Goal: Task Accomplishment & Management: Manage account settings

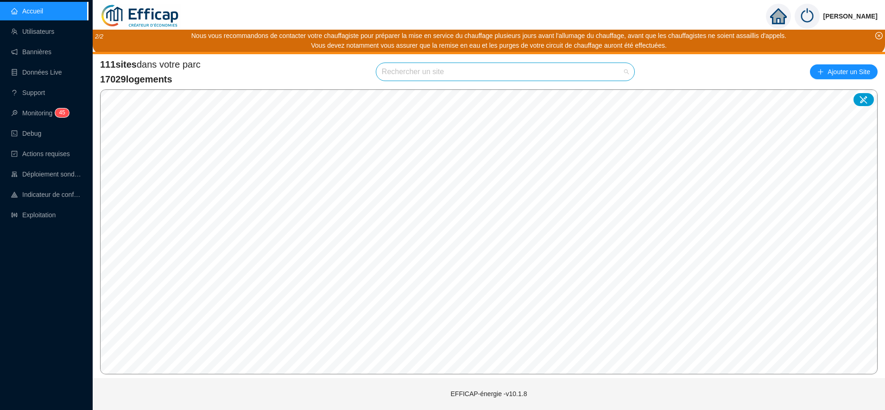
click at [421, 79] on input "search" at bounding box center [501, 72] width 239 height 18
type input "chevre"
click at [616, 92] on icon at bounding box center [617, 94] width 6 height 6
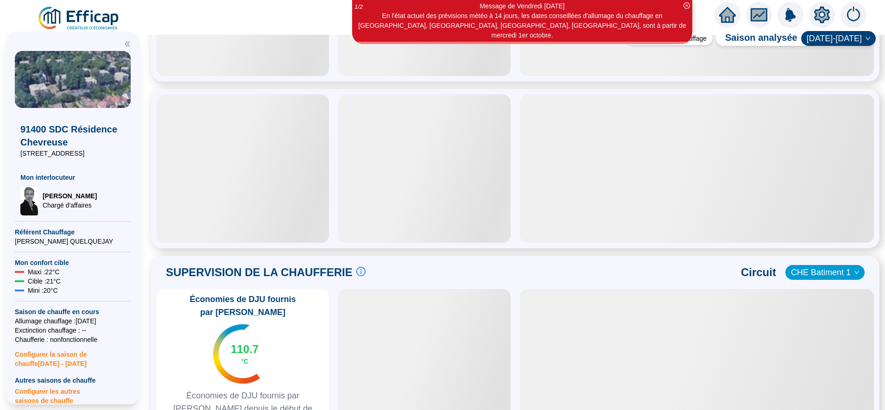
scroll to position [458, 0]
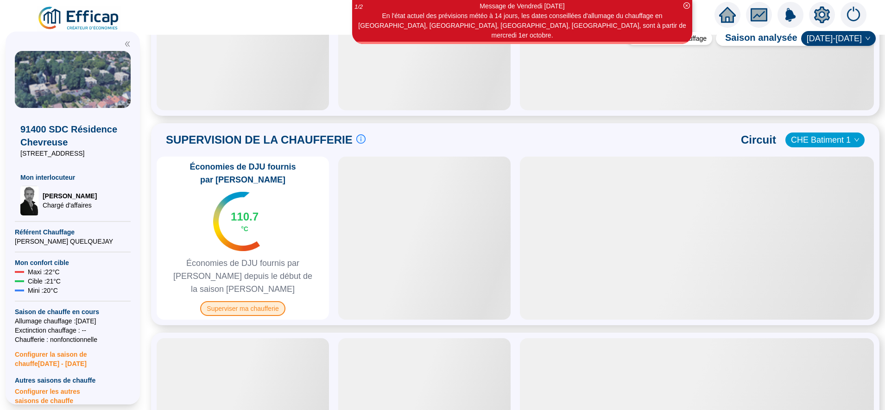
click at [266, 301] on span "Superviser ma chaufferie" at bounding box center [242, 308] width 85 height 15
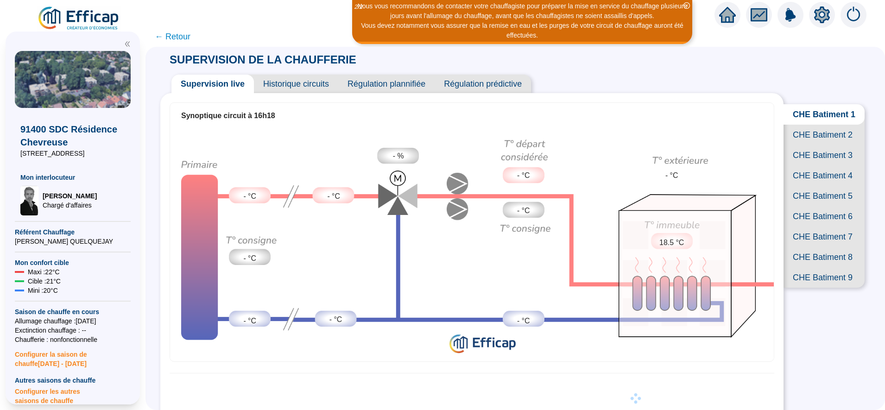
click at [809, 145] on span "CHE Batiment 2" at bounding box center [823, 135] width 81 height 20
click at [806, 165] on span "CHE Batiment 3" at bounding box center [823, 155] width 81 height 20
click at [794, 186] on span "CHE Batiment 4" at bounding box center [823, 175] width 81 height 20
click at [799, 206] on span "CHE Batiment 5" at bounding box center [823, 196] width 81 height 20
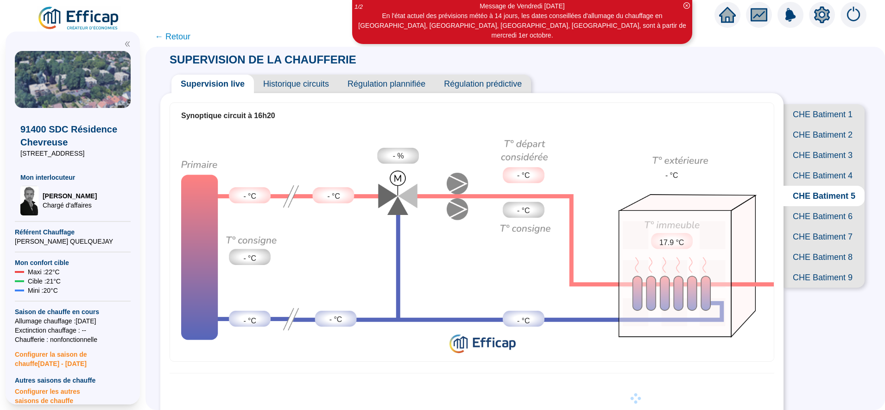
click at [795, 226] on span "CHE Batiment 6" at bounding box center [823, 216] width 81 height 20
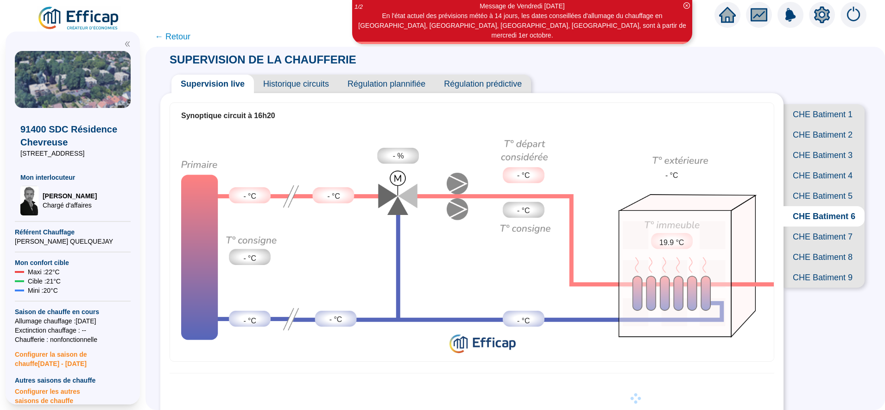
click at [799, 247] on span "CHE Batiment 7" at bounding box center [823, 236] width 81 height 20
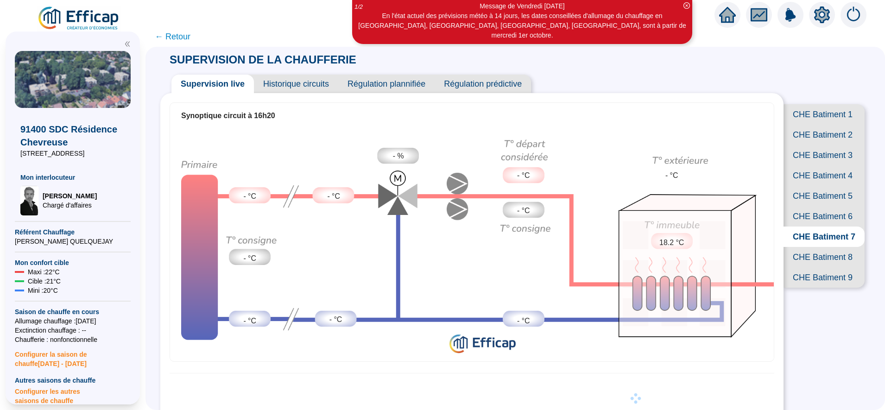
click at [807, 116] on span "CHE Batiment 1" at bounding box center [823, 114] width 81 height 20
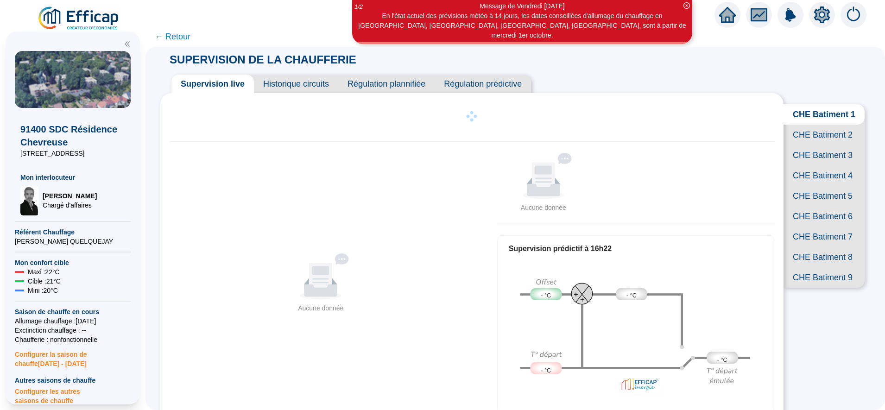
click at [805, 143] on span "CHE Batiment 2" at bounding box center [823, 135] width 81 height 20
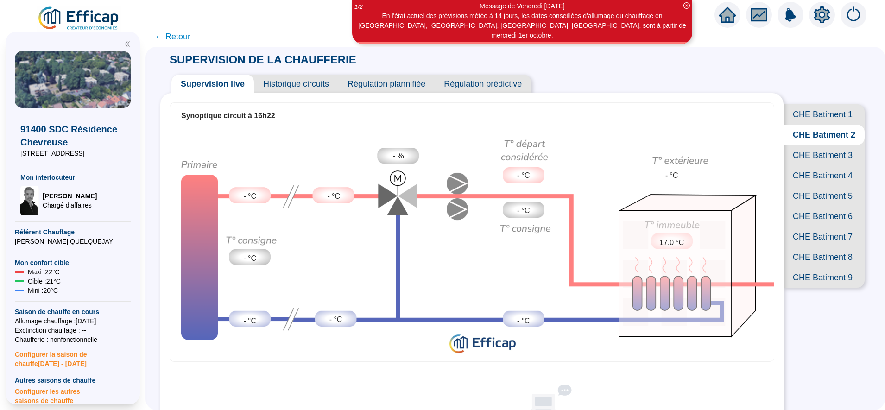
click at [806, 115] on span "CHE Batiment 1" at bounding box center [823, 114] width 81 height 20
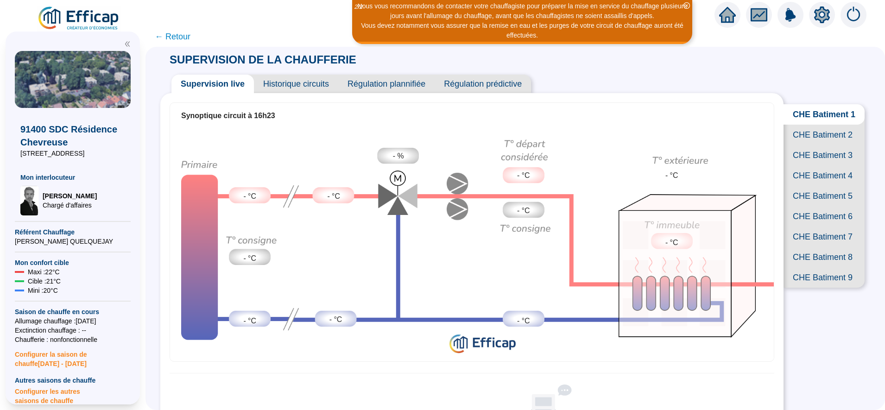
click at [816, 141] on span "CHE Batiment 2" at bounding box center [823, 135] width 81 height 20
click at [812, 165] on span "CHE Batiment 3" at bounding box center [823, 155] width 81 height 20
click at [814, 186] on span "CHE Batiment 4" at bounding box center [823, 175] width 81 height 20
click at [814, 206] on span "CHE Batiment 5" at bounding box center [823, 196] width 81 height 20
click at [815, 226] on span "CHE Batiment 6" at bounding box center [823, 216] width 81 height 20
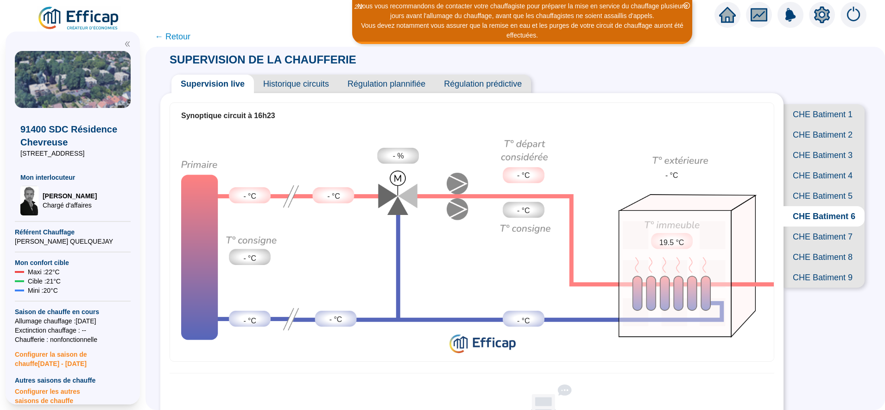
click at [811, 247] on span "CHE Batiment 7" at bounding box center [823, 236] width 81 height 20
click at [810, 267] on span "CHE Batiment 8" at bounding box center [823, 257] width 81 height 20
click at [808, 288] on span "CHE Batiment 9" at bounding box center [823, 277] width 81 height 20
click at [814, 118] on span "CHE Batiment 1" at bounding box center [823, 114] width 81 height 20
click at [815, 145] on span "CHE Batiment 2" at bounding box center [823, 135] width 81 height 20
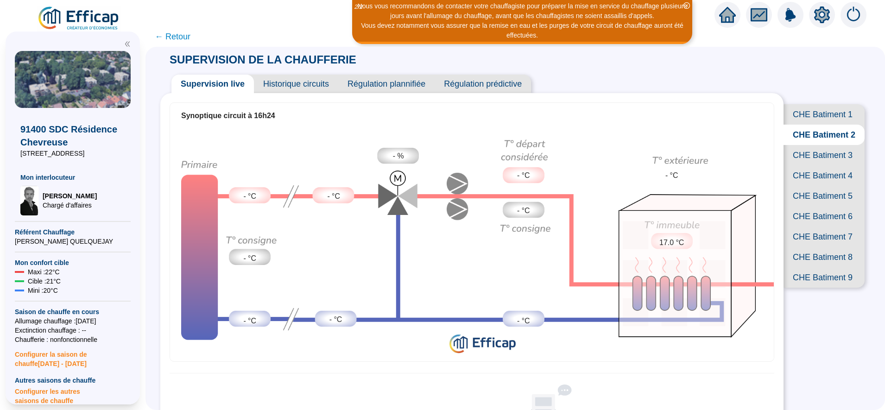
click at [815, 165] on span "CHE Batiment 3" at bounding box center [823, 155] width 81 height 20
click at [809, 186] on span "CHE Batiment 4" at bounding box center [823, 175] width 81 height 20
click at [804, 206] on span "CHE Batiment 5" at bounding box center [823, 196] width 81 height 20
click at [800, 226] on span "CHE Batiment 6" at bounding box center [823, 216] width 81 height 20
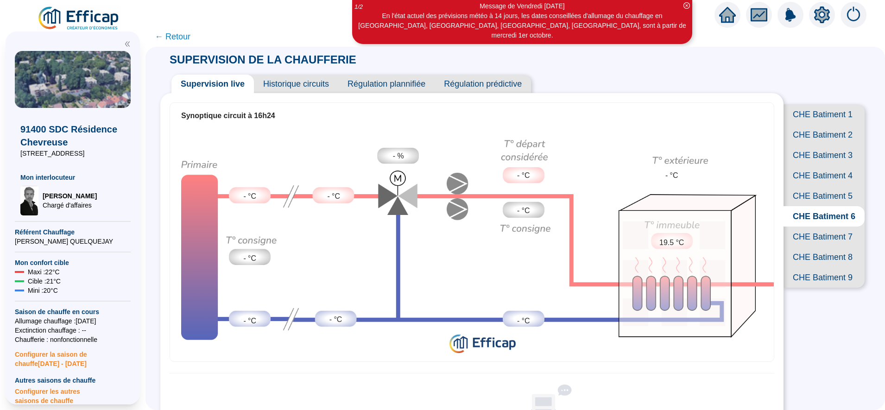
click at [801, 247] on span "CHE Batiment 7" at bounding box center [823, 236] width 81 height 20
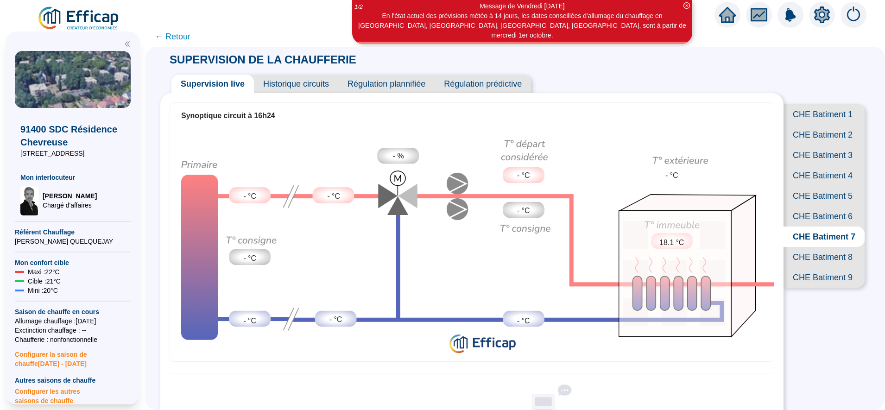
click at [803, 267] on span "CHE Batiment 8" at bounding box center [823, 257] width 81 height 20
click at [799, 116] on span "CHE Batiment 1" at bounding box center [823, 114] width 81 height 20
click at [804, 145] on span "CHE Batiment 2" at bounding box center [823, 135] width 81 height 20
click at [802, 165] on span "CHE Batiment 3" at bounding box center [823, 155] width 81 height 20
click at [802, 186] on span "CHE Batiment 4" at bounding box center [823, 175] width 81 height 20
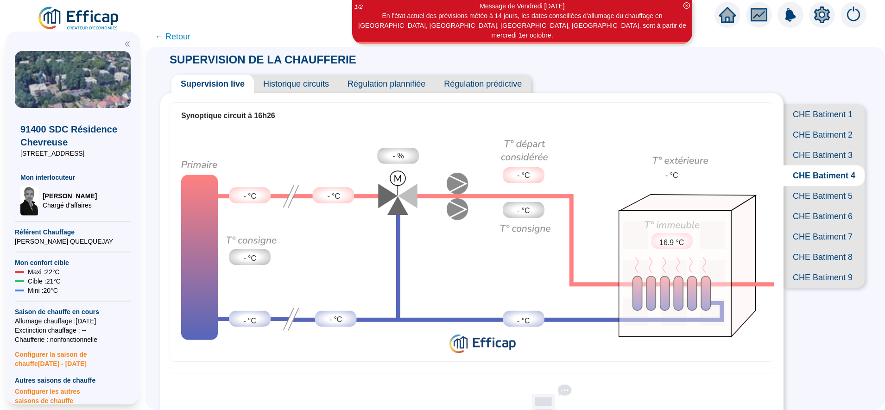
click at [801, 206] on span "CHE Batiment 5" at bounding box center [823, 196] width 81 height 20
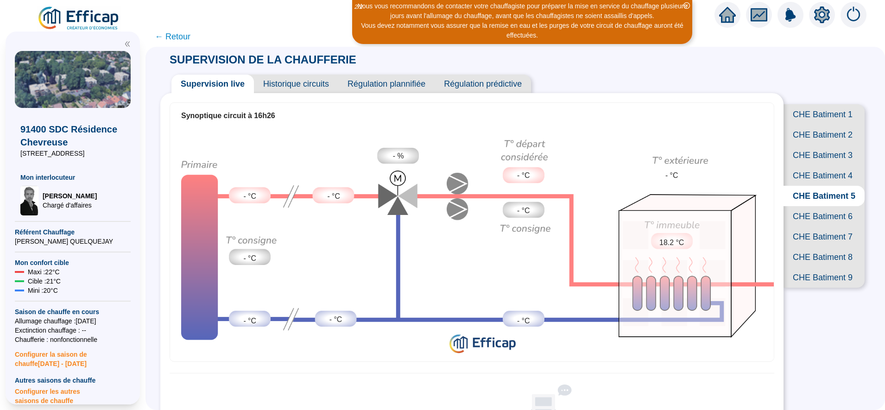
click at [800, 226] on span "CHE Batiment 6" at bounding box center [823, 216] width 81 height 20
click at [815, 119] on span "CHE Batiment 1" at bounding box center [823, 114] width 81 height 20
click at [815, 141] on span "CHE Batiment 2" at bounding box center [823, 135] width 81 height 20
click at [814, 165] on span "CHE Batiment 3" at bounding box center [823, 155] width 81 height 20
click at [814, 186] on span "CHE Batiment 4" at bounding box center [823, 175] width 81 height 20
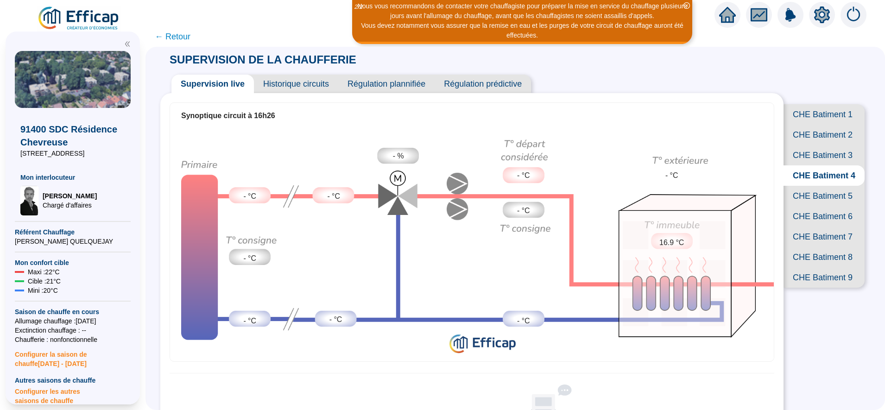
click at [821, 206] on span "CHE Batiment 5" at bounding box center [823, 196] width 81 height 20
click at [819, 226] on span "CHE Batiment 6" at bounding box center [823, 216] width 81 height 20
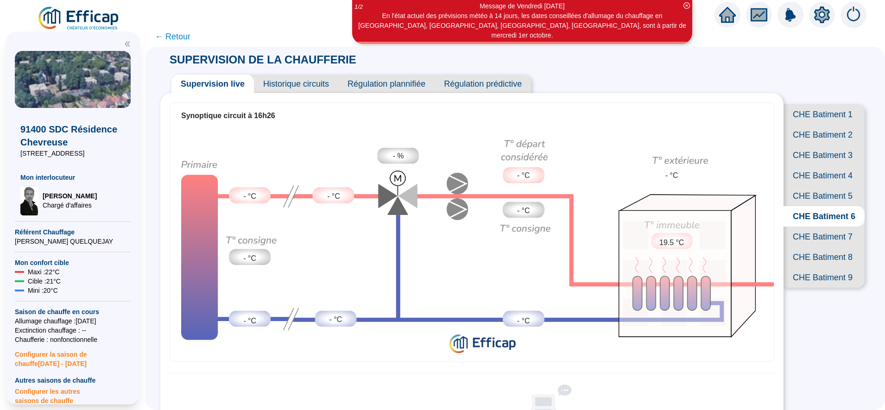
click at [808, 124] on span "CHE Batiment 1" at bounding box center [823, 114] width 81 height 20
click at [807, 145] on span "CHE Batiment 2" at bounding box center [823, 135] width 81 height 20
click at [799, 165] on span "CHE Batiment 3" at bounding box center [823, 155] width 81 height 20
click at [799, 186] on span "CHE Batiment 4" at bounding box center [823, 175] width 81 height 20
click at [799, 206] on span "CHE Batiment 5" at bounding box center [823, 196] width 81 height 20
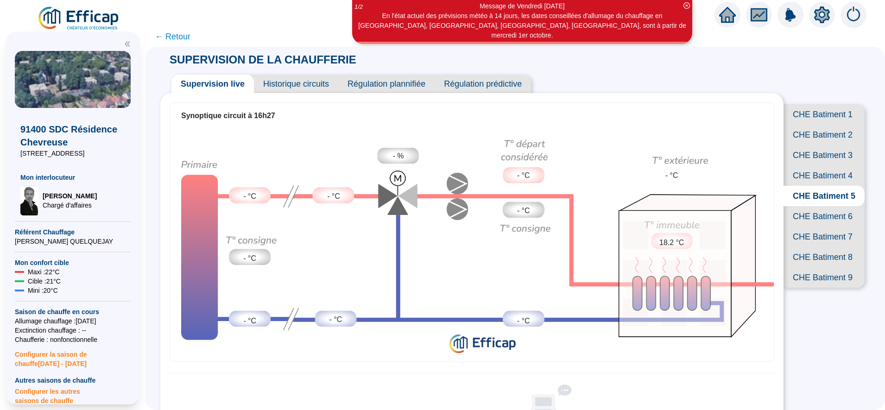
click at [797, 226] on span "CHE Batiment 6" at bounding box center [823, 216] width 81 height 20
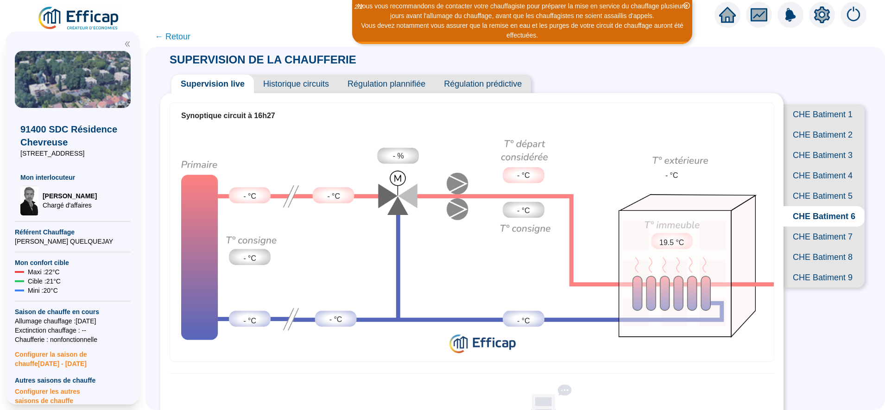
click at [823, 116] on span "CHE Batiment 1" at bounding box center [823, 114] width 81 height 20
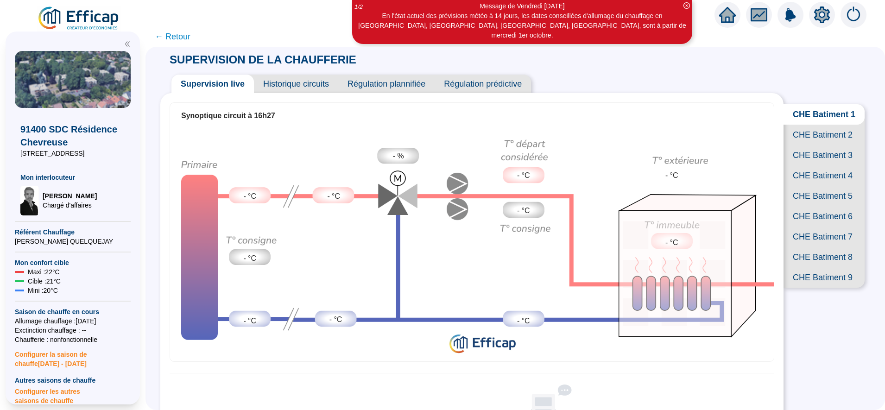
click at [816, 145] on span "CHE Batiment 2" at bounding box center [823, 135] width 81 height 20
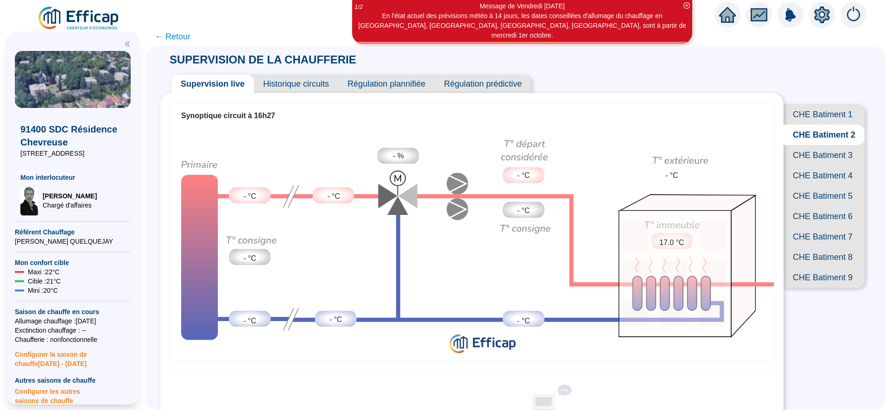
click at [801, 115] on span "CHE Batiment 1" at bounding box center [823, 114] width 81 height 20
click at [805, 186] on span "CHE Batiment 4" at bounding box center [823, 175] width 81 height 20
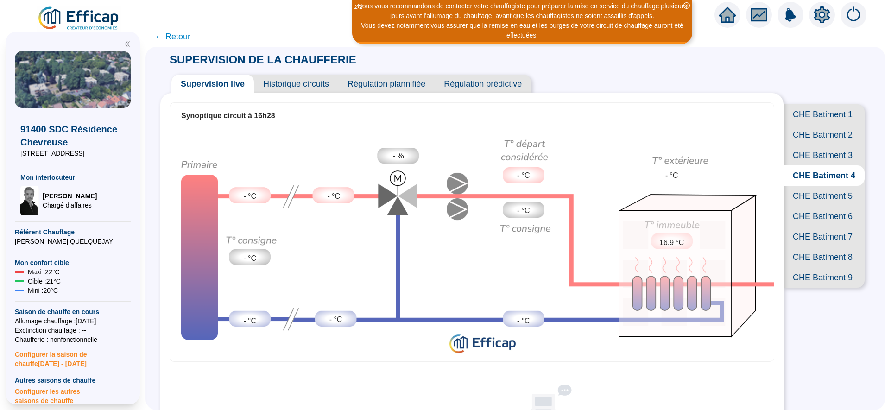
click at [805, 206] on span "CHE Batiment 5" at bounding box center [823, 196] width 81 height 20
click at [808, 226] on span "CHE Batiment 6" at bounding box center [823, 216] width 81 height 20
click at [810, 247] on span "CHE Batiment 7" at bounding box center [823, 236] width 81 height 20
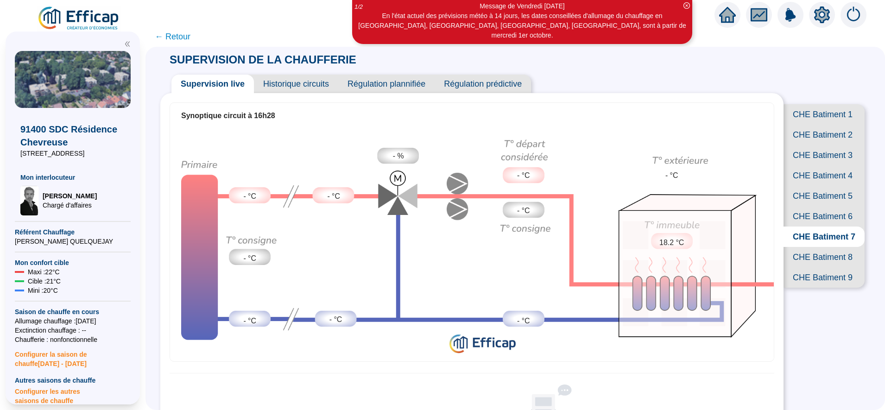
click at [190, 39] on span "← Retour" at bounding box center [173, 36] width 36 height 13
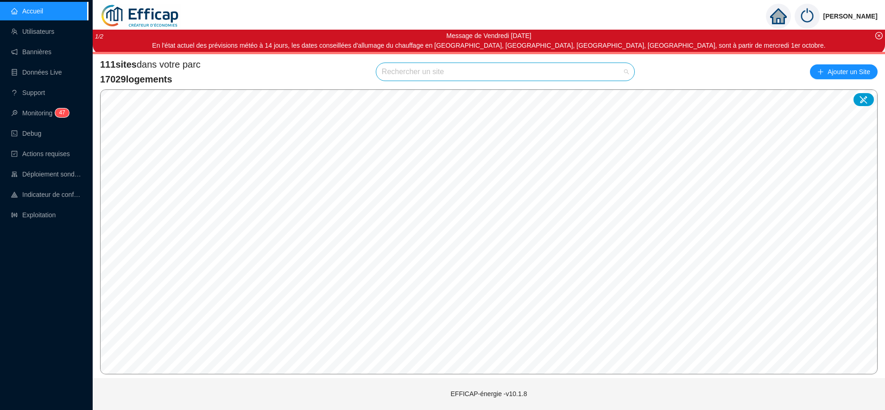
click at [413, 71] on input "search" at bounding box center [501, 72] width 239 height 18
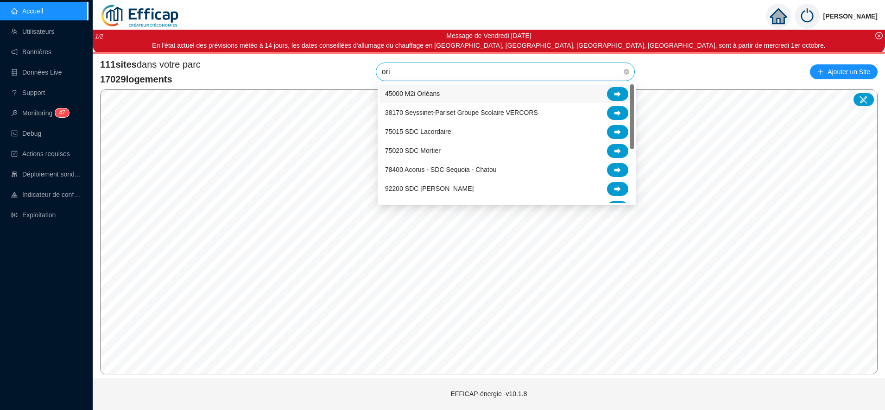
type input "[PERSON_NAME]"
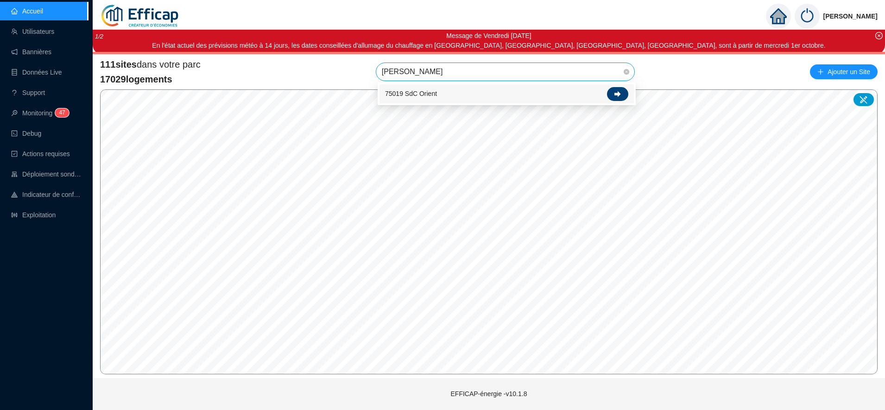
click at [621, 96] on div at bounding box center [617, 94] width 21 height 14
type input "occid"
click at [618, 95] on icon at bounding box center [617, 94] width 6 height 6
type input "chevre"
click at [614, 93] on icon at bounding box center [617, 94] width 6 height 6
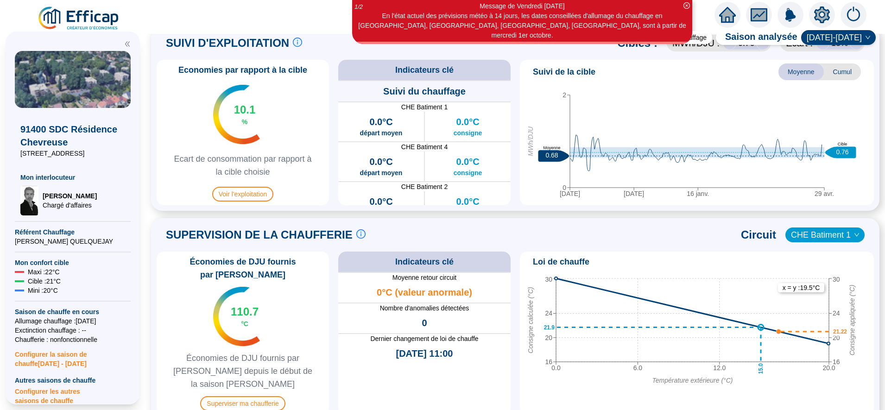
scroll to position [440, 0]
click at [250, 396] on span "Superviser ma chaufferie" at bounding box center [242, 403] width 85 height 15
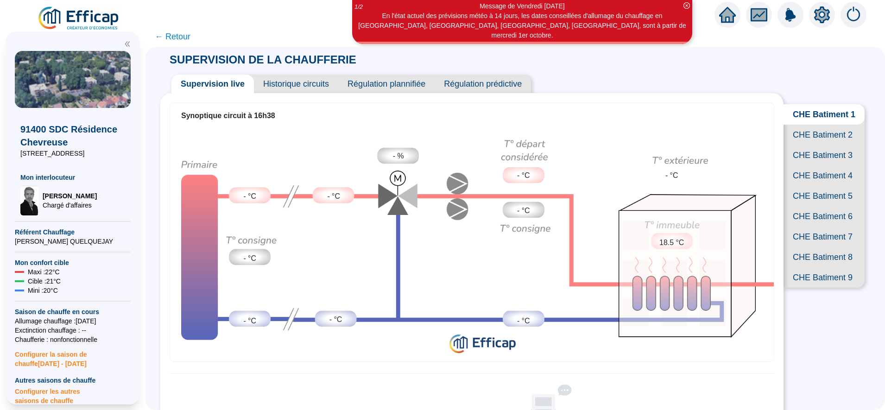
click at [807, 145] on span "CHE Batiment 2" at bounding box center [823, 135] width 81 height 20
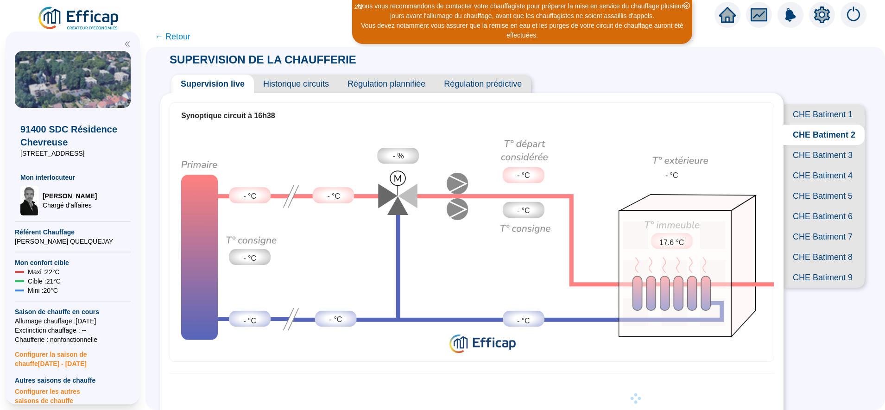
click at [810, 165] on span "CHE Batiment 3" at bounding box center [823, 155] width 81 height 20
click at [810, 186] on span "CHE Batiment 4" at bounding box center [823, 175] width 81 height 20
click at [805, 206] on span "CHE Batiment 5" at bounding box center [823, 196] width 81 height 20
click at [805, 226] on span "CHE Batiment 6" at bounding box center [823, 216] width 81 height 20
click at [806, 247] on span "CHE Batiment 7" at bounding box center [823, 236] width 81 height 20
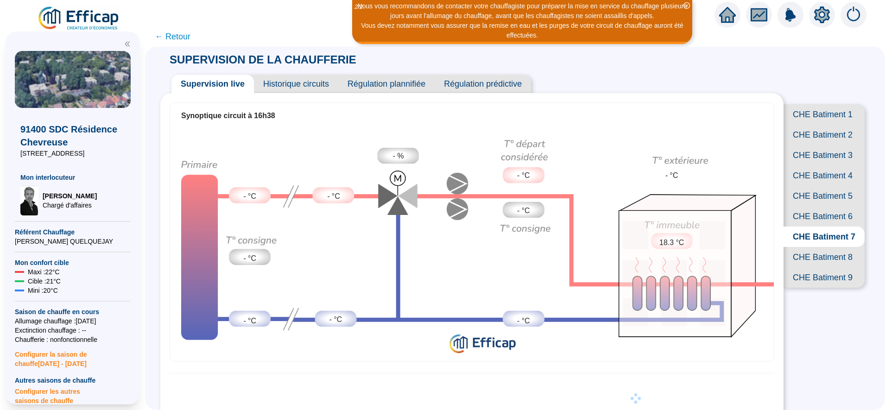
click at [805, 267] on span "CHE Batiment 8" at bounding box center [823, 257] width 81 height 20
click at [805, 288] on span "CHE Batiment 9" at bounding box center [823, 277] width 81 height 20
click at [57, 352] on span "Configurer la saison [PERSON_NAME] [DATE] - [DATE]" at bounding box center [73, 356] width 116 height 24
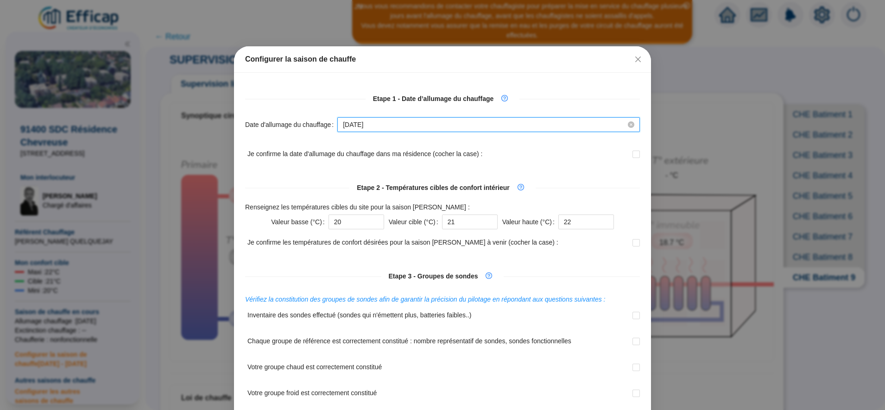
click at [419, 127] on input "[DATE]" at bounding box center [484, 125] width 283 height 10
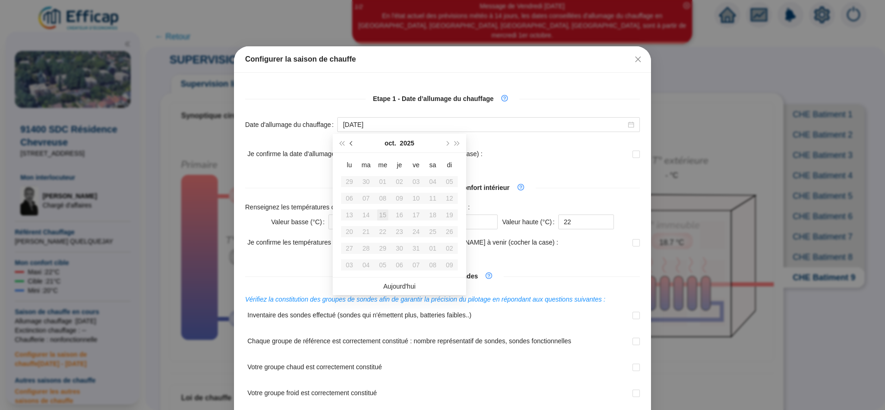
click at [352, 140] on button "Mois précédent (PageUp)" at bounding box center [351, 143] width 10 height 19
type input "[DATE]"
click at [417, 229] on div "26" at bounding box center [415, 231] width 11 height 11
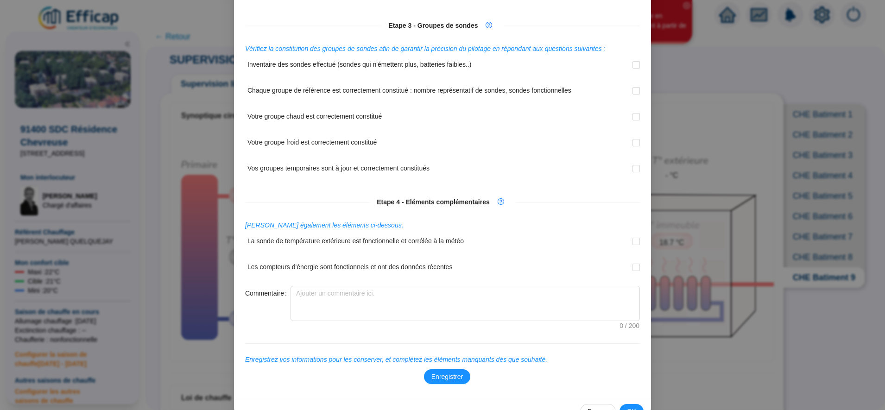
scroll to position [274, 0]
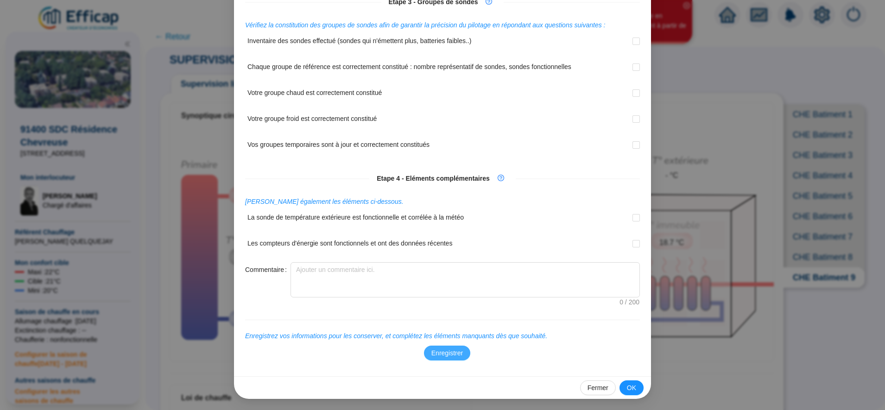
click at [454, 359] on button "Enregistrer" at bounding box center [447, 353] width 46 height 15
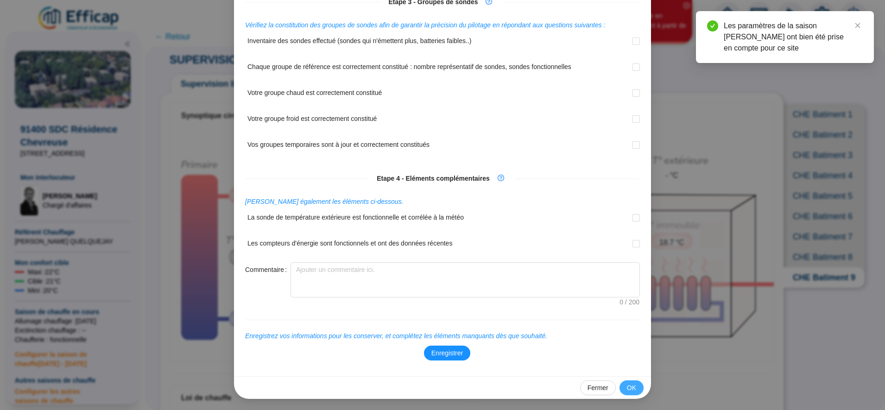
click at [628, 389] on span "OK" at bounding box center [631, 388] width 9 height 10
click at [630, 384] on span "OK" at bounding box center [631, 388] width 9 height 10
click at [588, 383] on span "Fermer" at bounding box center [597, 388] width 21 height 10
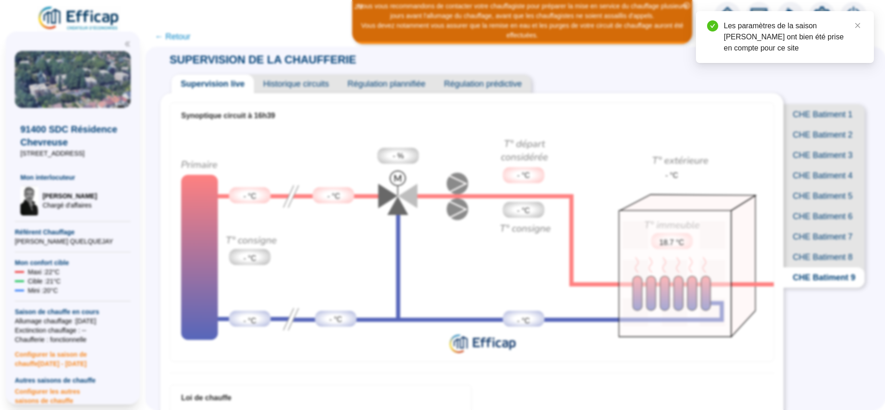
scroll to position [228, 0]
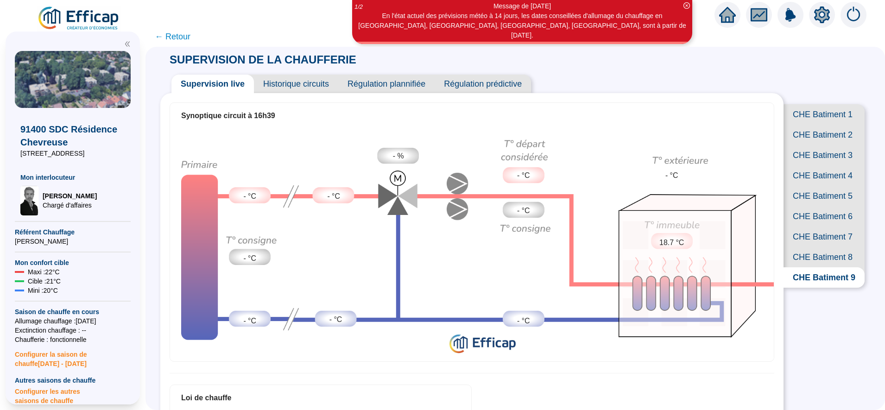
click at [808, 121] on span "CHE Batiment 1" at bounding box center [823, 114] width 81 height 20
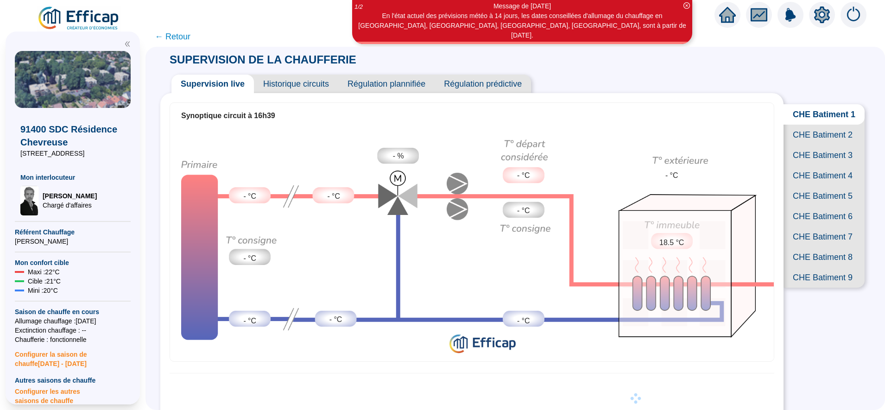
click at [810, 145] on span "CHE Batiment 2" at bounding box center [823, 135] width 81 height 20
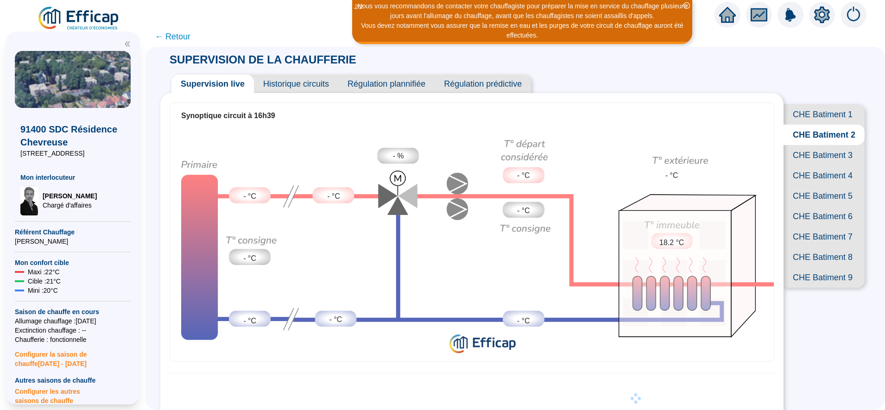
click at [810, 165] on span "CHE Batiment 3" at bounding box center [823, 155] width 81 height 20
click at [816, 122] on span "CHE Batiment 1" at bounding box center [823, 114] width 81 height 20
click at [816, 144] on span "CHE Batiment 2" at bounding box center [823, 135] width 81 height 20
click at [813, 206] on span "CHE Batiment 5" at bounding box center [823, 196] width 81 height 20
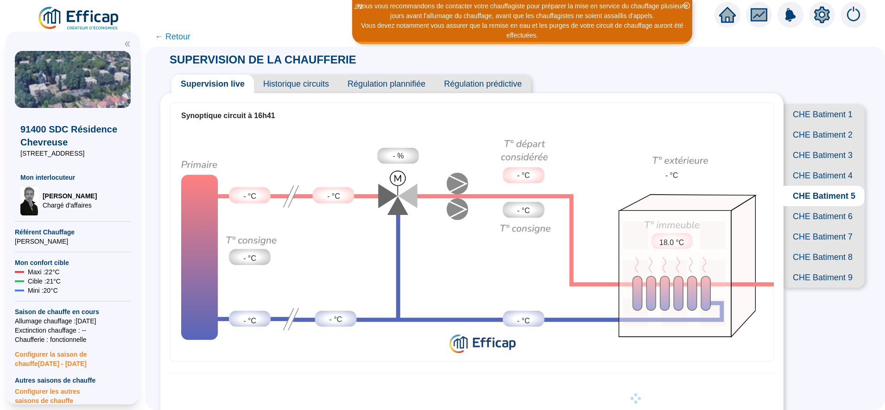
click at [811, 226] on span "CHE Batiment 6" at bounding box center [823, 216] width 81 height 20
click at [812, 247] on span "CHE Batiment 7" at bounding box center [823, 236] width 81 height 20
click at [815, 267] on span "CHE Batiment 8" at bounding box center [823, 257] width 81 height 20
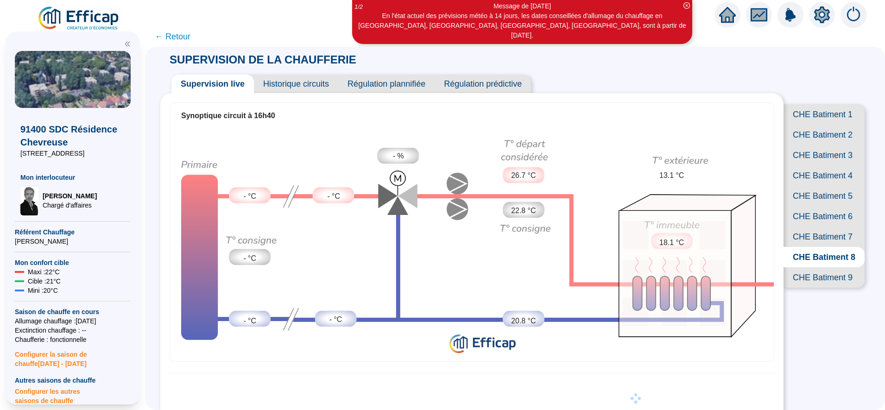
click at [811, 288] on span "CHE Batiment 9" at bounding box center [823, 277] width 81 height 20
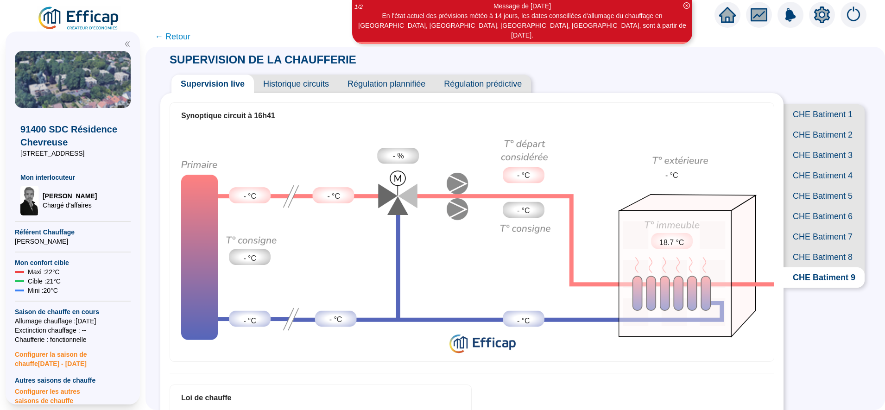
click at [326, 85] on span "Historique circuits" at bounding box center [296, 84] width 84 height 19
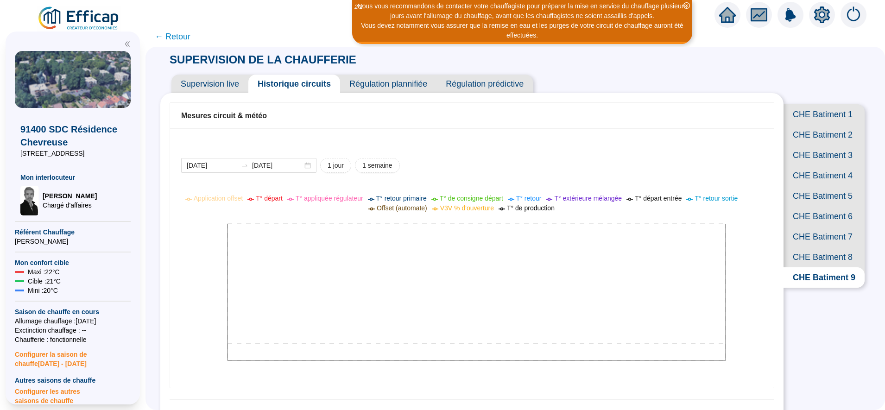
click at [231, 80] on span "Supervision live" at bounding box center [209, 84] width 77 height 19
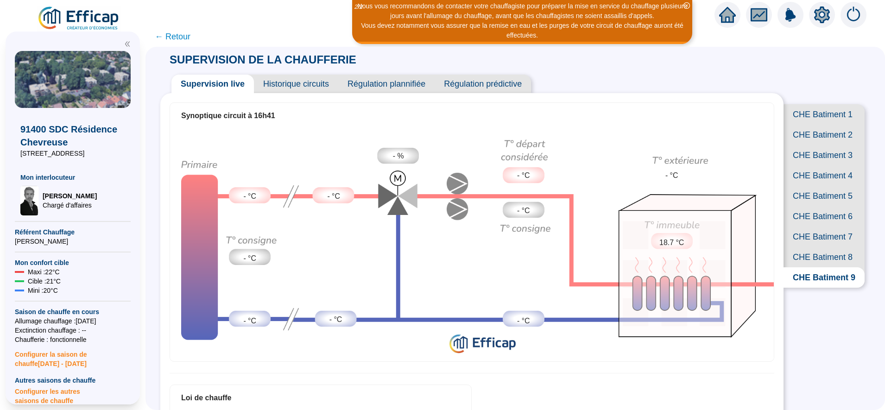
click at [816, 119] on span "CHE Batiment 1" at bounding box center [823, 114] width 81 height 20
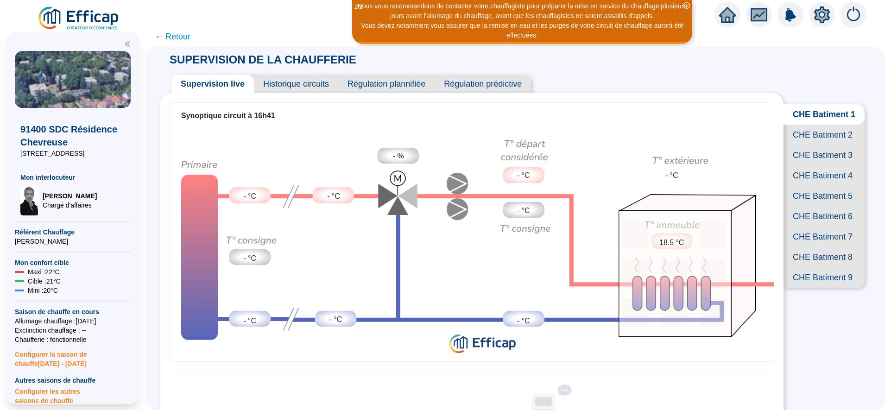
click at [812, 145] on span "CHE Batiment 2" at bounding box center [823, 135] width 81 height 20
click at [809, 165] on span "CHE Batiment 3" at bounding box center [823, 155] width 81 height 20
click at [805, 186] on span "CHE Batiment 4" at bounding box center [823, 175] width 81 height 20
click at [800, 206] on span "CHE Batiment 5" at bounding box center [823, 196] width 81 height 20
click at [801, 226] on span "CHE Batiment 6" at bounding box center [823, 216] width 81 height 20
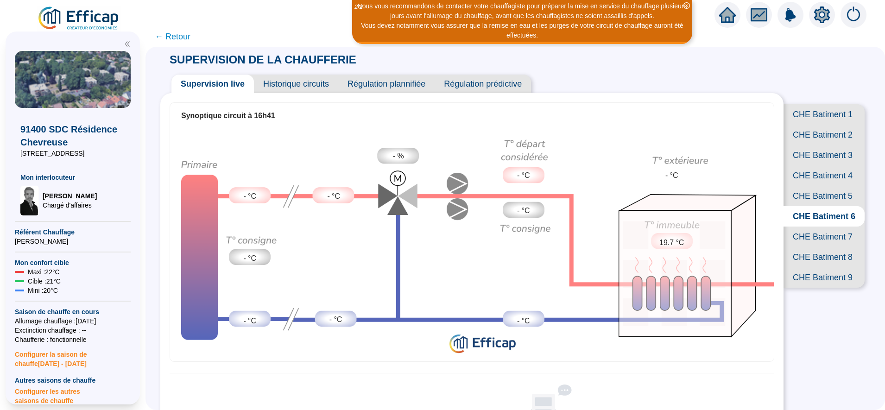
click at [802, 247] on span "CHE Batiment 7" at bounding box center [823, 236] width 81 height 20
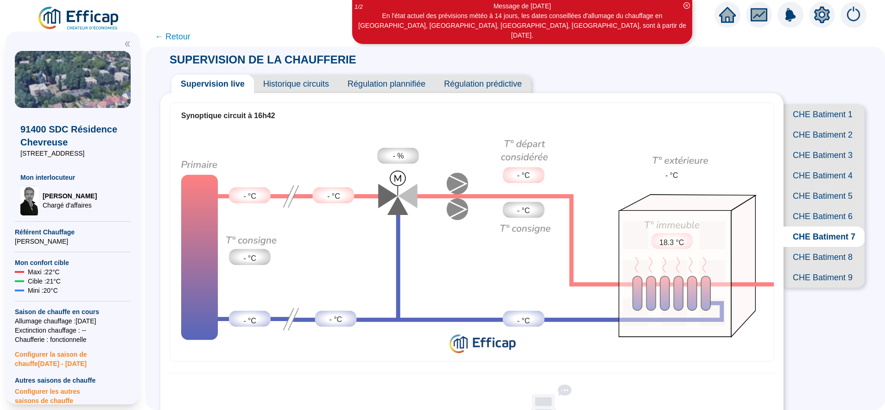
click at [804, 267] on span "CHE Batiment 8" at bounding box center [823, 257] width 81 height 20
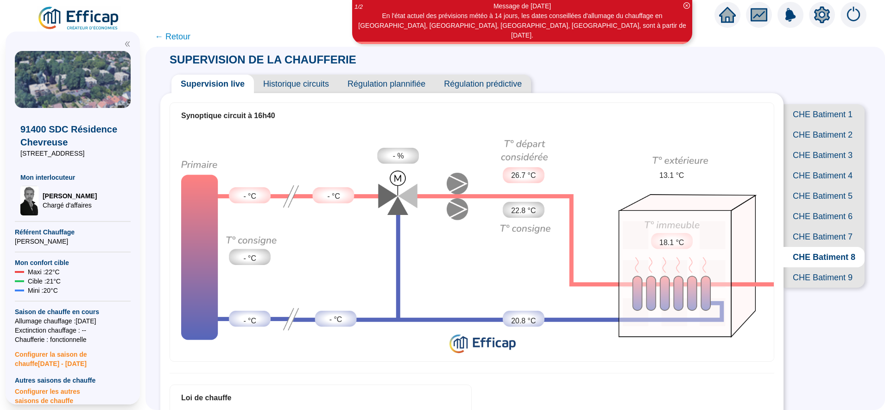
click at [805, 288] on span "CHE Batiment 9" at bounding box center [823, 277] width 81 height 20
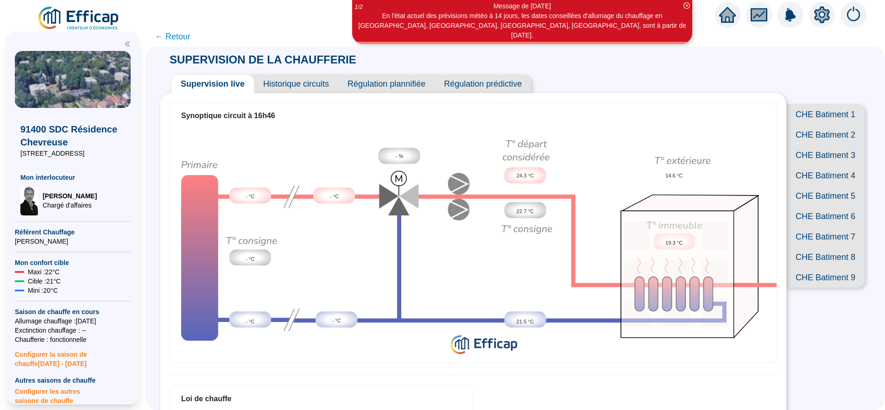
click at [798, 123] on span "CHE Batiment 1" at bounding box center [825, 114] width 78 height 20
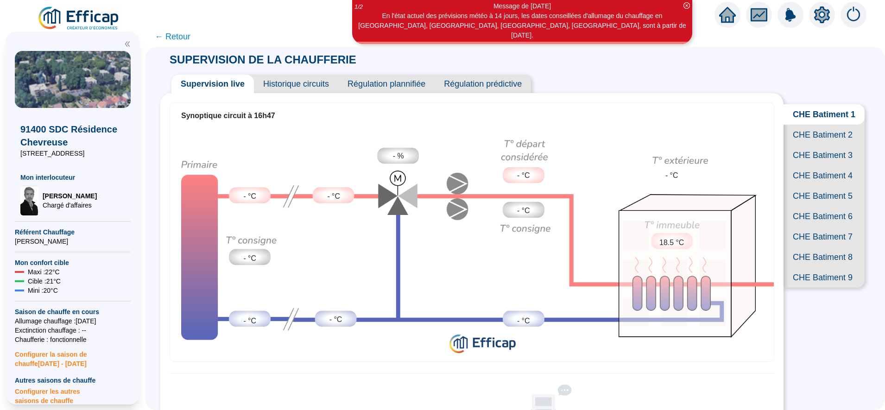
click at [803, 144] on span "CHE Batiment 2" at bounding box center [823, 135] width 81 height 20
click at [805, 165] on span "CHE Batiment 3" at bounding box center [823, 155] width 81 height 20
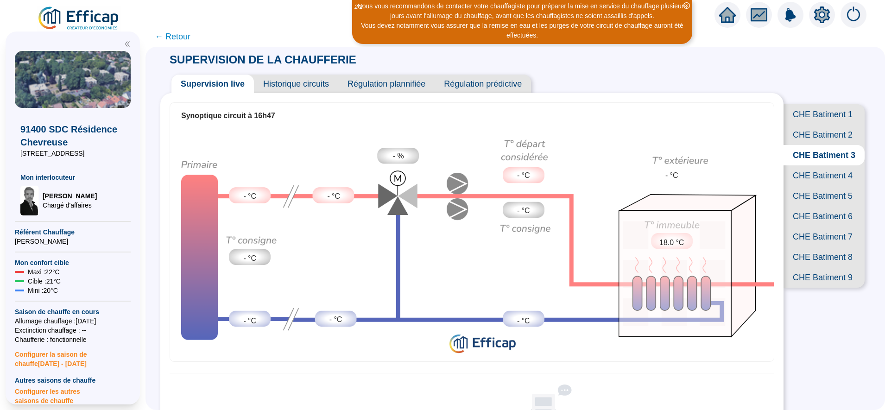
click at [806, 186] on span "CHE Batiment 4" at bounding box center [823, 175] width 81 height 20
click at [814, 206] on span "CHE Batiment 5" at bounding box center [823, 196] width 81 height 20
click at [812, 226] on span "CHE Batiment 6" at bounding box center [823, 216] width 81 height 20
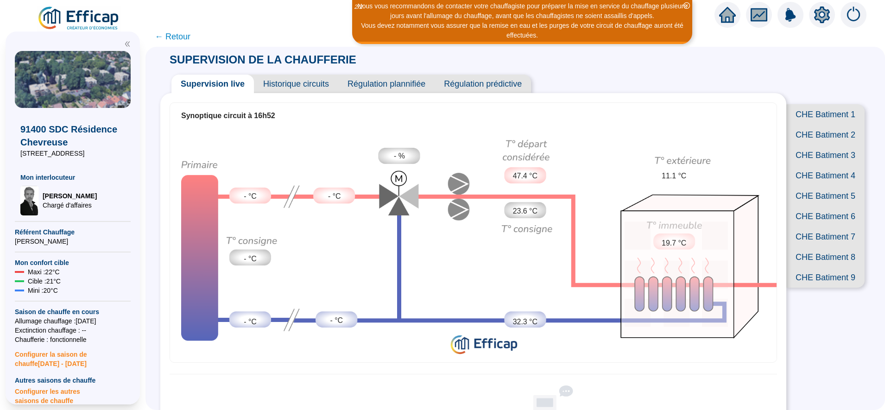
click at [801, 113] on span "CHE Batiment 1" at bounding box center [825, 114] width 78 height 20
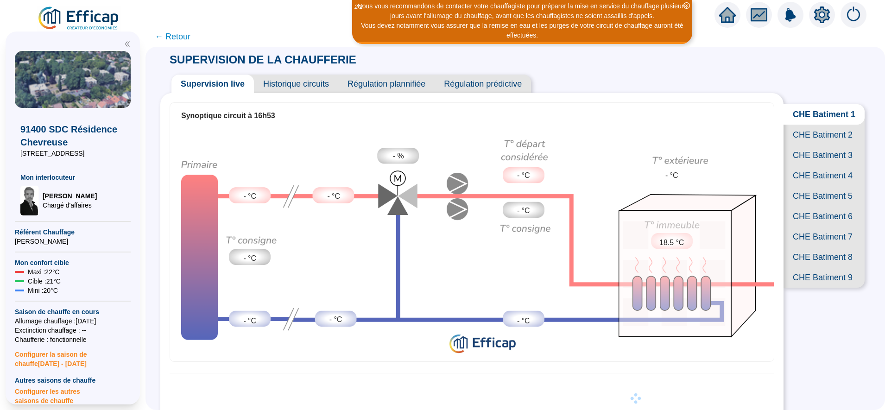
click at [799, 145] on span "CHE Batiment 2" at bounding box center [823, 135] width 81 height 20
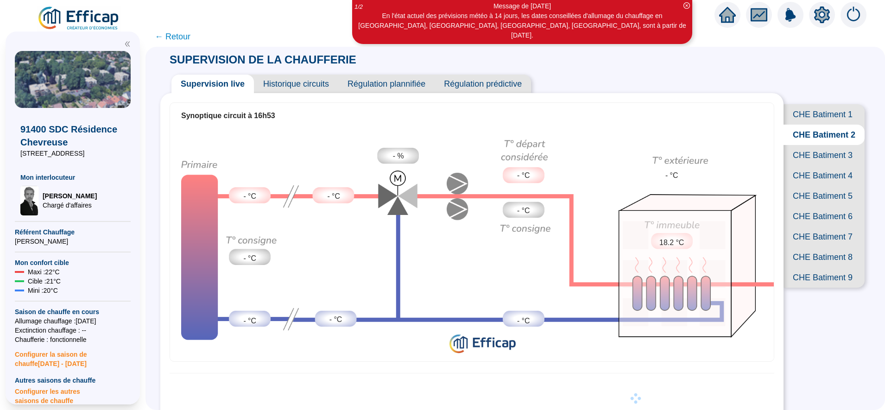
click at [801, 165] on span "CHE Batiment 3" at bounding box center [823, 155] width 81 height 20
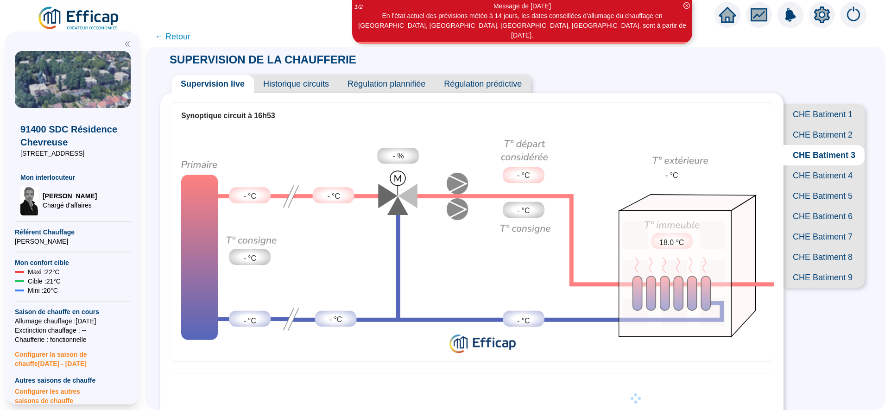
click at [812, 288] on span "CHE Batiment 9" at bounding box center [823, 277] width 81 height 20
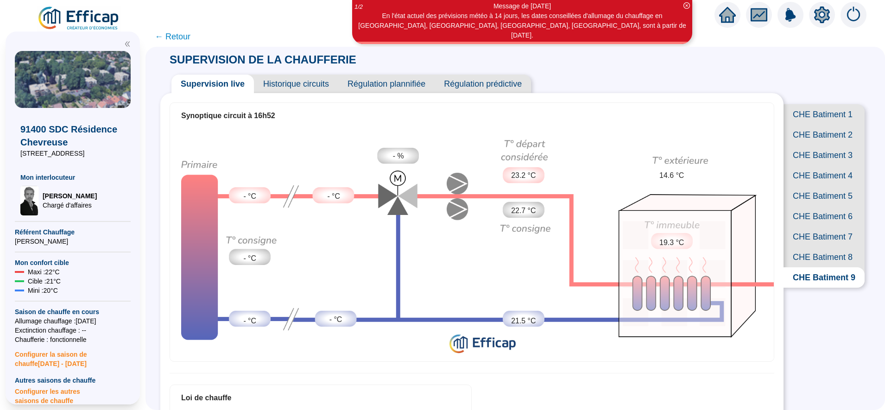
click at [818, 267] on span "CHE Batiment 8" at bounding box center [823, 257] width 81 height 20
click at [828, 247] on span "CHE Batiment 7" at bounding box center [823, 236] width 81 height 20
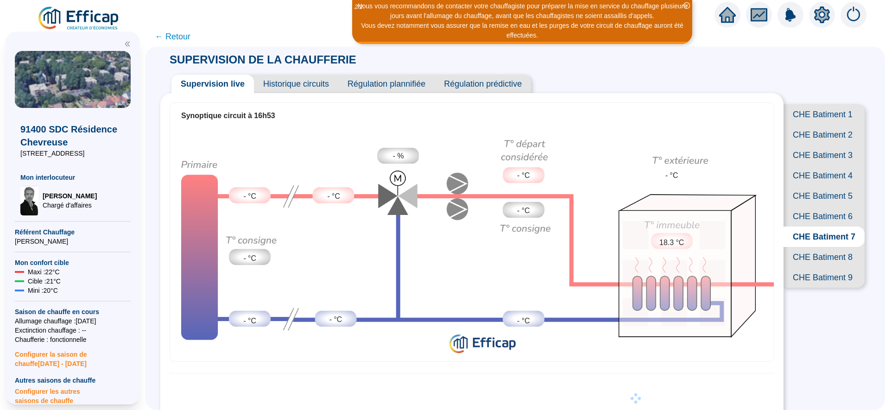
click at [796, 267] on span "CHE Batiment 8" at bounding box center [823, 257] width 81 height 20
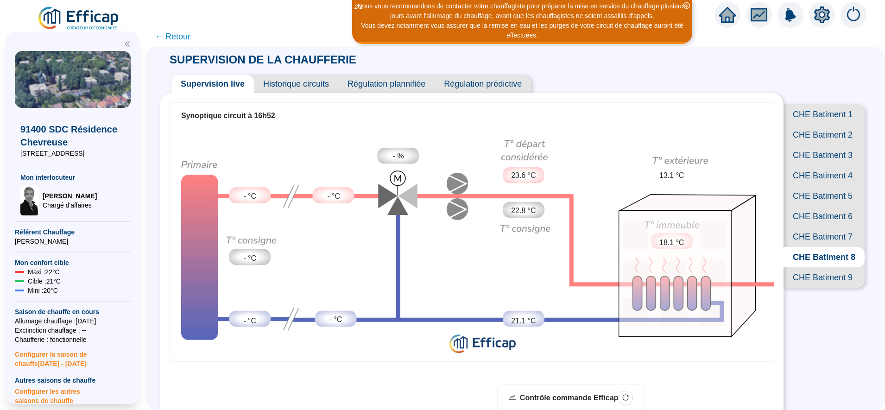
click at [801, 288] on span "CHE Batiment 9" at bounding box center [823, 277] width 81 height 20
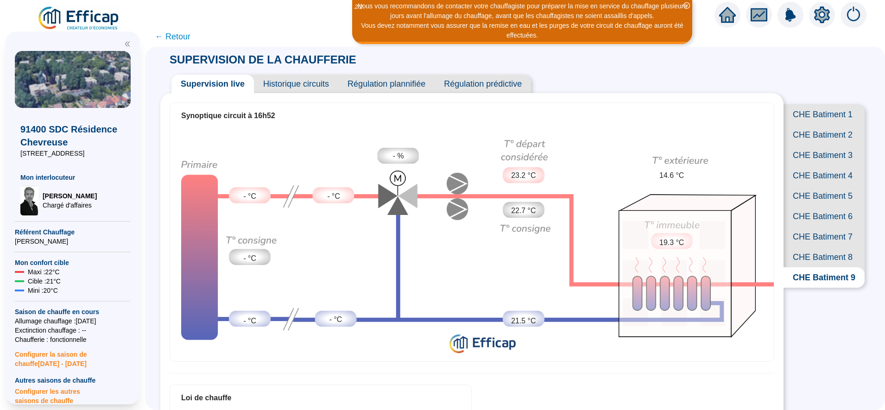
click at [807, 226] on span "CHE Batiment 6" at bounding box center [823, 216] width 81 height 20
click at [817, 206] on span "CHE Batiment 5" at bounding box center [823, 196] width 81 height 20
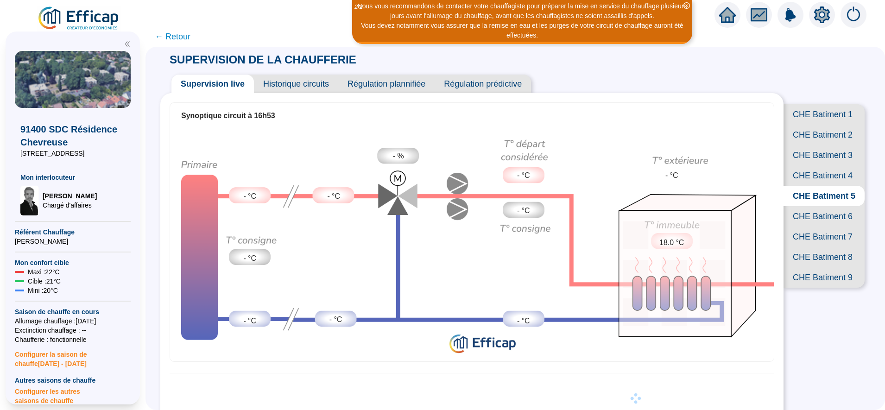
click at [813, 186] on span "CHE Batiment 4" at bounding box center [823, 175] width 81 height 20
click at [819, 226] on span "CHE Batiment 6" at bounding box center [823, 216] width 81 height 20
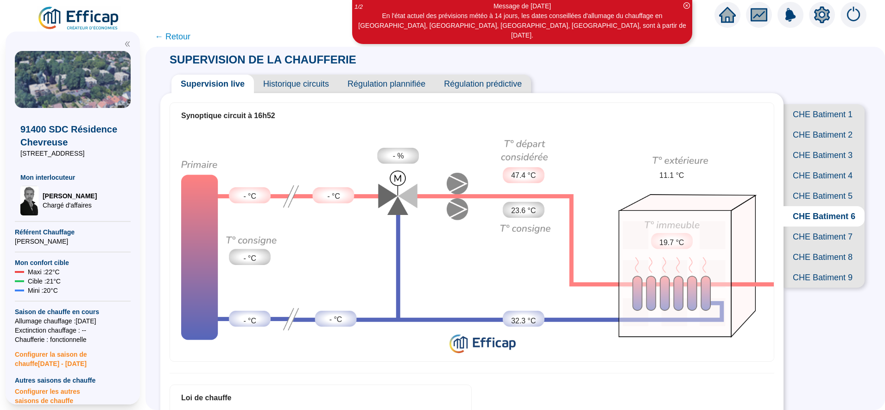
click at [819, 247] on span "CHE Batiment 7" at bounding box center [823, 236] width 81 height 20
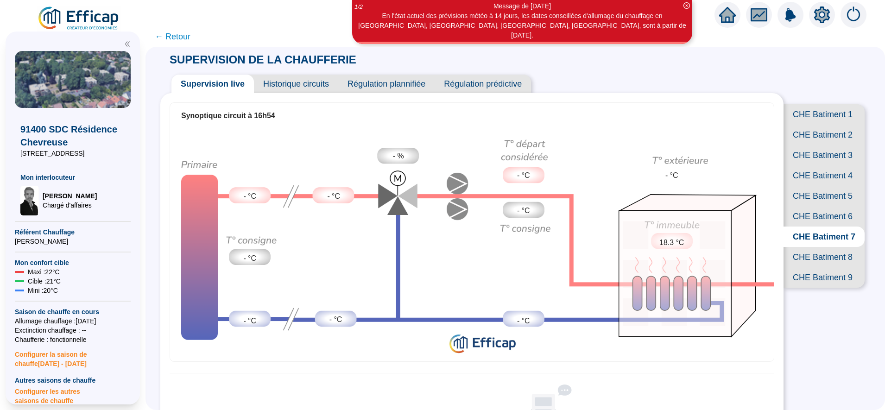
click at [819, 267] on span "CHE Batiment 8" at bounding box center [823, 257] width 81 height 20
click at [815, 226] on span "CHE Batiment 6" at bounding box center [823, 216] width 81 height 20
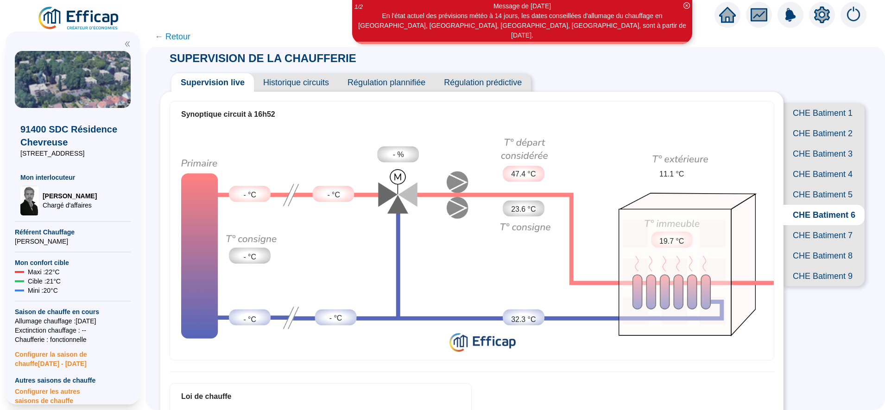
scroll to position [0, 0]
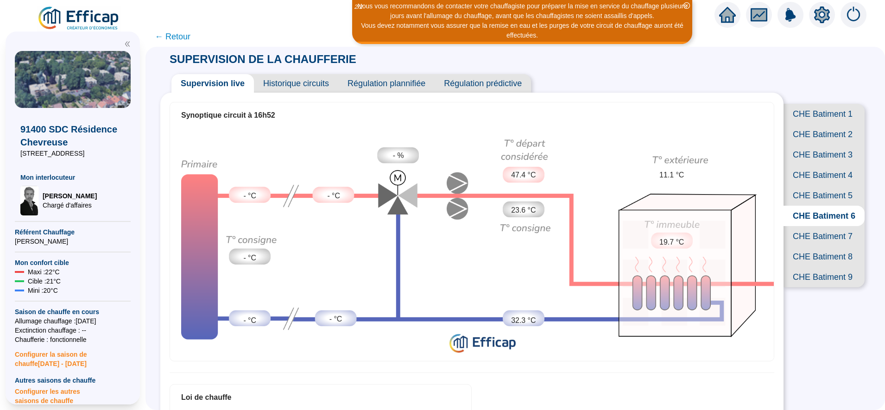
click at [803, 267] on span "CHE Batiment 8" at bounding box center [823, 256] width 81 height 20
click at [810, 287] on span "CHE Batiment 9" at bounding box center [823, 277] width 81 height 20
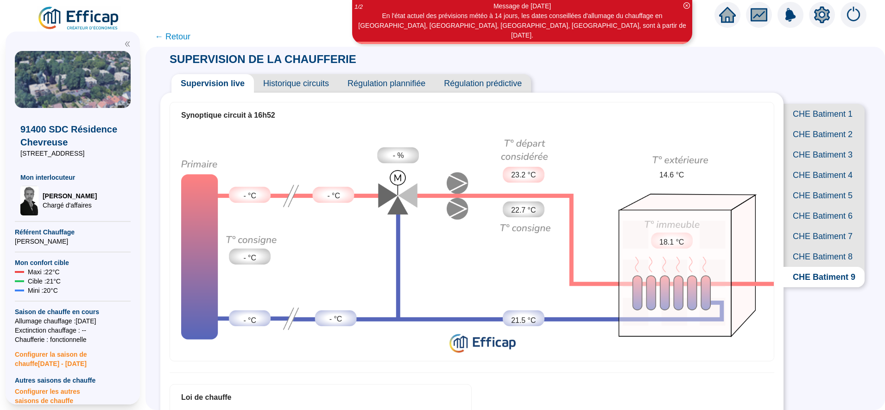
click at [786, 226] on span "CHE Batiment 6" at bounding box center [823, 216] width 81 height 20
click at [802, 246] on span "CHE Batiment 7" at bounding box center [823, 236] width 81 height 20
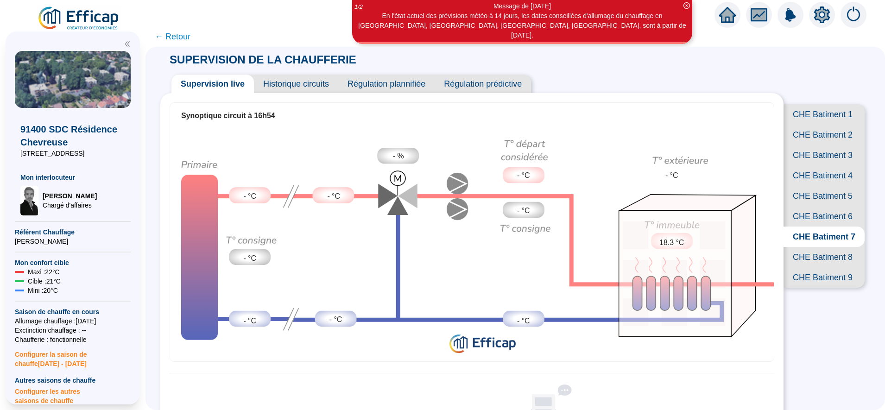
click at [801, 267] on span "CHE Batiment 8" at bounding box center [823, 257] width 81 height 20
click at [813, 186] on span "CHE Batiment 4" at bounding box center [823, 175] width 81 height 20
click at [812, 164] on span "CHE Batiment 3" at bounding box center [823, 155] width 81 height 20
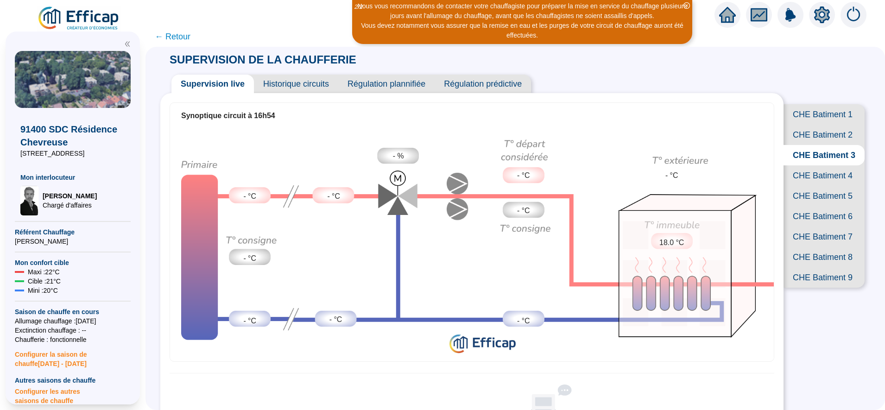
click at [808, 145] on span "CHE Batiment 2" at bounding box center [823, 135] width 81 height 20
click at [811, 114] on span "CHE Batiment 1" at bounding box center [823, 114] width 81 height 20
click at [801, 267] on span "CHE Batiment 8" at bounding box center [823, 257] width 81 height 20
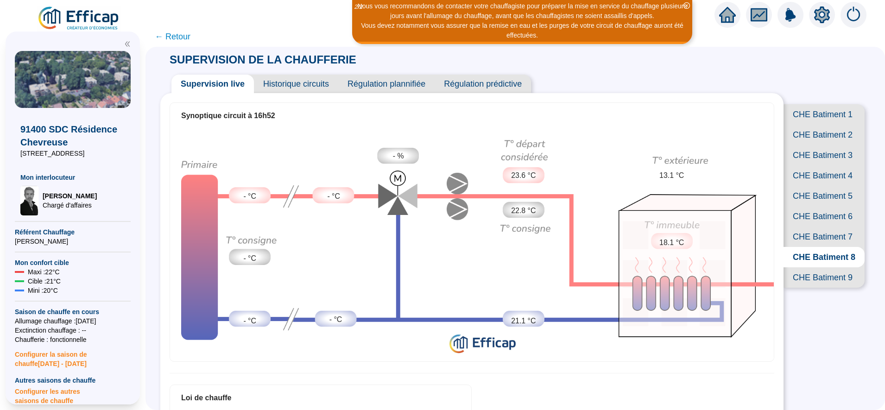
click at [806, 288] on span "CHE Batiment 9" at bounding box center [823, 277] width 81 height 20
click at [186, 38] on span "← Retour" at bounding box center [173, 36] width 36 height 13
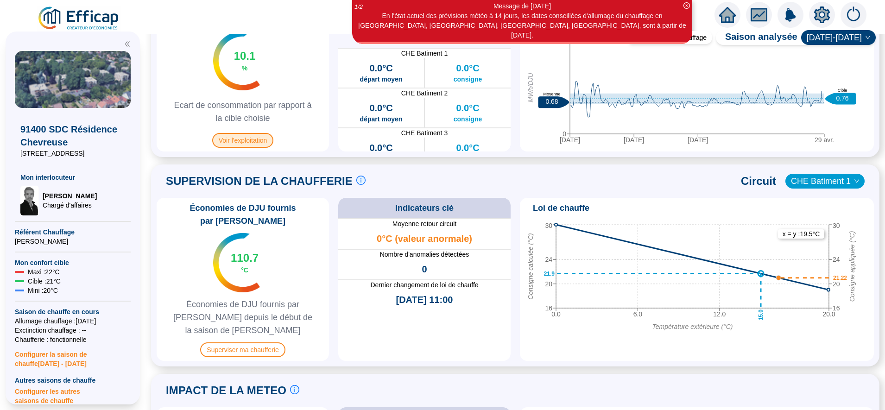
scroll to position [495, 0]
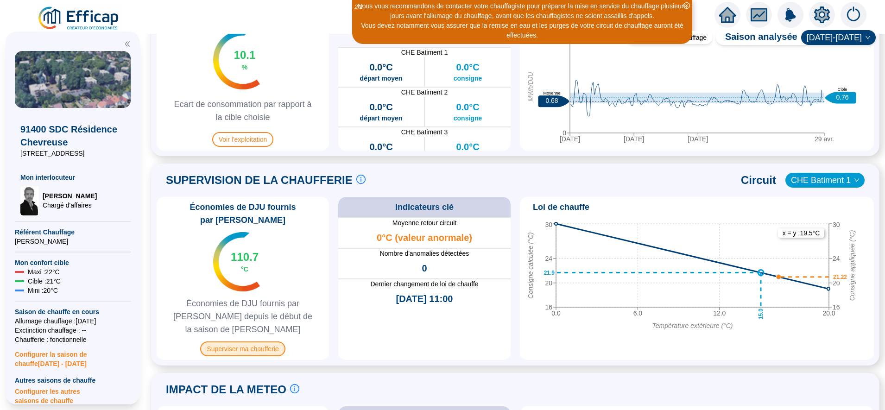
click at [265, 341] on span "Superviser ma chaufferie" at bounding box center [242, 348] width 85 height 15
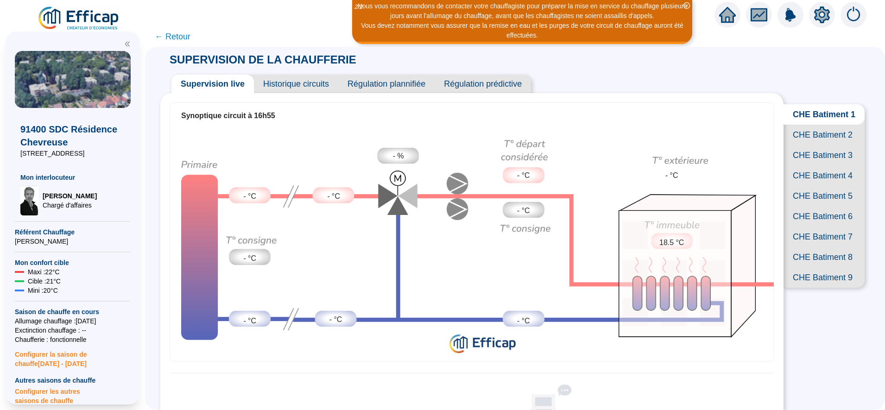
click at [813, 288] on span "CHE Batiment 9" at bounding box center [823, 277] width 81 height 20
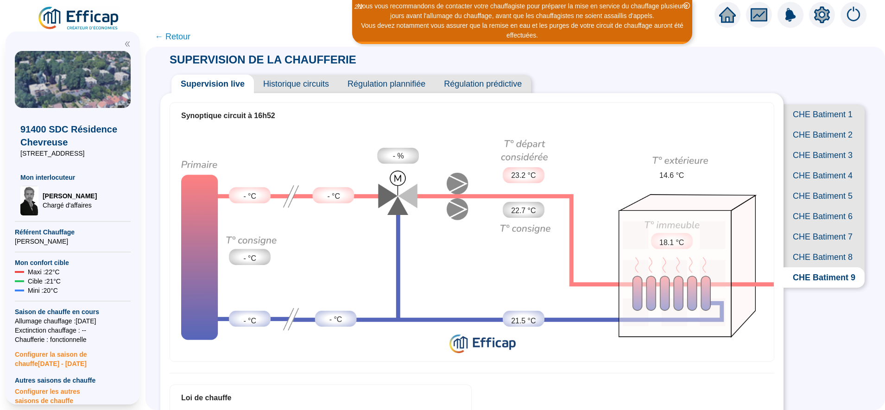
click at [815, 267] on span "CHE Batiment 8" at bounding box center [823, 257] width 81 height 20
click at [810, 247] on span "CHE Batiment 7" at bounding box center [823, 236] width 81 height 20
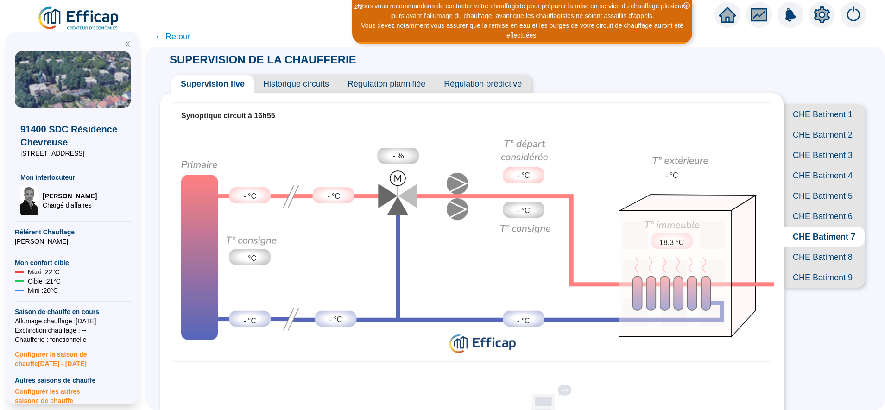
click at [808, 226] on span "CHE Batiment 6" at bounding box center [823, 216] width 81 height 20
click at [808, 206] on span "CHE Batiment 5" at bounding box center [823, 196] width 81 height 20
click at [810, 267] on span "CHE Batiment 8" at bounding box center [823, 257] width 81 height 20
click at [809, 288] on span "CHE Batiment 9" at bounding box center [823, 277] width 81 height 20
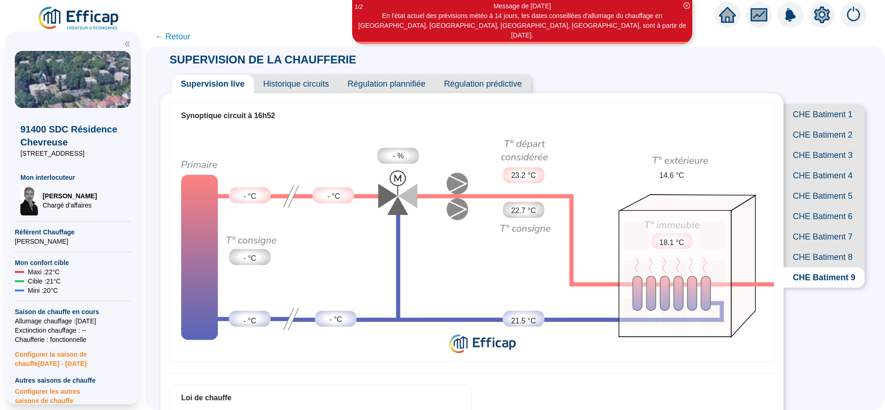
click at [806, 247] on span "CHE Batiment 7" at bounding box center [823, 236] width 81 height 20
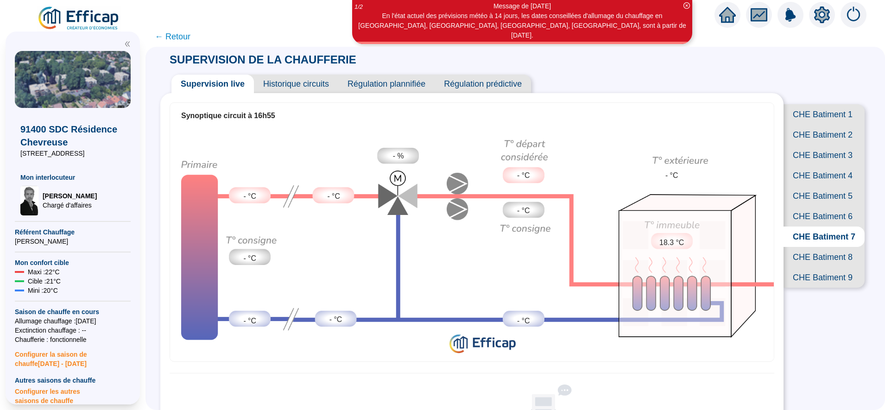
click at [810, 112] on span "CHE Batiment 1" at bounding box center [823, 114] width 81 height 20
click at [811, 145] on span "CHE Batiment 2" at bounding box center [823, 135] width 81 height 20
click at [814, 165] on span "CHE Batiment 3" at bounding box center [823, 155] width 81 height 20
click at [816, 186] on span "CHE Batiment 4" at bounding box center [823, 175] width 81 height 20
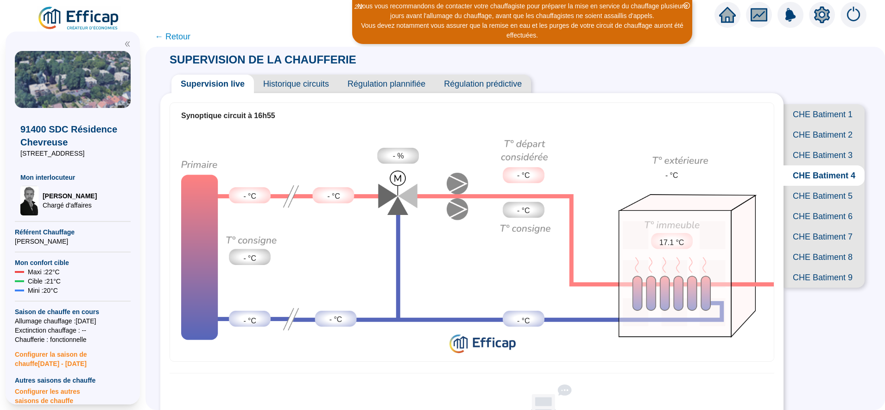
click at [818, 206] on span "CHE Batiment 5" at bounding box center [823, 196] width 81 height 20
click at [815, 226] on span "CHE Batiment 6" at bounding box center [823, 216] width 81 height 20
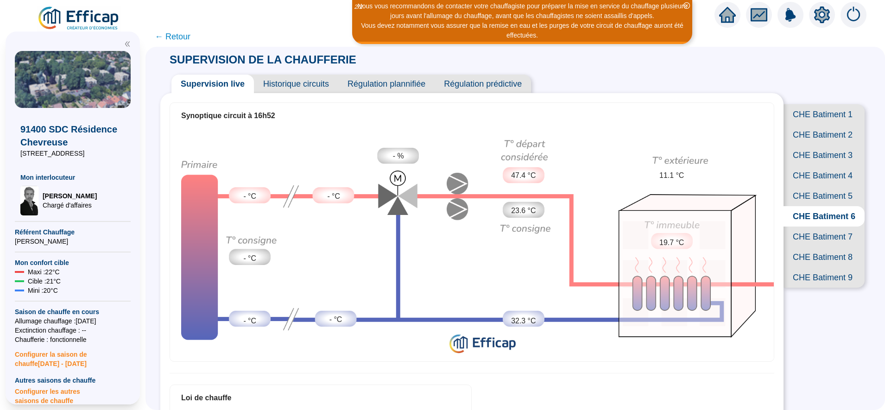
click at [814, 247] on span "CHE Batiment 7" at bounding box center [823, 236] width 81 height 20
click at [808, 267] on span "CHE Batiment 8" at bounding box center [823, 257] width 81 height 20
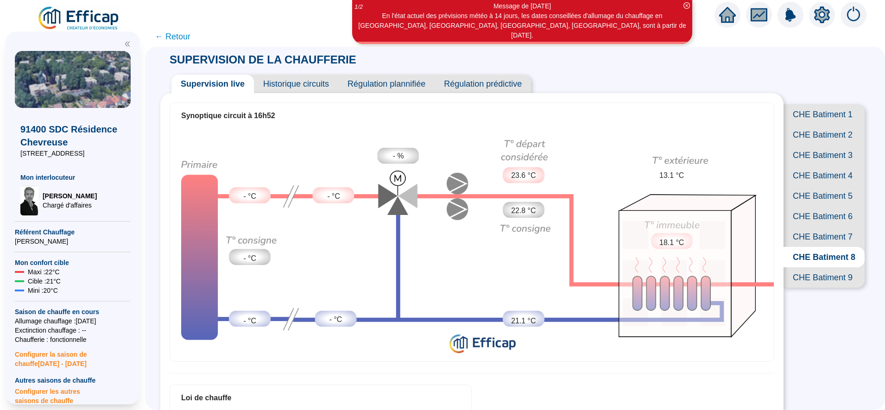
click at [788, 247] on span "CHE Batiment 7" at bounding box center [823, 236] width 81 height 20
click at [801, 186] on span "CHE Batiment 4" at bounding box center [823, 175] width 81 height 20
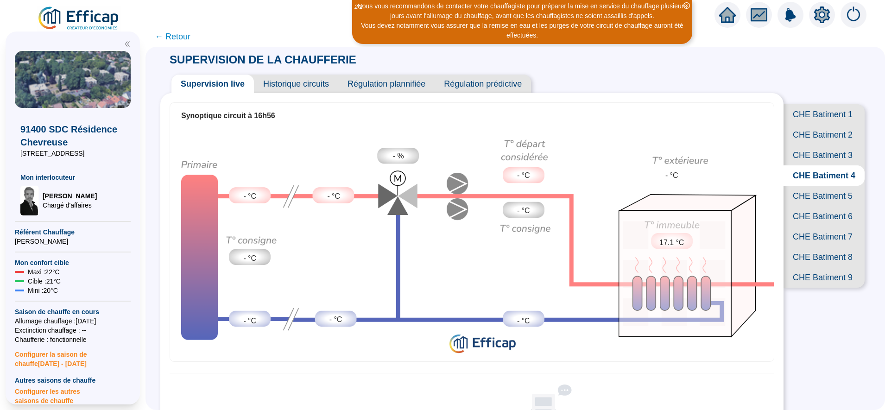
click at [804, 206] on span "CHE Batiment 5" at bounding box center [823, 196] width 81 height 20
click at [806, 165] on span "CHE Batiment 3" at bounding box center [823, 155] width 81 height 20
click at [807, 134] on span "CHE Batiment 2" at bounding box center [823, 135] width 81 height 20
click at [807, 118] on span "CHE Batiment 1" at bounding box center [823, 114] width 81 height 20
click at [812, 267] on span "CHE Batiment 8" at bounding box center [823, 257] width 81 height 20
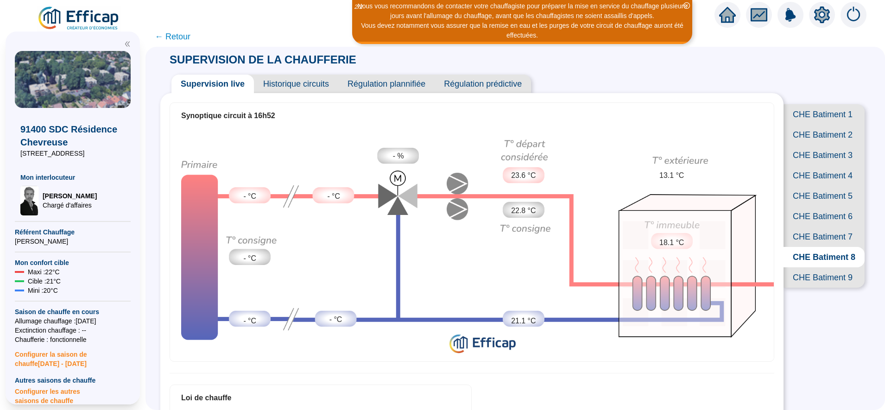
click at [792, 247] on span "CHE Batiment 7" at bounding box center [823, 236] width 81 height 20
click at [803, 226] on span "CHE Batiment 6" at bounding box center [823, 216] width 81 height 20
click at [809, 226] on span "CHE Batiment 6" at bounding box center [823, 216] width 81 height 20
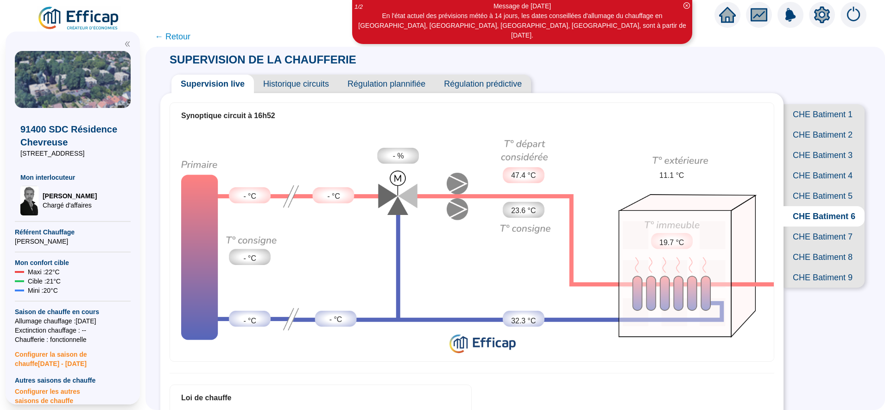
click at [806, 206] on span "CHE Batiment 5" at bounding box center [823, 196] width 81 height 20
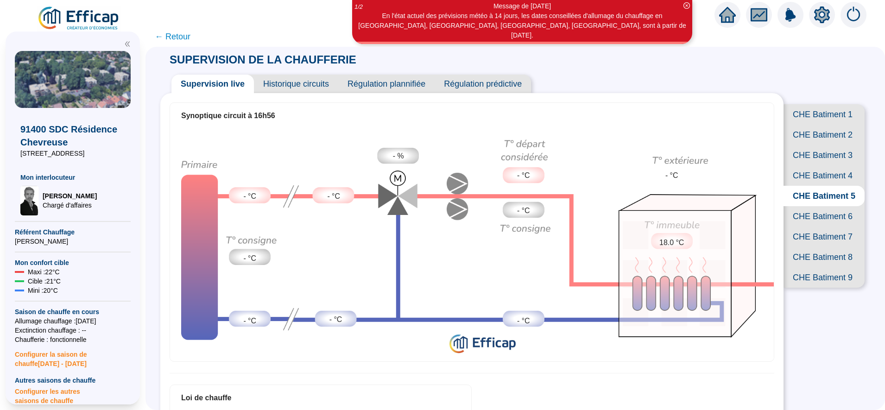
click at [819, 186] on span "CHE Batiment 4" at bounding box center [823, 175] width 81 height 20
click at [819, 165] on span "CHE Batiment 3" at bounding box center [823, 155] width 81 height 20
click at [817, 144] on span "CHE Batiment 2" at bounding box center [823, 135] width 81 height 20
click at [814, 113] on span "CHE Batiment 1" at bounding box center [823, 114] width 81 height 20
click at [805, 288] on span "CHE Batiment 9" at bounding box center [823, 277] width 81 height 20
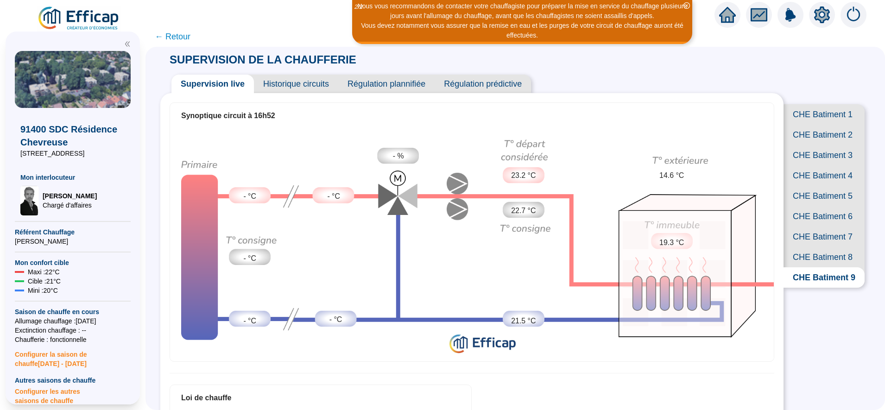
click at [810, 267] on span "CHE Batiment 8" at bounding box center [823, 257] width 81 height 20
click at [804, 247] on span "CHE Batiment 7" at bounding box center [823, 236] width 81 height 20
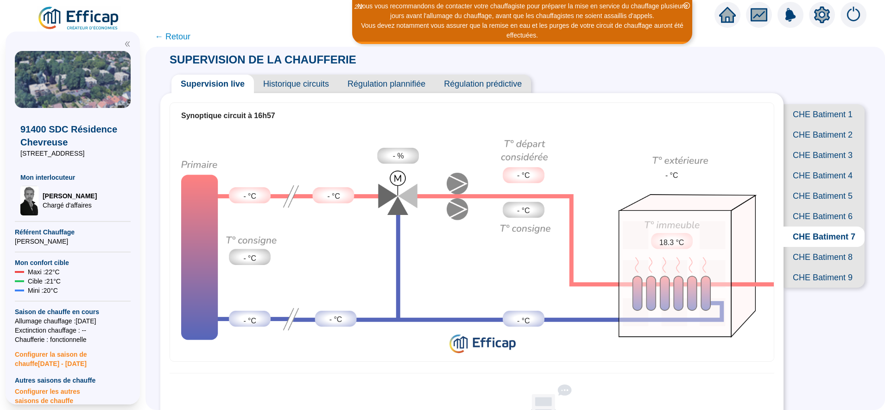
click at [804, 226] on span "CHE Batiment 6" at bounding box center [823, 216] width 81 height 20
click at [811, 206] on span "CHE Batiment 5" at bounding box center [823, 196] width 81 height 20
click at [812, 247] on span "CHE Batiment 7" at bounding box center [823, 236] width 81 height 20
click at [805, 165] on span "CHE Batiment 3" at bounding box center [823, 155] width 81 height 20
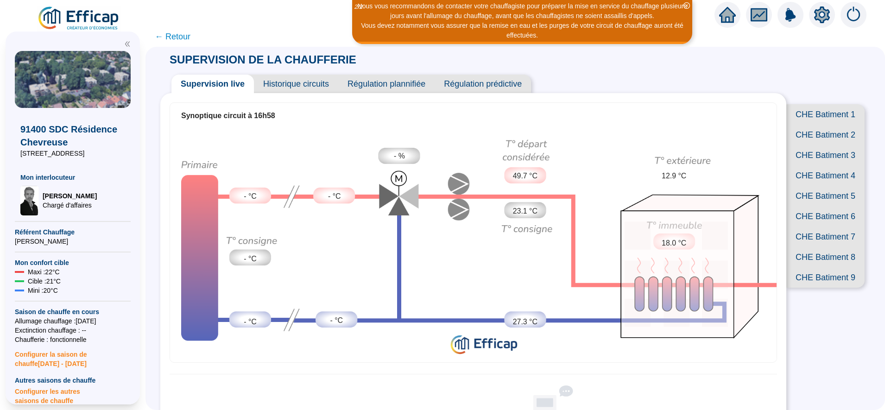
click at [826, 226] on span "CHE Batiment 6" at bounding box center [825, 216] width 78 height 20
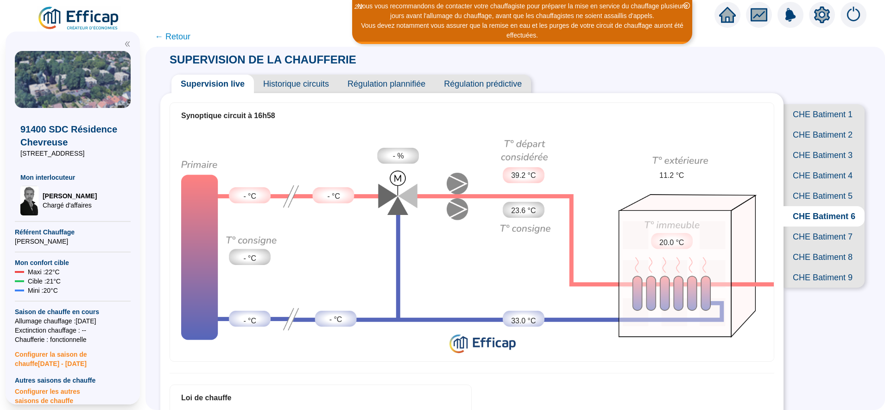
click at [815, 206] on span "CHE Batiment 5" at bounding box center [823, 196] width 81 height 20
click at [814, 226] on span "CHE Batiment 6" at bounding box center [823, 216] width 81 height 20
click at [816, 247] on span "CHE Batiment 7" at bounding box center [823, 236] width 81 height 20
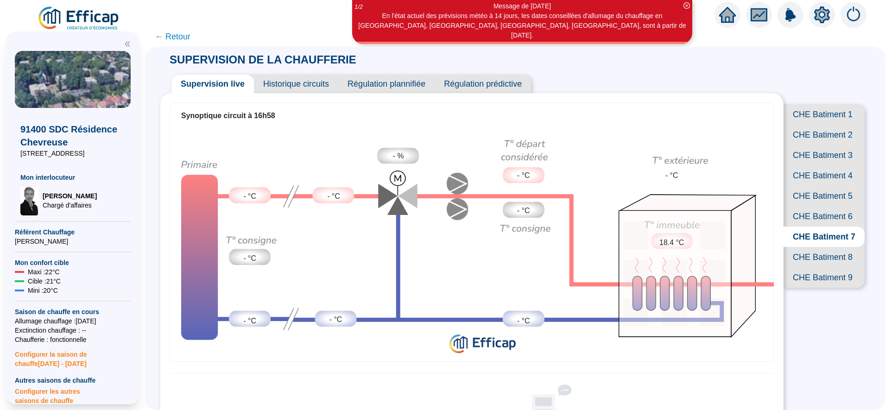
click at [815, 267] on span "CHE Batiment 8" at bounding box center [823, 257] width 81 height 20
click at [812, 288] on span "CHE Batiment 9" at bounding box center [823, 277] width 81 height 20
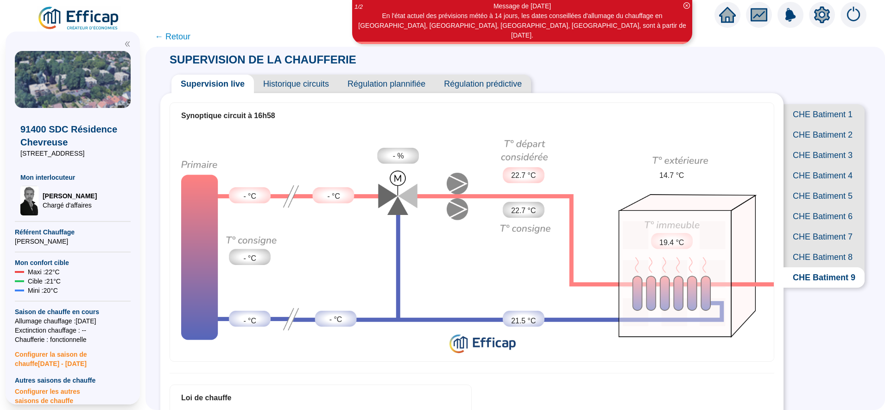
click at [807, 140] on span "CHE Batiment 2" at bounding box center [823, 135] width 81 height 20
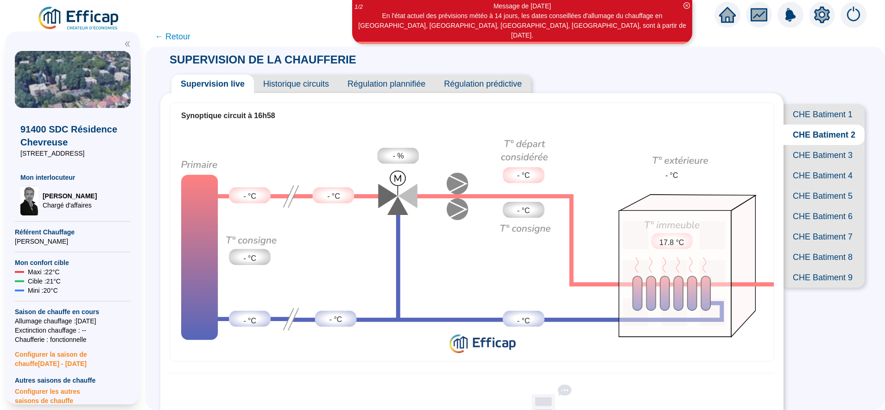
click at [815, 110] on span "CHE Batiment 1" at bounding box center [823, 114] width 81 height 20
click at [817, 165] on span "CHE Batiment 3" at bounding box center [823, 155] width 81 height 20
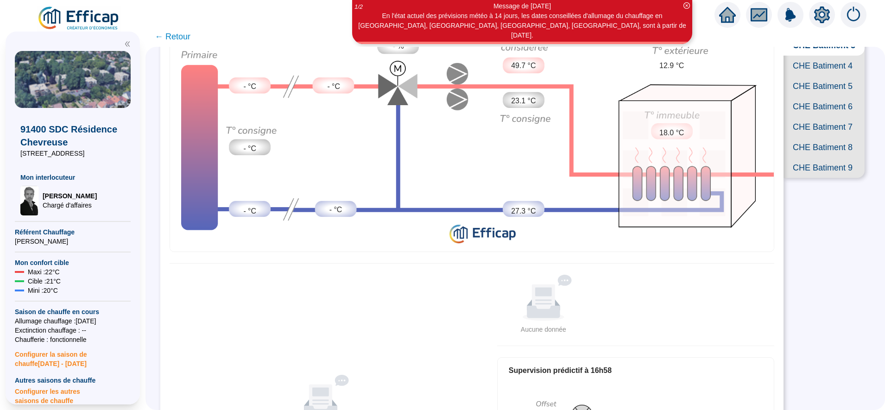
scroll to position [106, 0]
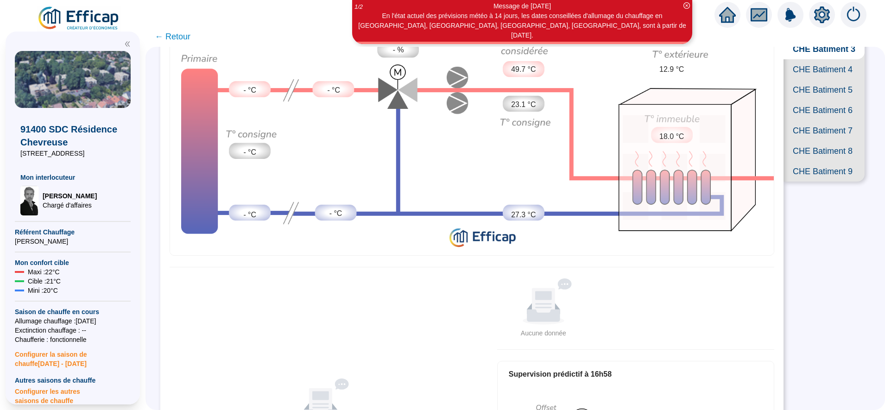
click at [803, 182] on span "CHE Batiment 9" at bounding box center [823, 171] width 81 height 20
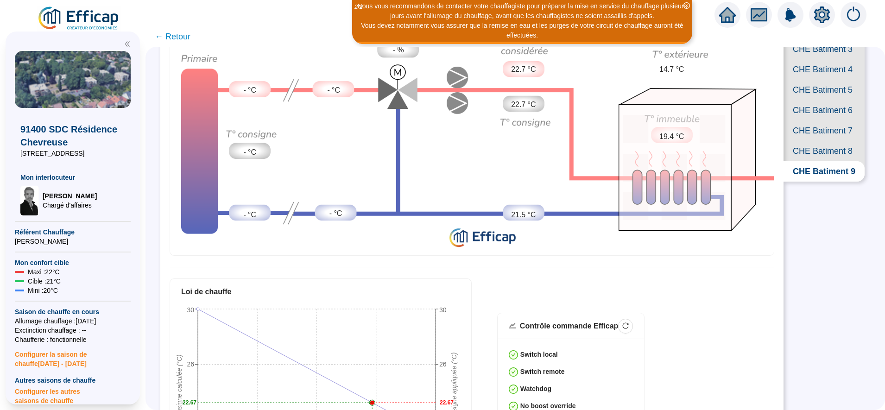
scroll to position [52, 0]
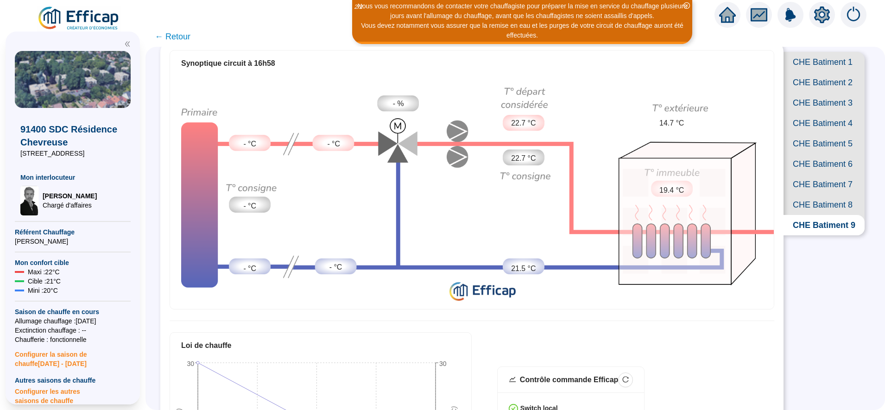
click at [817, 215] on span "CHE Batiment 8" at bounding box center [823, 205] width 81 height 20
click at [820, 154] on span "CHE Batiment 5" at bounding box center [823, 143] width 81 height 20
click at [817, 174] on span "CHE Batiment 6" at bounding box center [823, 164] width 81 height 20
click at [812, 195] on span "CHE Batiment 7" at bounding box center [823, 184] width 81 height 20
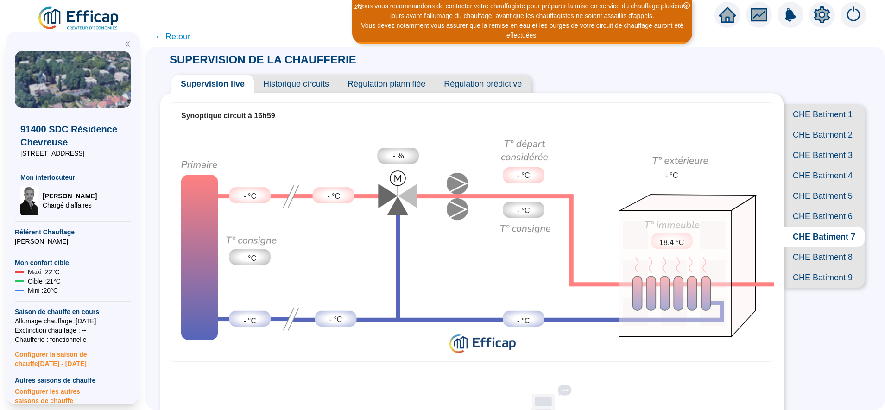
click at [814, 206] on span "CHE Batiment 5" at bounding box center [823, 196] width 81 height 20
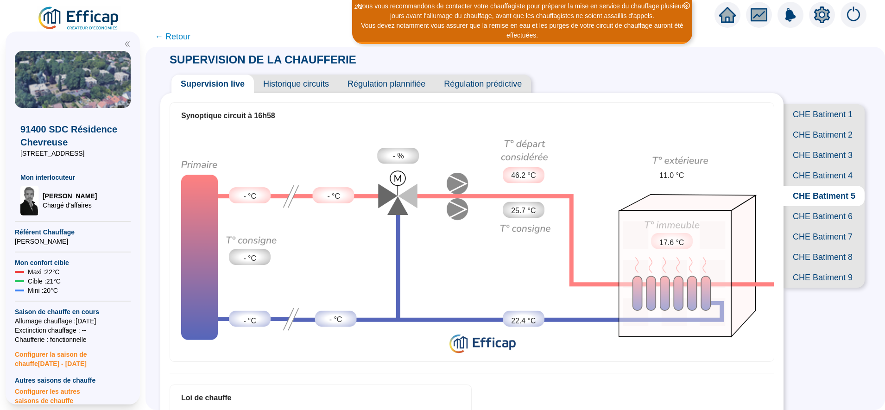
click at [815, 186] on span "CHE Batiment 4" at bounding box center [823, 175] width 81 height 20
click at [813, 165] on span "CHE Batiment 3" at bounding box center [823, 155] width 81 height 20
click at [814, 144] on span "CHE Batiment 2" at bounding box center [823, 135] width 81 height 20
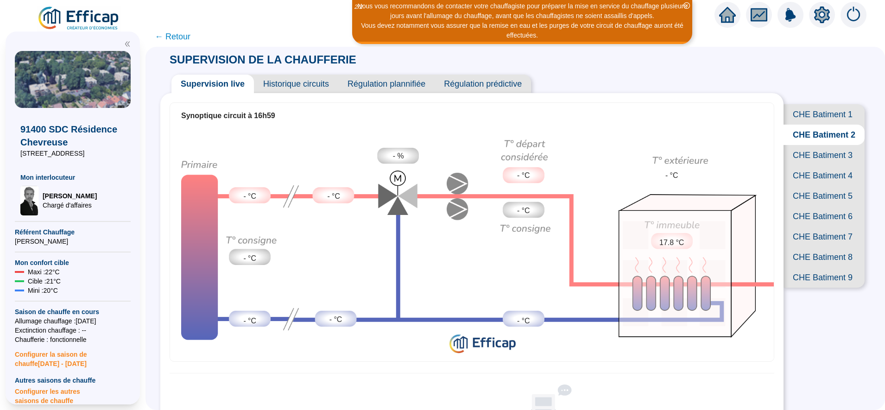
click at [820, 165] on span "CHE Batiment 3" at bounding box center [823, 155] width 81 height 20
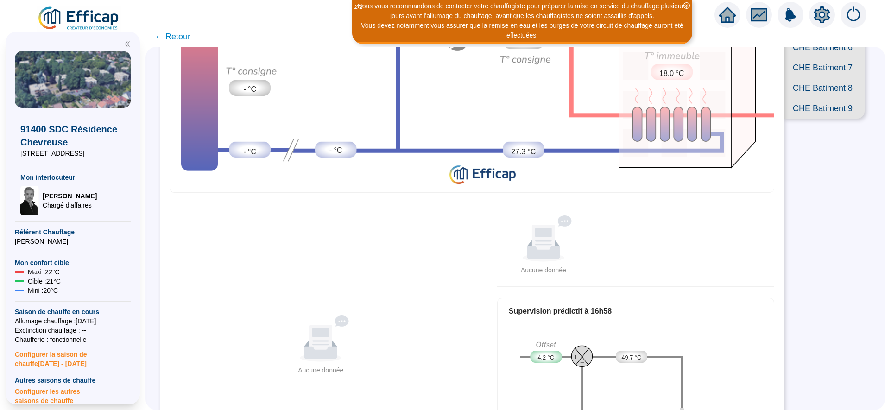
scroll to position [171, 0]
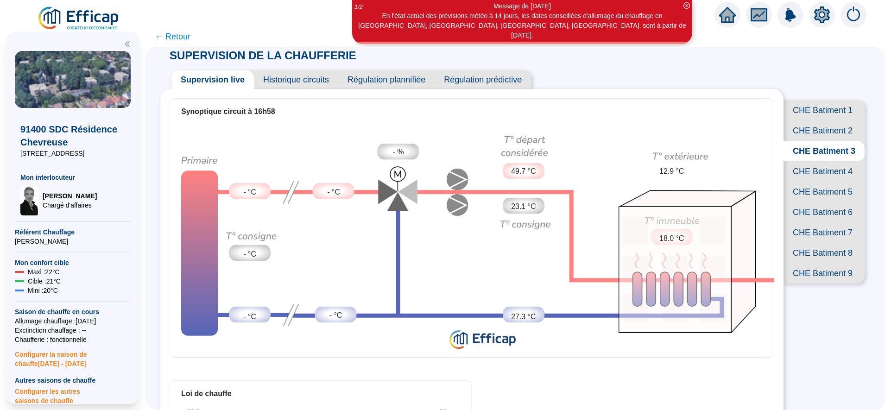
scroll to position [2, 0]
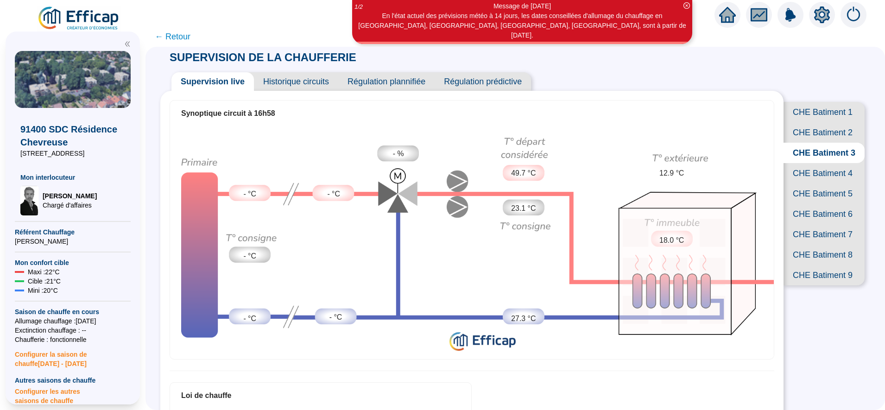
click at [805, 183] on span "CHE Batiment 4" at bounding box center [823, 173] width 81 height 20
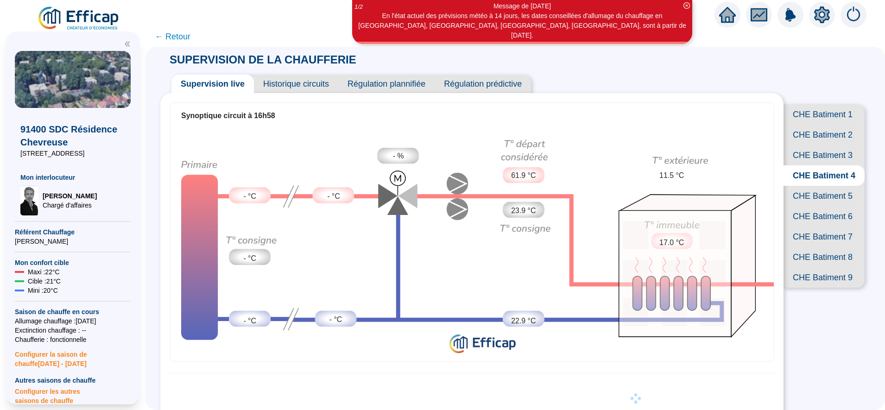
click at [808, 206] on span "CHE Batiment 5" at bounding box center [823, 196] width 81 height 20
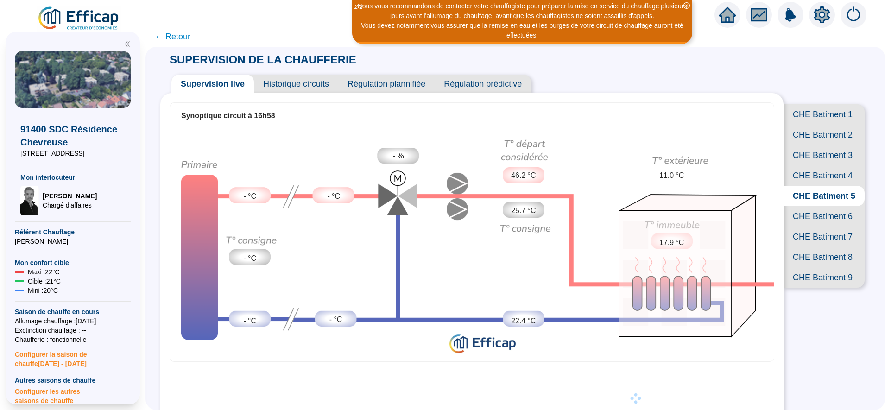
click at [810, 226] on span "CHE Batiment 6" at bounding box center [823, 216] width 81 height 20
click at [807, 165] on span "CHE Batiment 3" at bounding box center [823, 155] width 81 height 20
click at [814, 145] on span "CHE Batiment 2" at bounding box center [823, 135] width 81 height 20
click at [808, 186] on span "CHE Batiment 4" at bounding box center [823, 175] width 81 height 20
click at [797, 226] on span "CHE Batiment 6" at bounding box center [823, 216] width 81 height 20
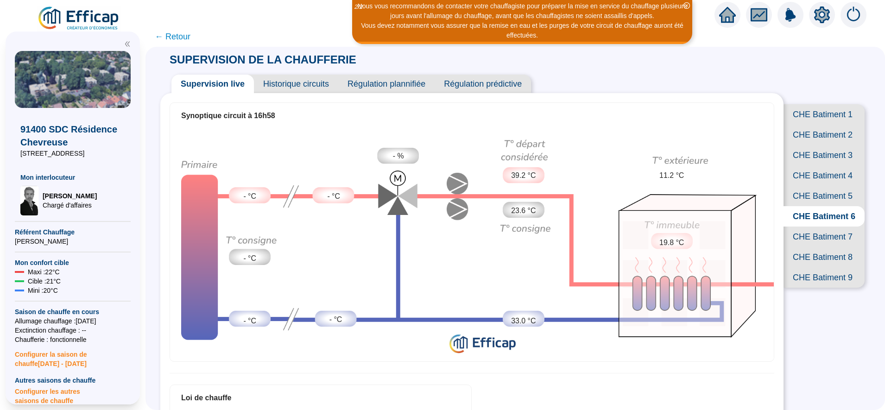
click at [811, 247] on span "CHE Batiment 7" at bounding box center [823, 236] width 81 height 20
click at [811, 267] on span "CHE Batiment 8" at bounding box center [823, 257] width 81 height 20
click at [811, 288] on span "CHE Batiment 9" at bounding box center [823, 277] width 81 height 20
click at [818, 112] on span "CHE Batiment 1" at bounding box center [823, 114] width 81 height 20
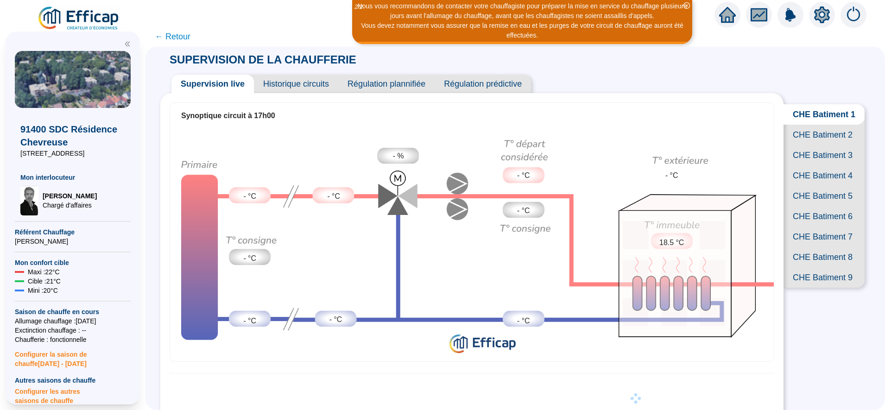
click at [817, 136] on span "CHE Batiment 2" at bounding box center [823, 135] width 81 height 20
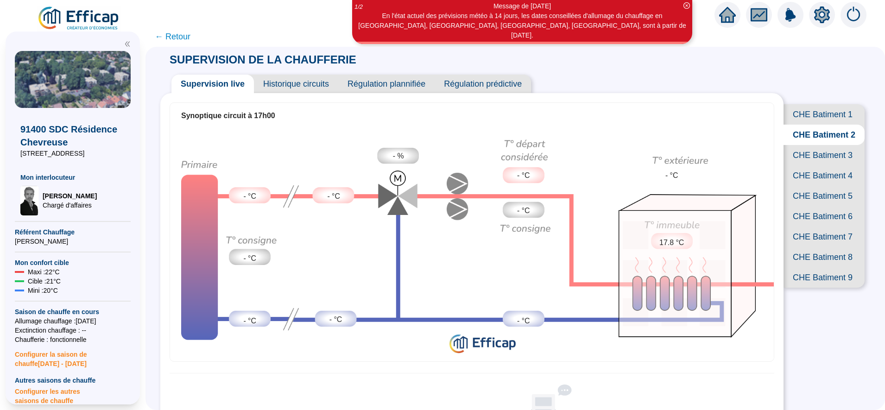
click at [813, 165] on span "CHE Batiment 3" at bounding box center [823, 155] width 81 height 20
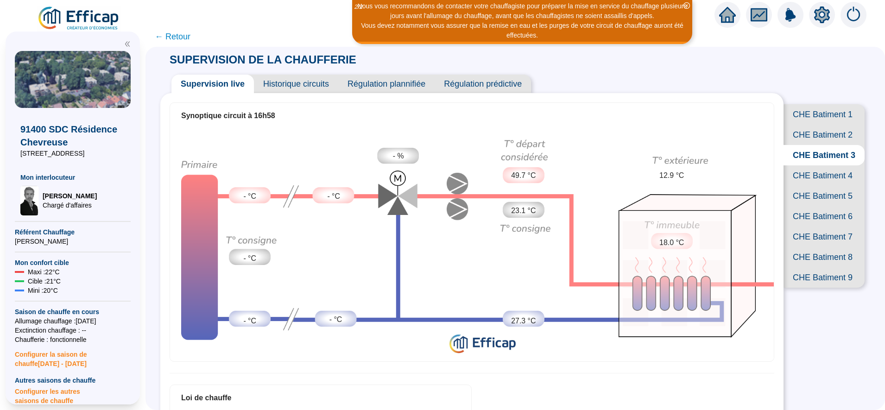
click at [813, 114] on span "CHE Batiment 1" at bounding box center [823, 114] width 81 height 20
click at [812, 145] on span "CHE Batiment 2" at bounding box center [823, 135] width 81 height 20
click at [812, 165] on span "CHE Batiment 3" at bounding box center [823, 155] width 81 height 20
click at [799, 145] on span "CHE Batiment 2" at bounding box center [823, 135] width 81 height 20
click at [808, 121] on span "CHE Batiment 1" at bounding box center [823, 114] width 81 height 20
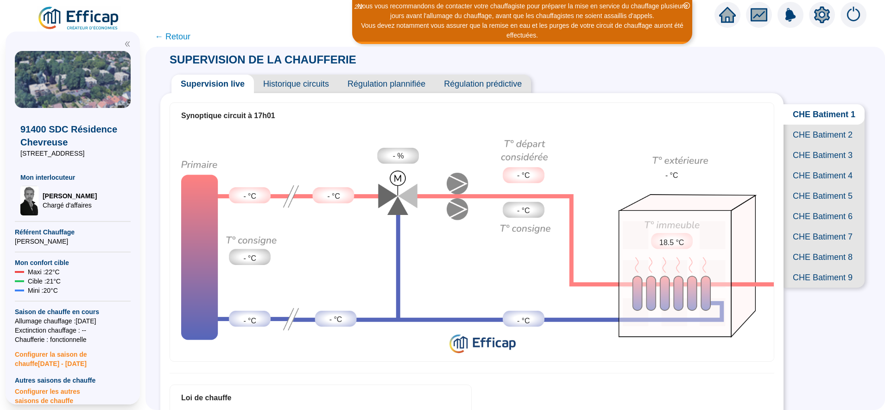
click at [811, 267] on span "CHE Batiment 8" at bounding box center [823, 257] width 81 height 20
click at [810, 247] on span "CHE Batiment 7" at bounding box center [823, 236] width 81 height 20
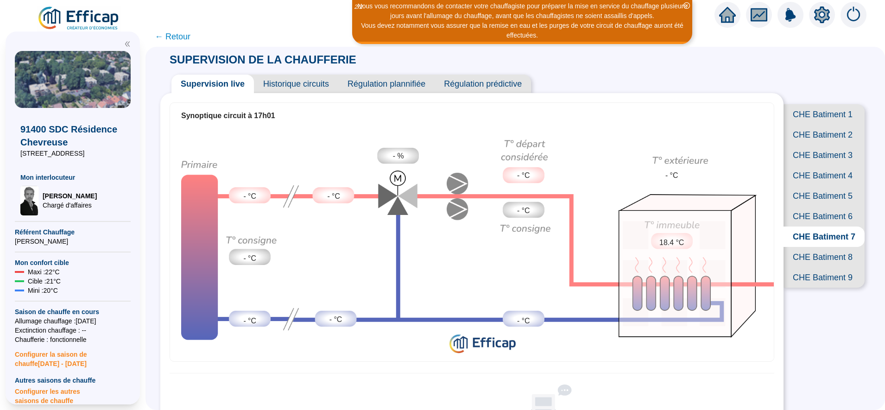
click at [814, 226] on span "CHE Batiment 6" at bounding box center [823, 216] width 81 height 20
click at [814, 206] on span "CHE Batiment 5" at bounding box center [823, 196] width 81 height 20
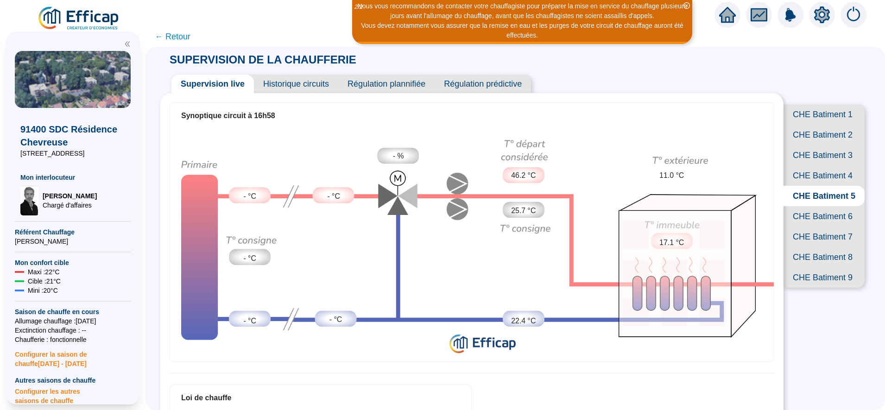
click at [821, 288] on span "CHE Batiment 9" at bounding box center [823, 277] width 81 height 20
click at [813, 186] on span "CHE Batiment 4" at bounding box center [823, 175] width 81 height 20
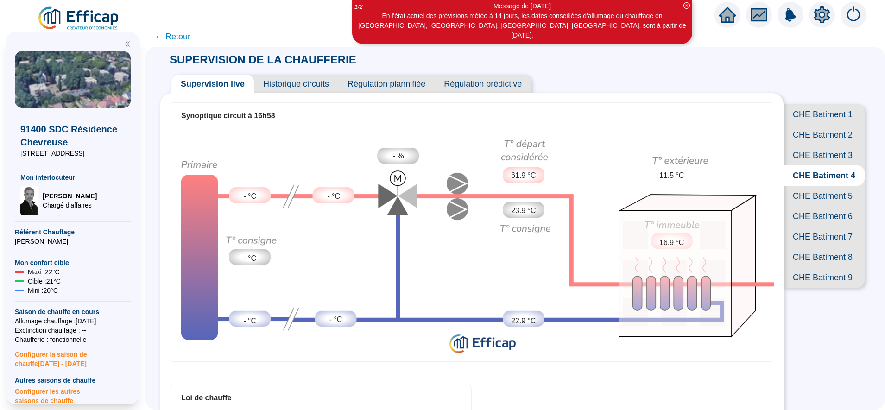
click at [813, 165] on span "CHE Batiment 3" at bounding box center [823, 155] width 81 height 20
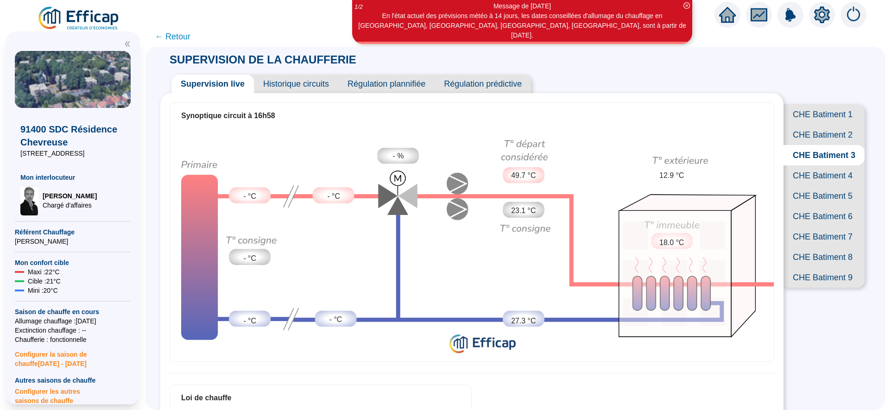
click at [186, 41] on span "← Retour" at bounding box center [173, 36] width 36 height 13
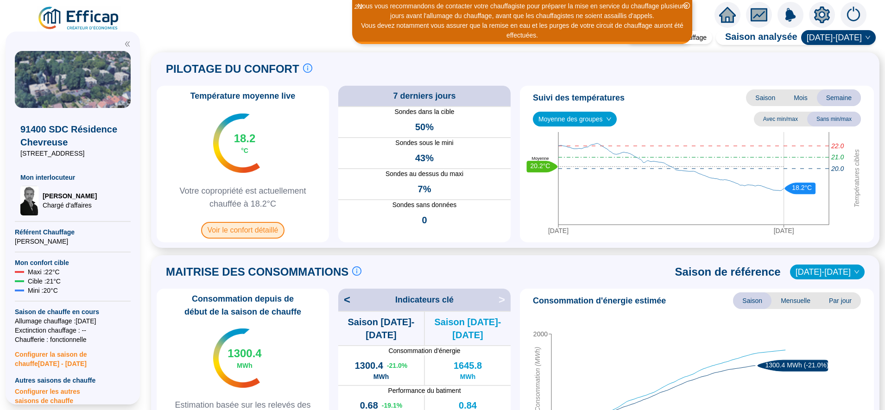
click at [278, 226] on span "Voir le confort détaillé" at bounding box center [243, 230] width 84 height 17
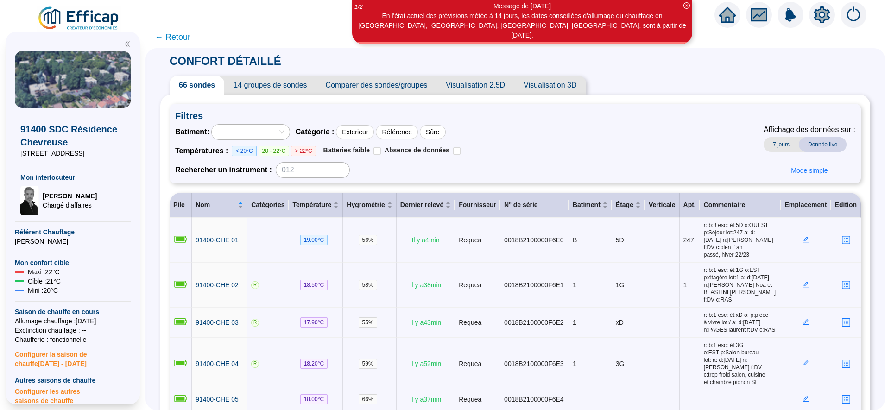
click at [187, 38] on span "← Retour" at bounding box center [173, 37] width 36 height 13
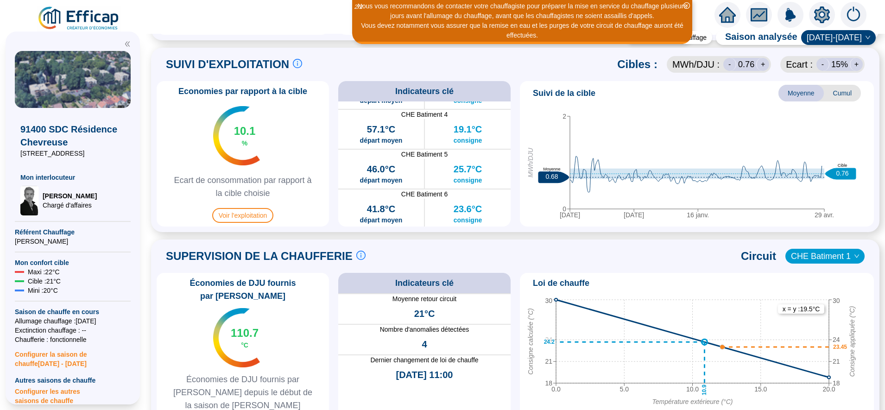
scroll to position [453, 0]
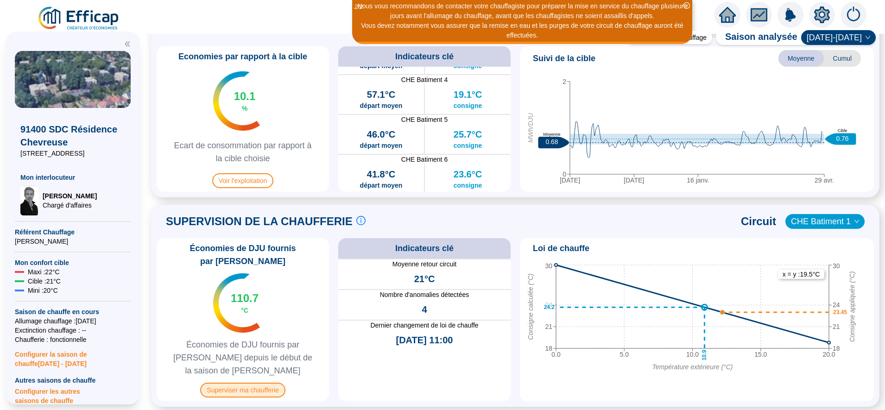
click at [258, 383] on span "Superviser ma chaufferie" at bounding box center [242, 390] width 85 height 15
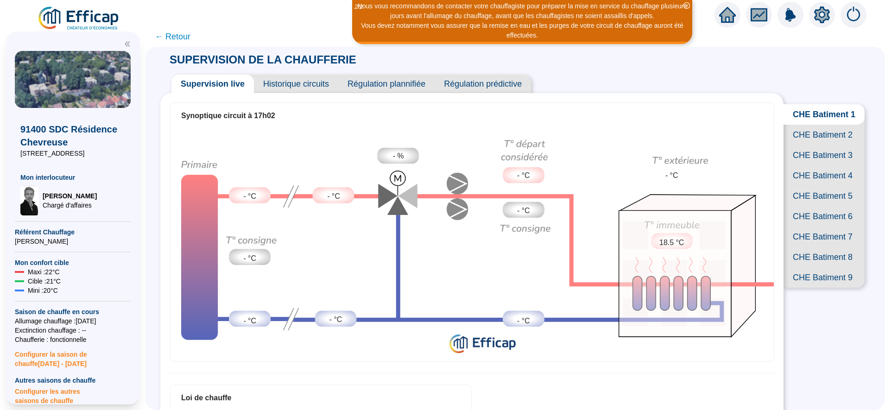
click at [793, 145] on span "CHE Batiment 2" at bounding box center [823, 135] width 81 height 20
click at [804, 165] on span "CHE Batiment 3" at bounding box center [823, 155] width 81 height 20
click at [805, 186] on span "CHE Batiment 4" at bounding box center [823, 175] width 81 height 20
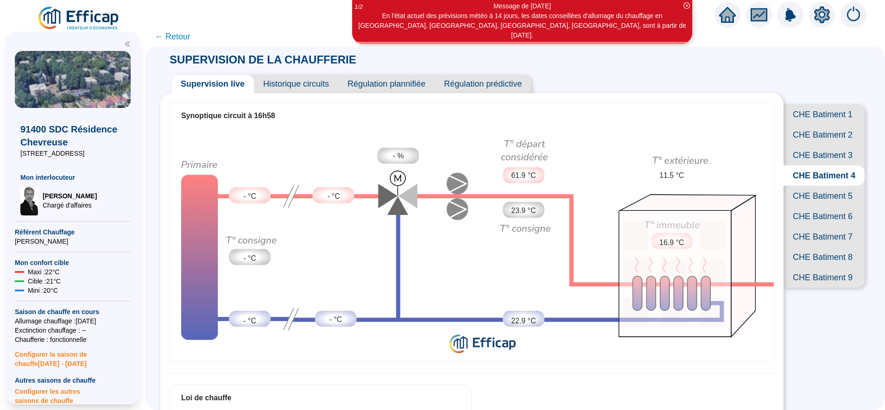
click at [806, 206] on span "CHE Batiment 5" at bounding box center [823, 196] width 81 height 20
click at [808, 226] on span "CHE Batiment 6" at bounding box center [823, 216] width 81 height 20
click at [809, 247] on span "CHE Batiment 7" at bounding box center [823, 236] width 81 height 20
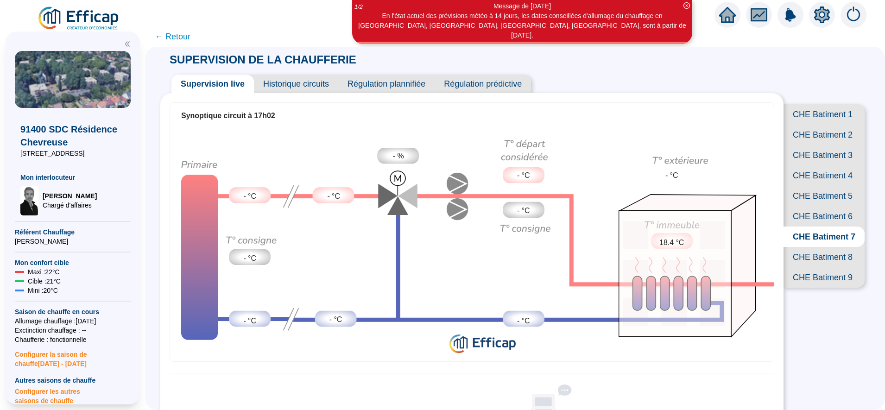
click at [809, 267] on span "CHE Batiment 8" at bounding box center [823, 257] width 81 height 20
click at [808, 288] on span "CHE Batiment 9" at bounding box center [823, 277] width 81 height 20
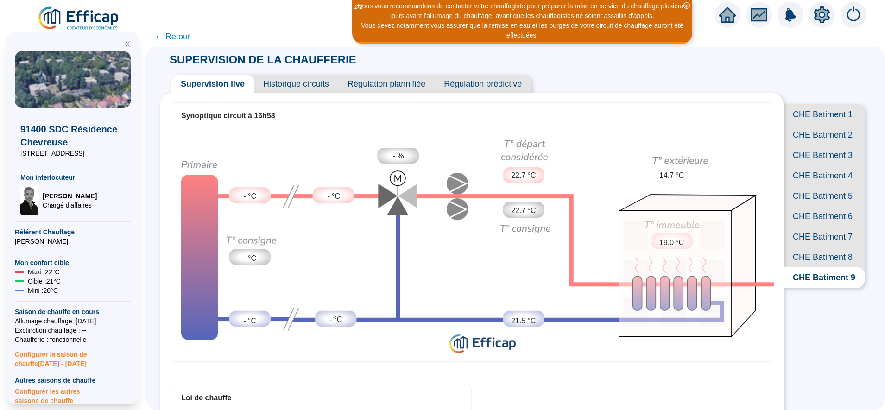
click at [819, 113] on span "CHE Batiment 1" at bounding box center [823, 114] width 81 height 20
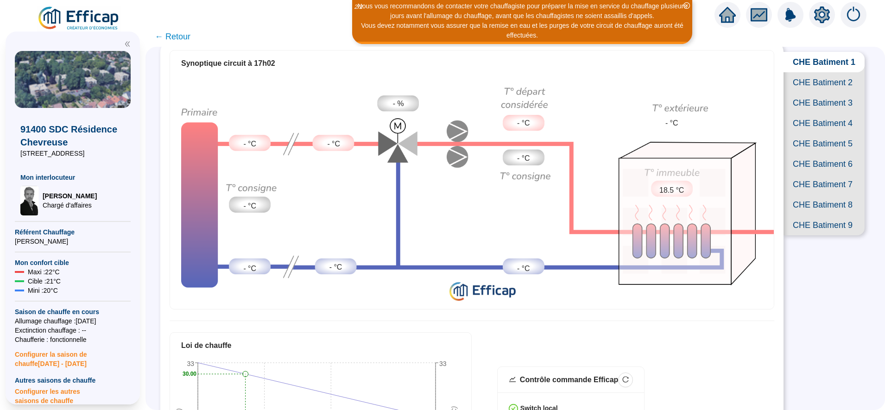
scroll to position [16, 0]
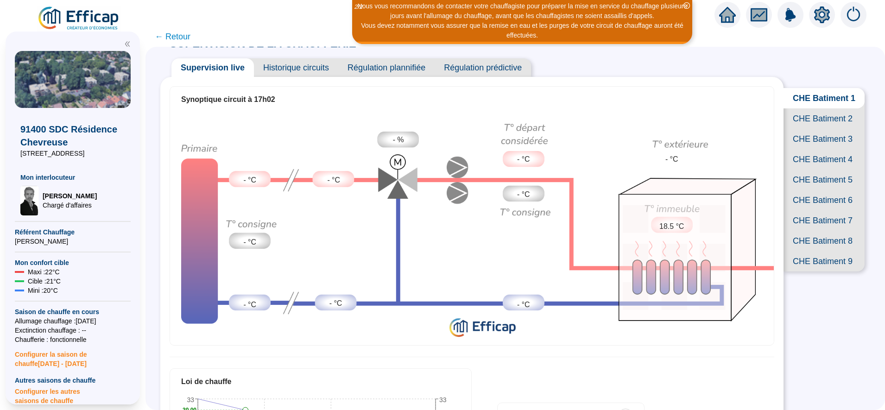
click at [813, 123] on span "CHE Batiment 2" at bounding box center [823, 118] width 81 height 20
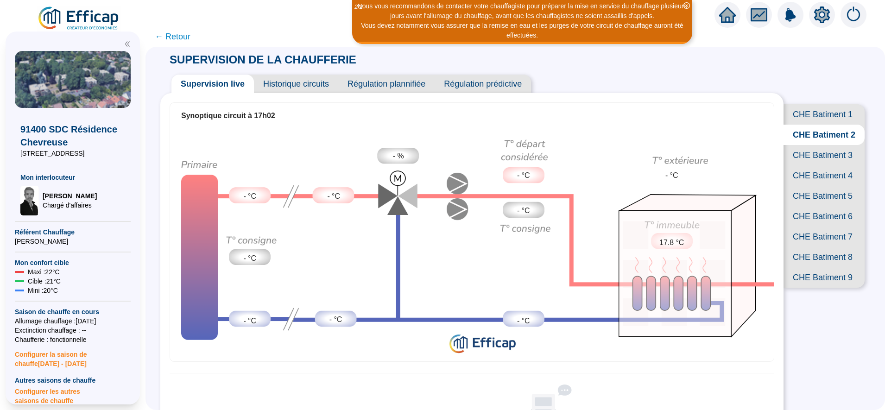
click at [812, 165] on span "CHE Batiment 3" at bounding box center [823, 155] width 81 height 20
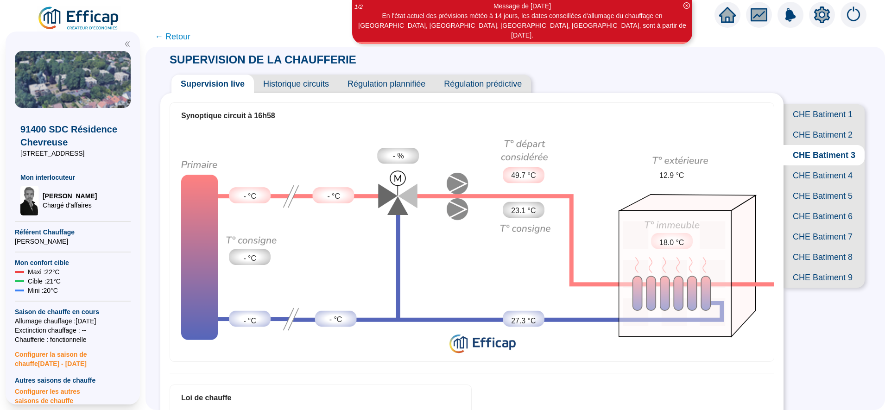
click at [189, 40] on span "← Retour" at bounding box center [173, 36] width 36 height 13
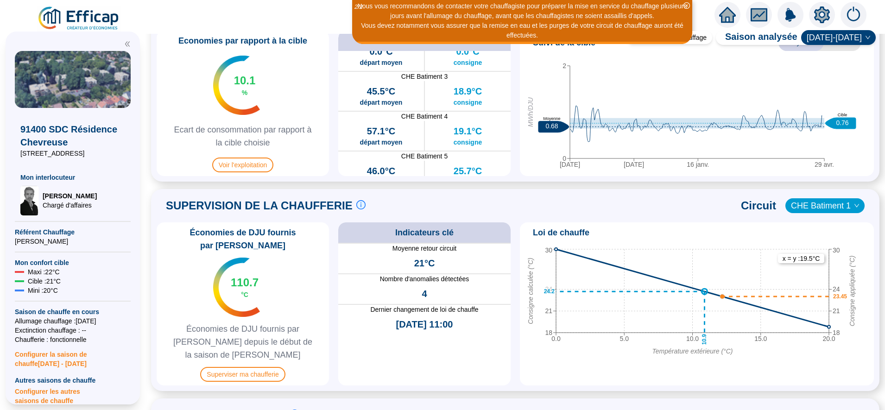
scroll to position [470, 0]
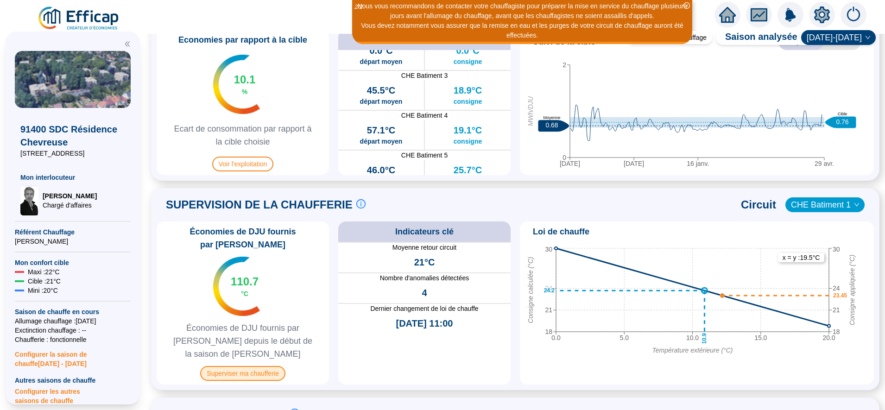
click at [274, 366] on span "Superviser ma chaufferie" at bounding box center [242, 373] width 85 height 15
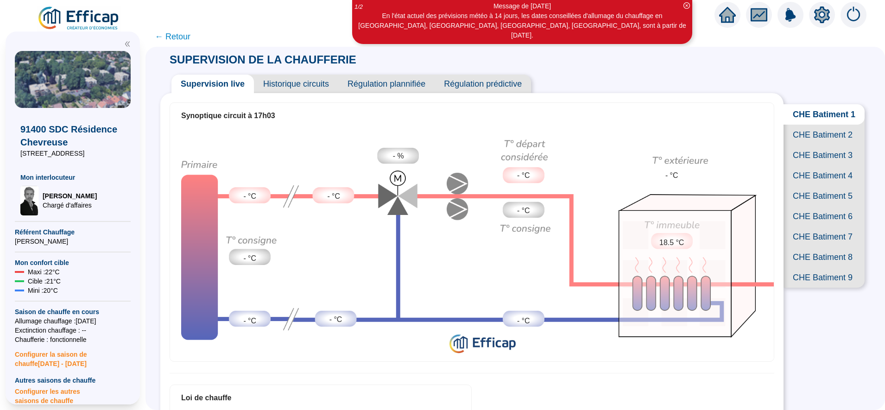
click at [815, 143] on span "CHE Batiment 2" at bounding box center [823, 135] width 81 height 20
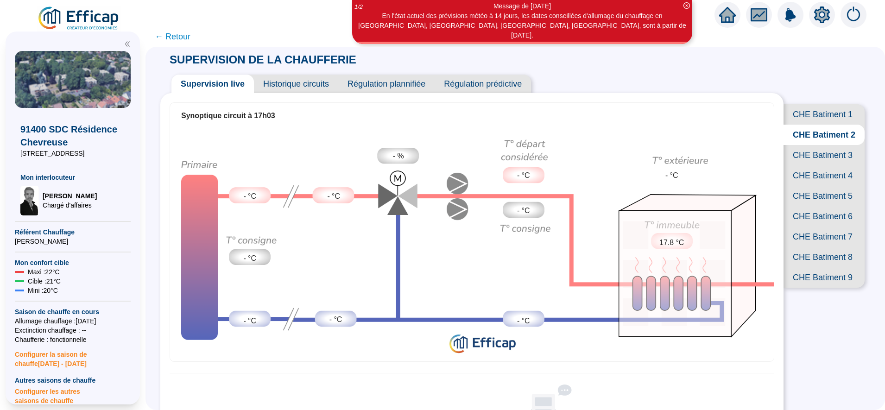
click at [817, 165] on span "CHE Batiment 3" at bounding box center [823, 155] width 81 height 20
click at [814, 186] on span "CHE Batiment 4" at bounding box center [823, 175] width 81 height 20
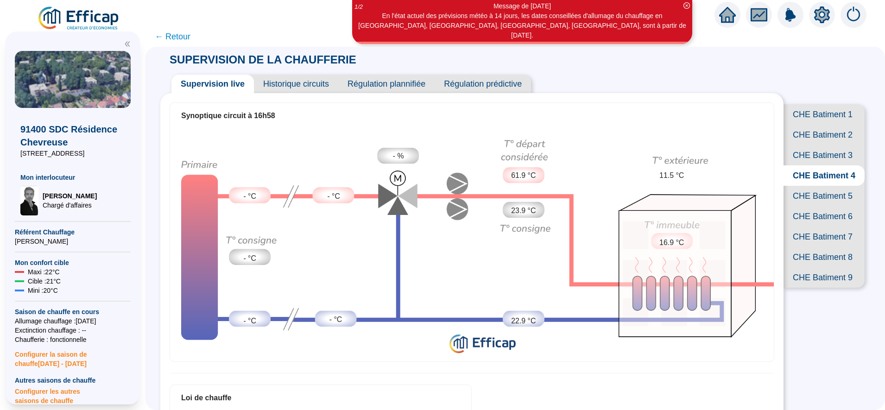
click at [812, 206] on span "CHE Batiment 5" at bounding box center [823, 196] width 81 height 20
click at [811, 226] on span "CHE Batiment 6" at bounding box center [823, 216] width 81 height 20
click at [801, 247] on span "CHE Batiment 7" at bounding box center [823, 236] width 81 height 20
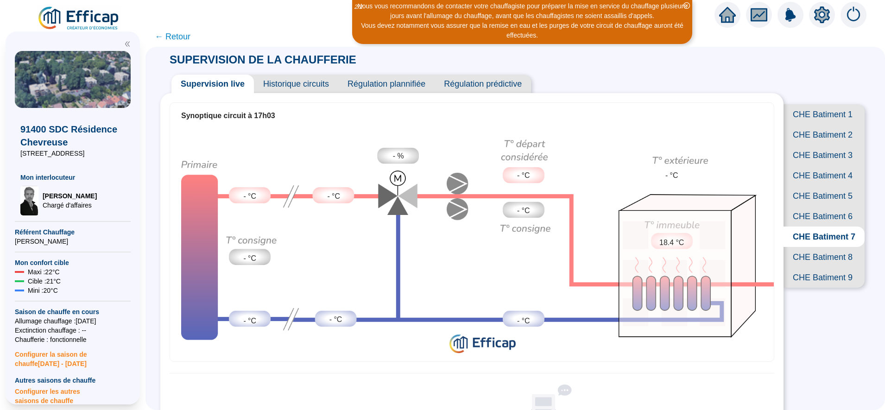
click at [799, 267] on span "CHE Batiment 8" at bounding box center [823, 257] width 81 height 20
click at [798, 288] on span "CHE Batiment 9" at bounding box center [823, 277] width 81 height 20
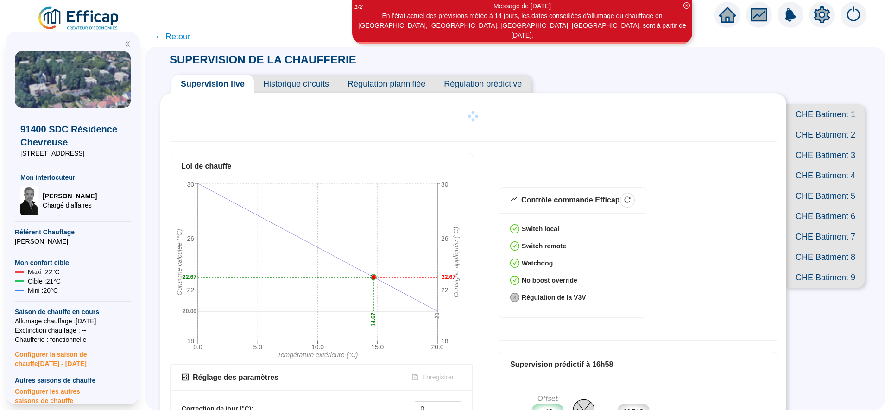
click at [823, 115] on span "CHE Batiment 1" at bounding box center [825, 114] width 78 height 20
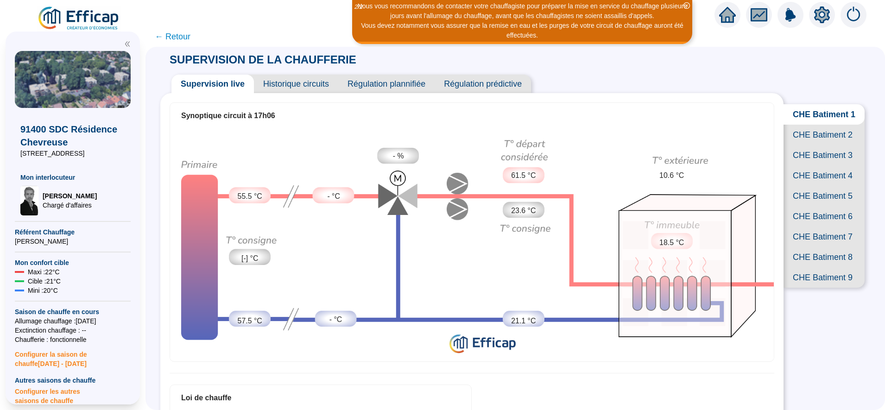
click at [815, 145] on span "CHE Batiment 2" at bounding box center [823, 135] width 81 height 20
click at [816, 165] on span "CHE Batiment 3" at bounding box center [823, 155] width 81 height 20
click at [810, 186] on span "CHE Batiment 4" at bounding box center [823, 175] width 81 height 20
click at [808, 206] on span "CHE Batiment 5" at bounding box center [823, 196] width 81 height 20
click at [807, 226] on span "CHE Batiment 6" at bounding box center [823, 216] width 81 height 20
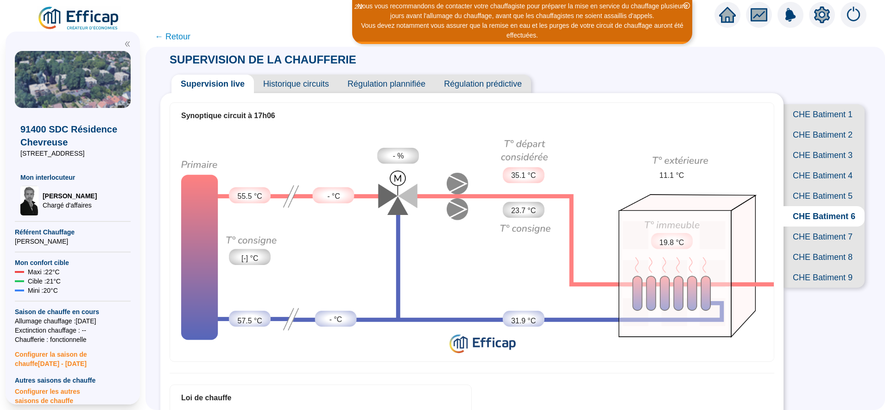
click at [806, 247] on span "CHE Batiment 7" at bounding box center [823, 236] width 81 height 20
click at [806, 267] on span "CHE Batiment 8" at bounding box center [823, 257] width 81 height 20
click at [809, 247] on span "CHE Batiment 7" at bounding box center [823, 236] width 81 height 20
click at [807, 267] on span "CHE Batiment 8" at bounding box center [823, 257] width 81 height 20
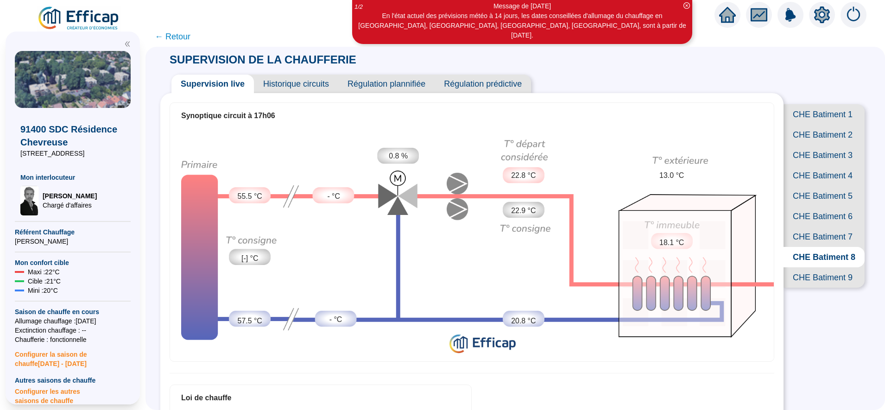
click at [808, 288] on span "CHE Batiment 9" at bounding box center [823, 277] width 81 height 20
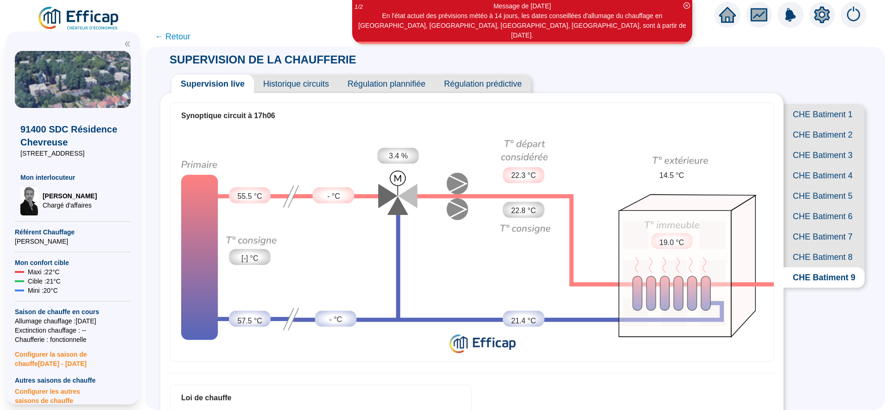
click at [808, 267] on span "CHE Batiment 8" at bounding box center [823, 257] width 81 height 20
click at [813, 247] on span "CHE Batiment 7" at bounding box center [823, 236] width 81 height 20
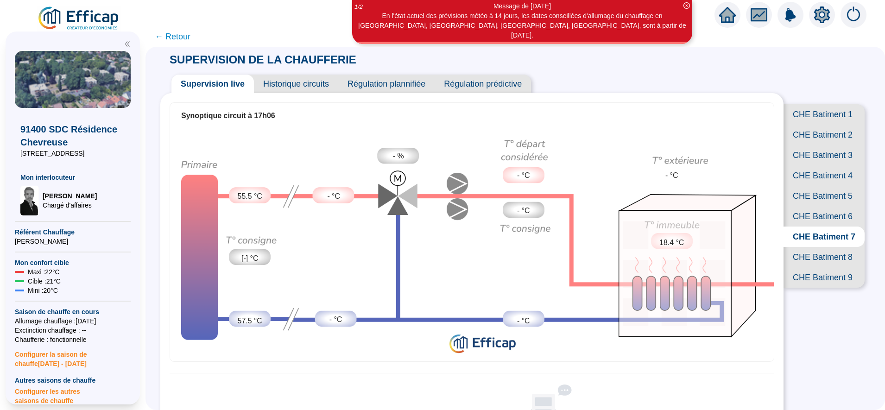
click at [816, 226] on span "CHE Batiment 6" at bounding box center [823, 216] width 81 height 20
click at [817, 247] on span "CHE Batiment 7" at bounding box center [823, 236] width 81 height 20
click at [818, 226] on span "CHE Batiment 6" at bounding box center [823, 216] width 81 height 20
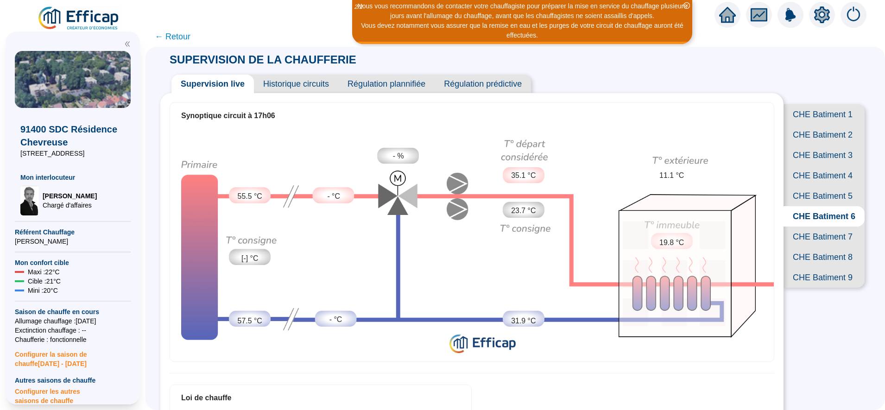
click at [809, 118] on span "CHE Batiment 1" at bounding box center [823, 114] width 81 height 20
click at [813, 142] on span "CHE Batiment 2" at bounding box center [823, 135] width 81 height 20
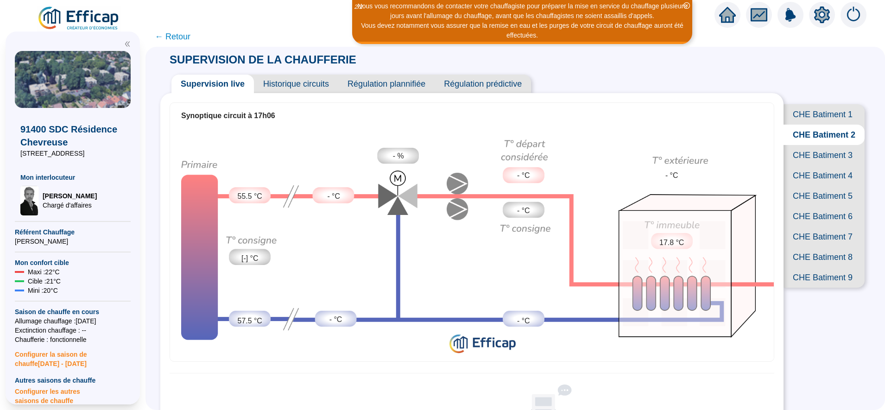
click at [827, 165] on span "CHE Batiment 3" at bounding box center [823, 155] width 81 height 20
click at [818, 247] on span "CHE Batiment 7" at bounding box center [823, 236] width 81 height 20
click at [803, 121] on span "CHE Batiment 1" at bounding box center [823, 114] width 81 height 20
click at [812, 141] on span "CHE Batiment 2" at bounding box center [823, 135] width 81 height 20
click at [825, 165] on span "CHE Batiment 3" at bounding box center [823, 155] width 81 height 20
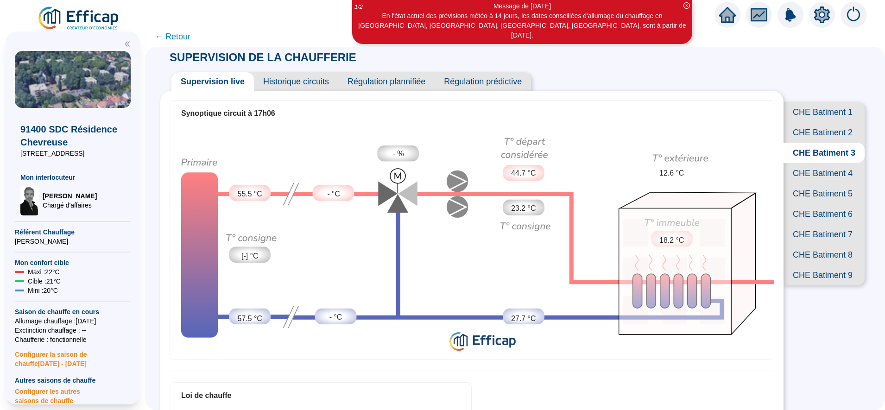
scroll to position [2, 0]
click at [805, 184] on span "CHE Batiment 4" at bounding box center [823, 173] width 81 height 20
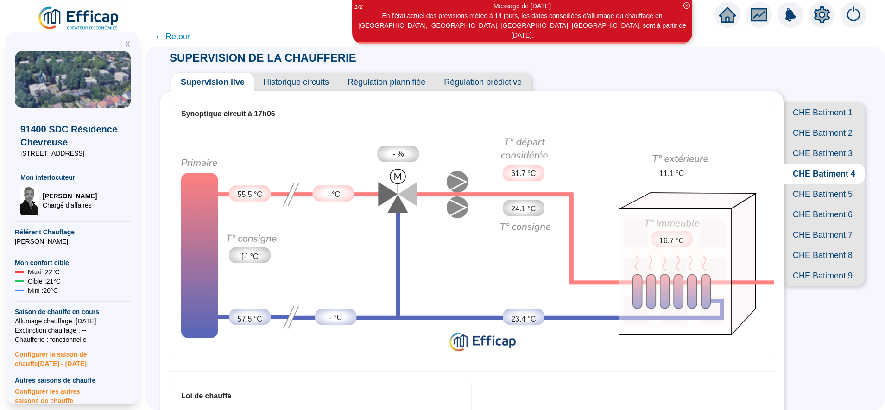
click at [185, 40] on span "← Retour" at bounding box center [173, 36] width 36 height 13
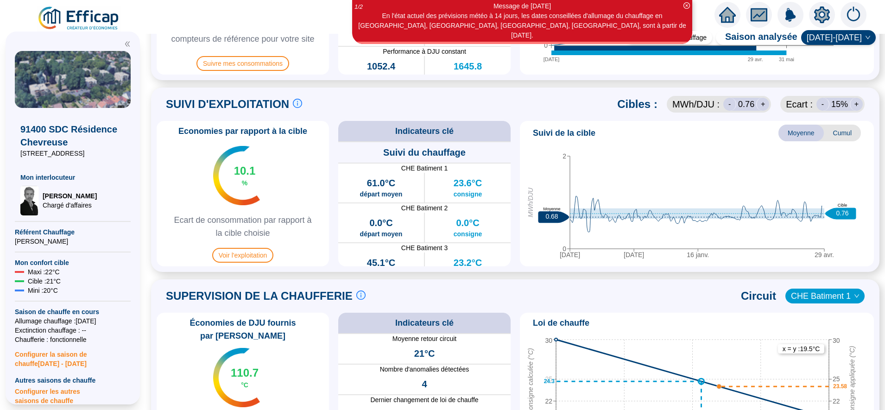
scroll to position [427, 0]
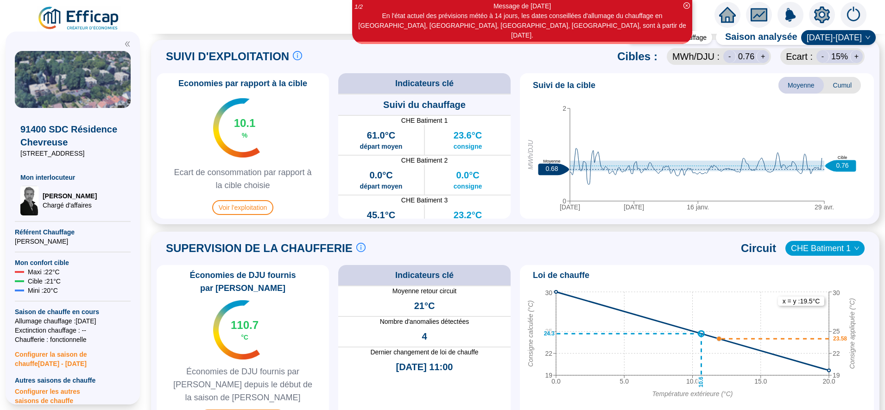
click at [257, 409] on span "Superviser ma chaufferie" at bounding box center [242, 416] width 85 height 15
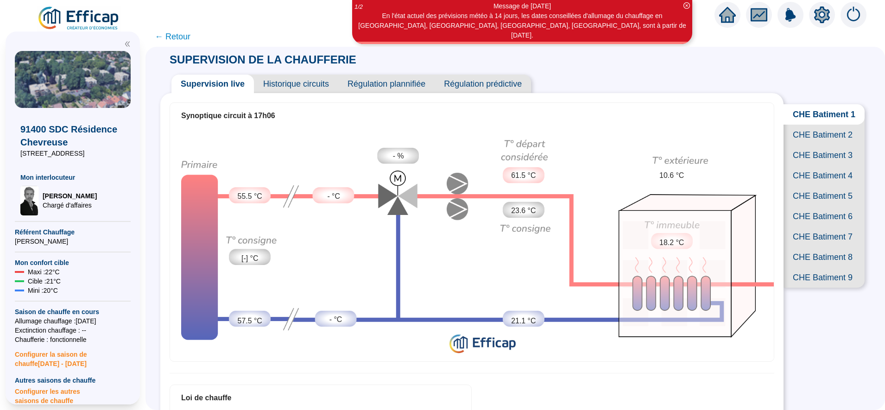
click at [812, 142] on span "CHE Batiment 2" at bounding box center [823, 135] width 81 height 20
click at [809, 247] on span "CHE Batiment 7" at bounding box center [823, 236] width 81 height 20
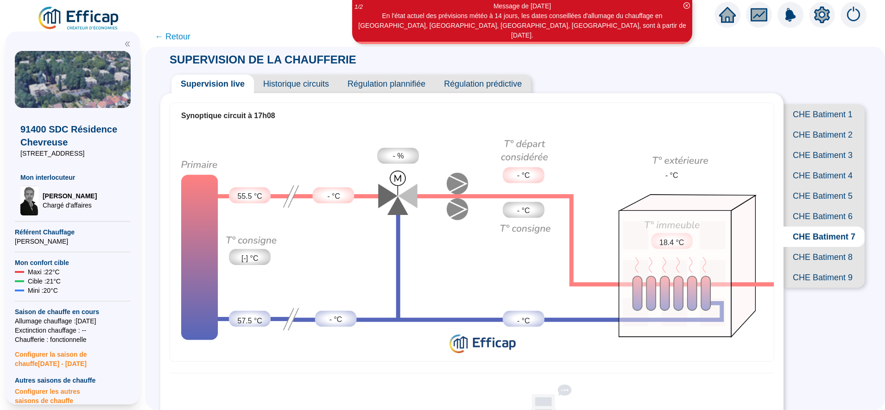
click at [800, 267] on span "CHE Batiment 8" at bounding box center [823, 257] width 81 height 20
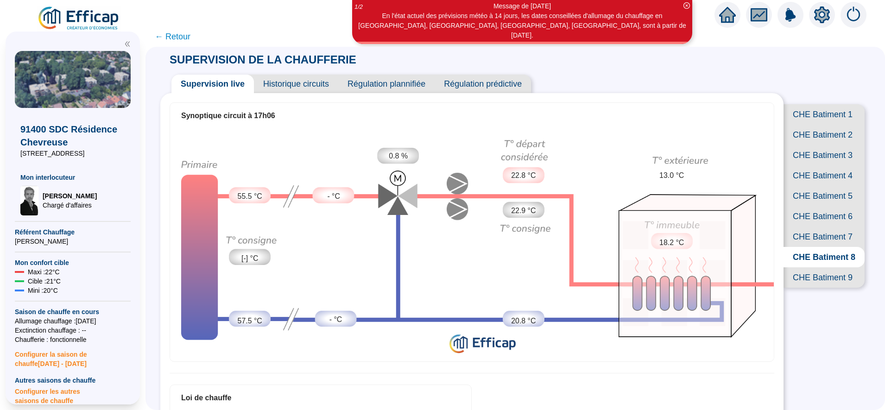
click at [817, 288] on span "CHE Batiment 9" at bounding box center [823, 277] width 81 height 20
click at [188, 38] on span "← Retour" at bounding box center [173, 36] width 36 height 13
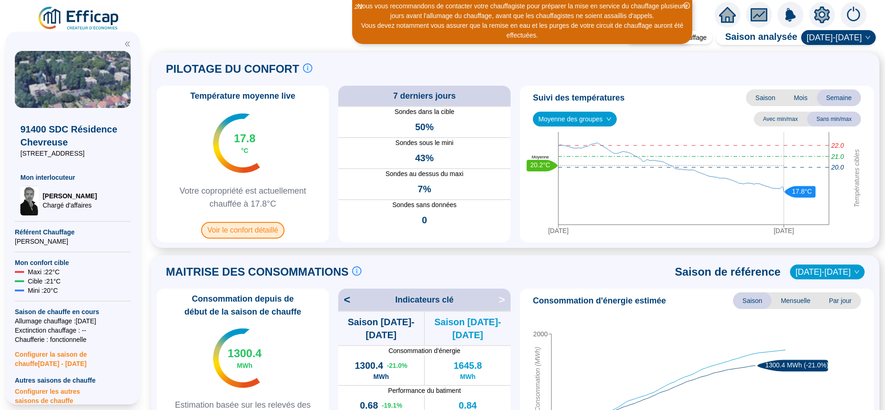
click at [261, 230] on span "Voir le confort détaillé" at bounding box center [243, 230] width 84 height 17
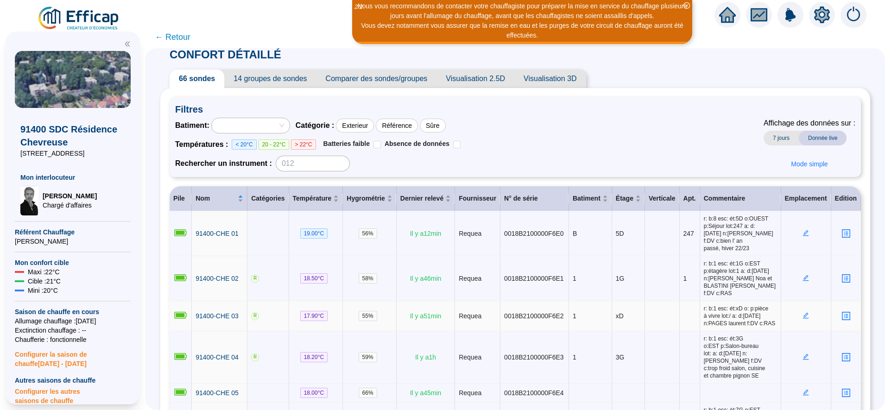
scroll to position [7, 0]
click at [291, 86] on span "14 groupes de sondes" at bounding box center [270, 78] width 92 height 19
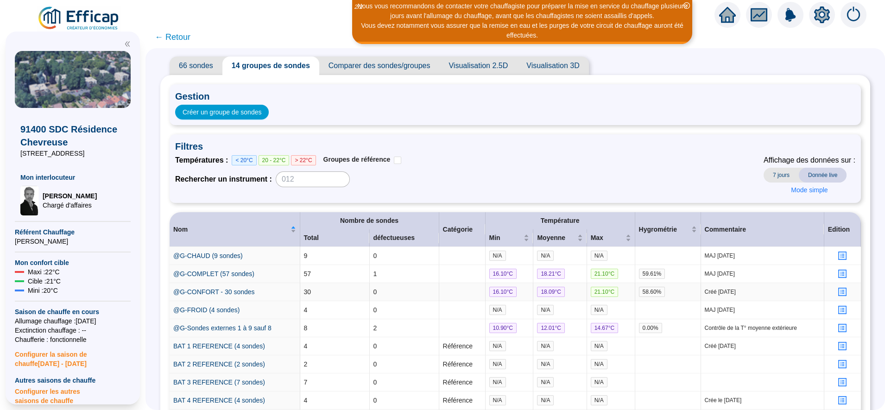
scroll to position [19, 0]
click at [205, 59] on span "66 sondes" at bounding box center [196, 66] width 53 height 19
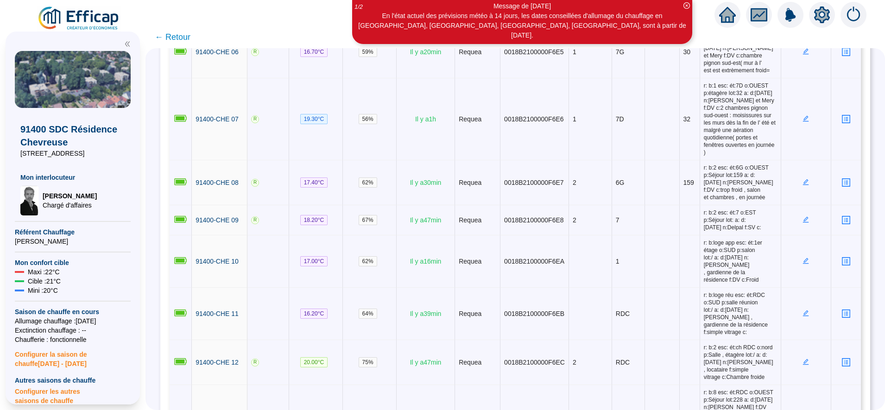
scroll to position [338, 0]
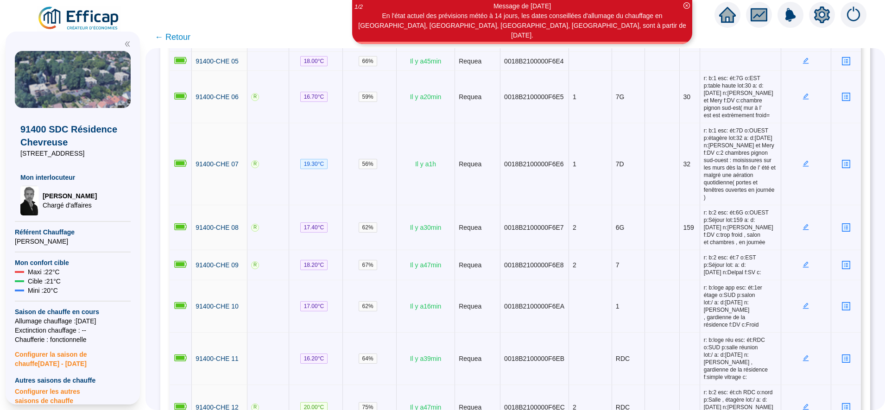
click at [186, 40] on span "← Retour" at bounding box center [173, 37] width 36 height 13
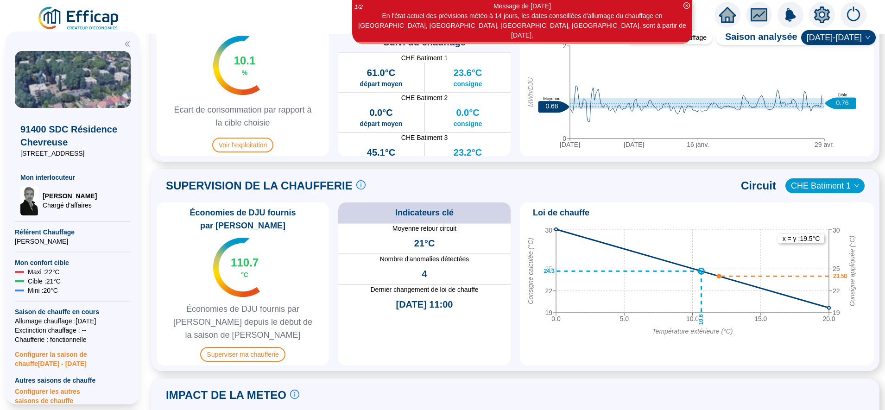
scroll to position [490, 0]
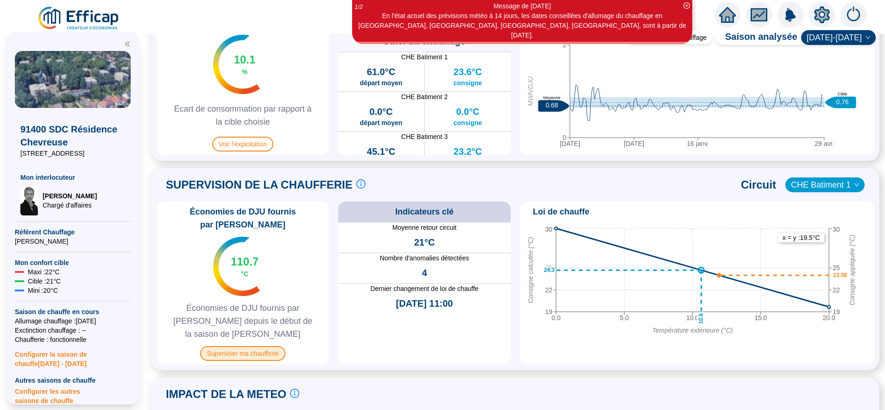
click at [259, 346] on span "Superviser ma chaufferie" at bounding box center [242, 353] width 85 height 15
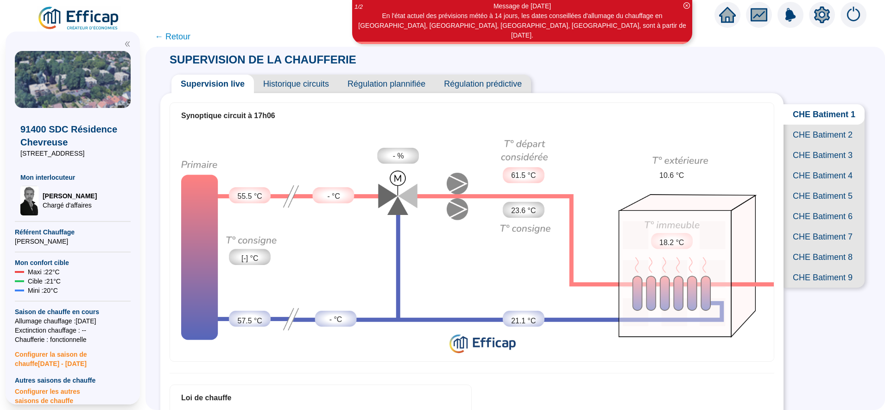
click at [822, 117] on span "CHE Batiment 1" at bounding box center [823, 114] width 81 height 20
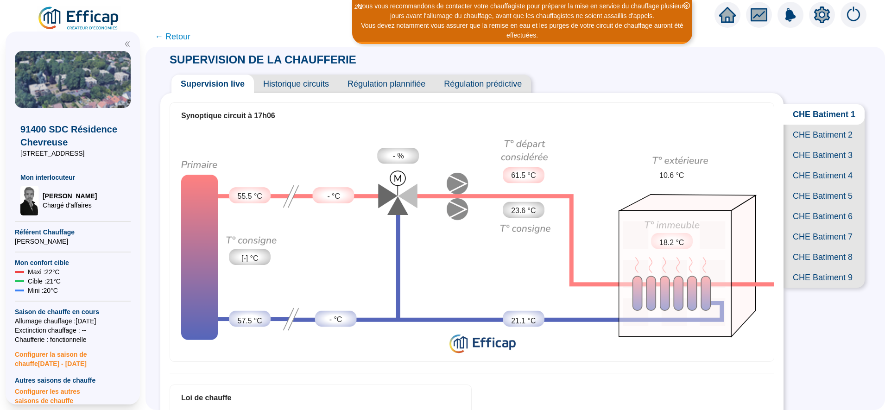
click at [810, 165] on span "CHE Batiment 3" at bounding box center [823, 155] width 81 height 20
click at [814, 267] on span "CHE Batiment 8" at bounding box center [823, 257] width 81 height 20
click at [814, 288] on span "CHE Batiment 9" at bounding box center [823, 277] width 81 height 20
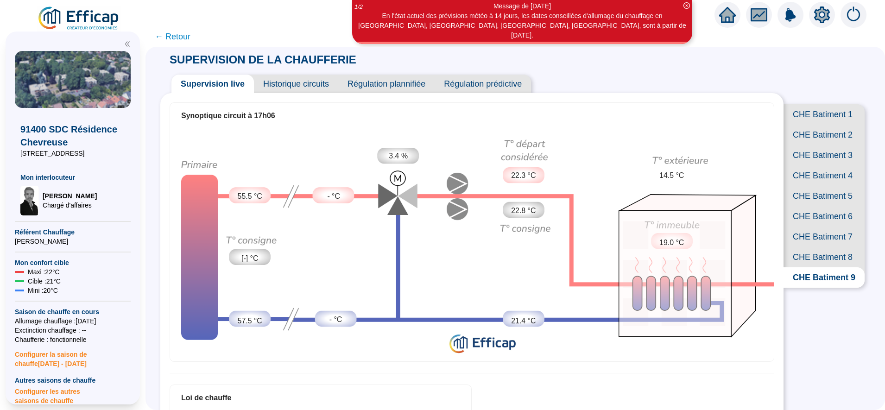
click at [811, 116] on span "CHE Batiment 1" at bounding box center [823, 114] width 81 height 20
click at [815, 247] on span "CHE Batiment 7" at bounding box center [823, 236] width 81 height 20
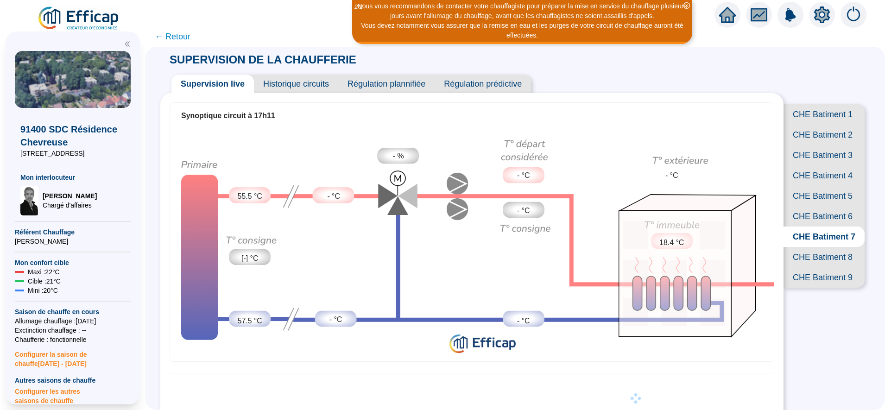
click at [820, 226] on span "CHE Batiment 6" at bounding box center [823, 216] width 81 height 20
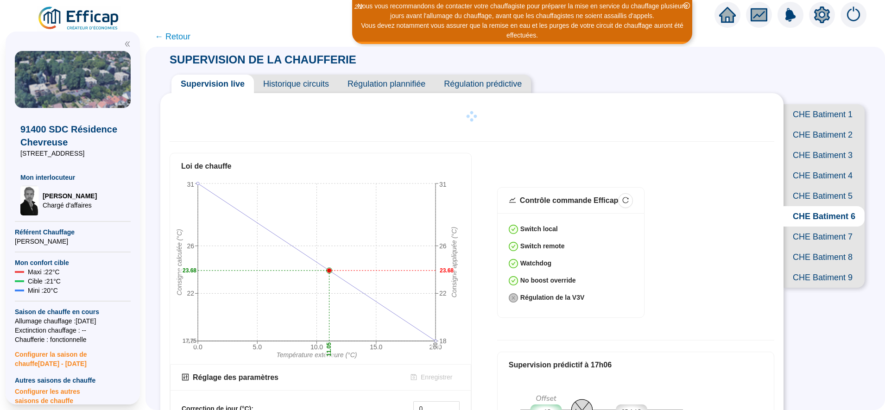
click at [819, 247] on span "CHE Batiment 7" at bounding box center [823, 236] width 81 height 20
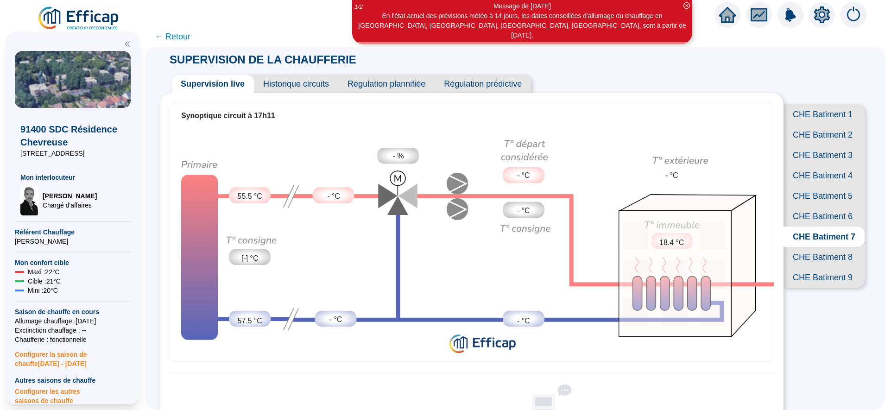
click at [815, 267] on span "CHE Batiment 8" at bounding box center [823, 257] width 81 height 20
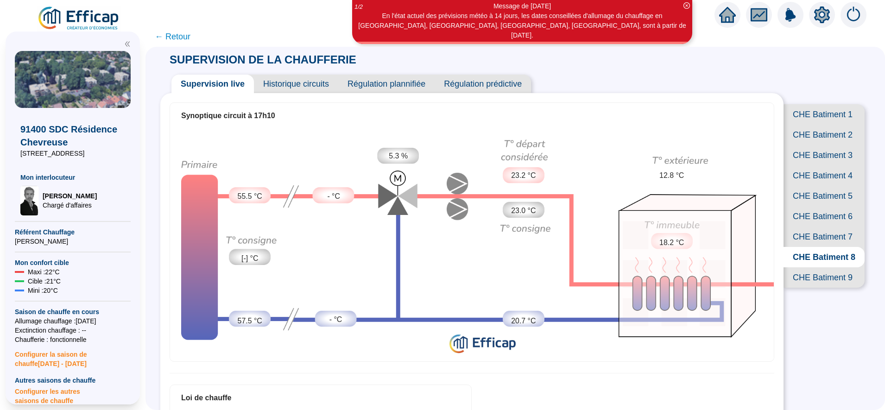
click at [824, 247] on span "CHE Batiment 7" at bounding box center [823, 236] width 81 height 20
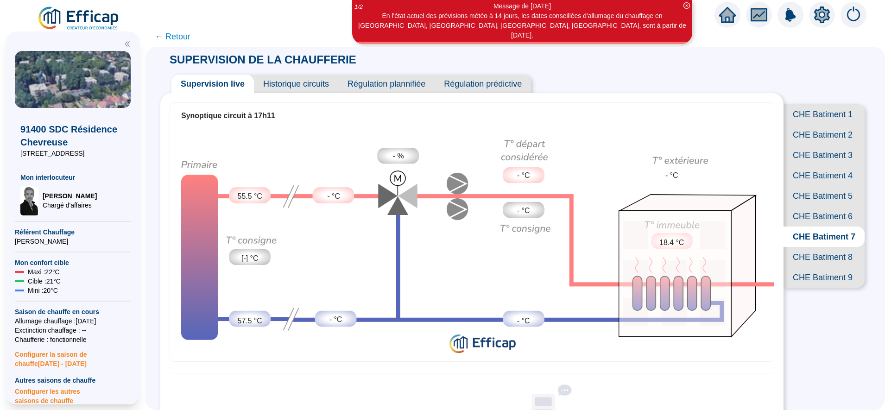
click at [816, 138] on span "CHE Batiment 2" at bounding box center [823, 135] width 81 height 20
click at [811, 165] on span "CHE Batiment 3" at bounding box center [823, 155] width 81 height 20
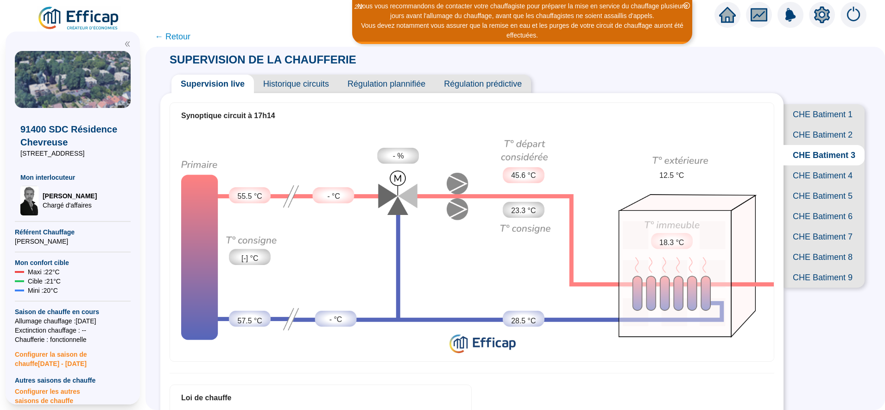
click at [808, 288] on span "CHE Batiment 9" at bounding box center [823, 277] width 81 height 20
click at [809, 267] on span "CHE Batiment 8" at bounding box center [823, 257] width 81 height 20
click at [816, 247] on span "CHE Batiment 7" at bounding box center [823, 236] width 81 height 20
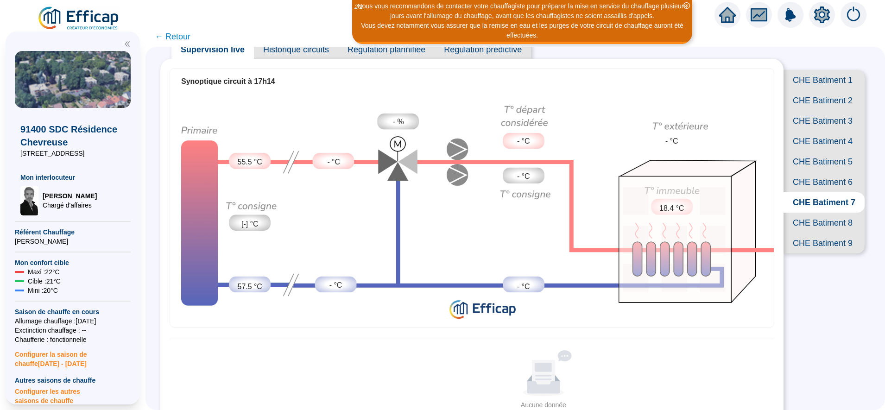
scroll to position [35, 0]
click at [811, 192] on span "CHE Batiment 6" at bounding box center [823, 181] width 81 height 20
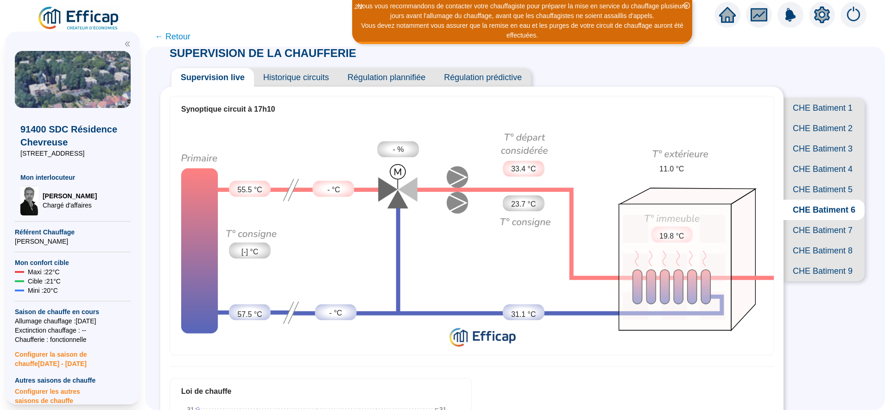
scroll to position [5, 0]
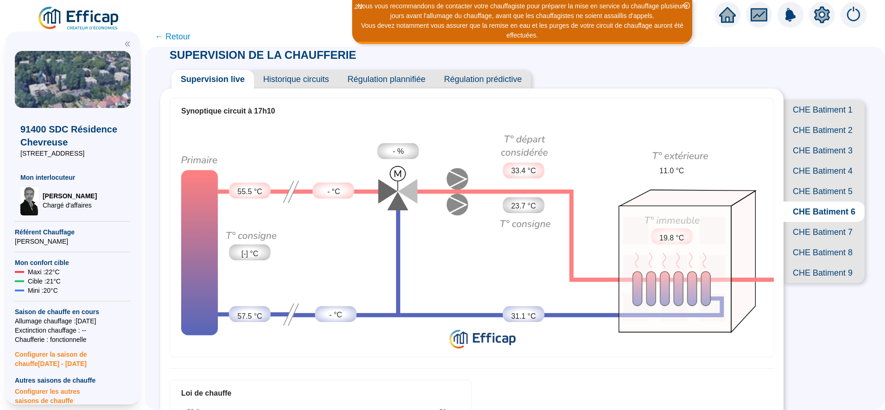
click at [809, 201] on span "CHE Batiment 5" at bounding box center [823, 191] width 81 height 20
click at [821, 113] on span "CHE Batiment 1" at bounding box center [823, 110] width 81 height 20
click at [819, 140] on span "CHE Batiment 2" at bounding box center [823, 130] width 81 height 20
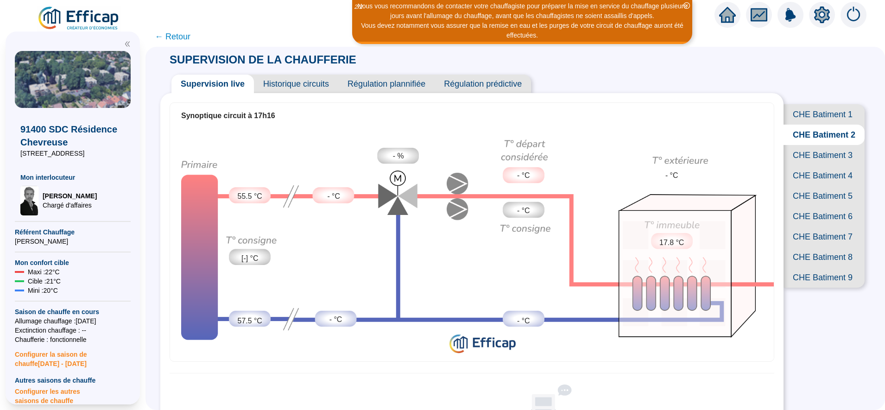
click at [811, 247] on span "CHE Batiment 7" at bounding box center [823, 236] width 81 height 20
click at [811, 226] on span "CHE Batiment 6" at bounding box center [823, 216] width 81 height 20
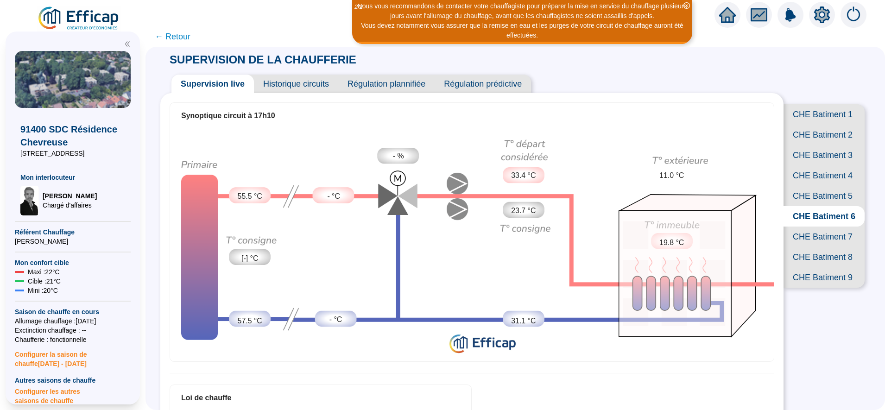
click at [820, 267] on span "CHE Batiment 8" at bounding box center [823, 257] width 81 height 20
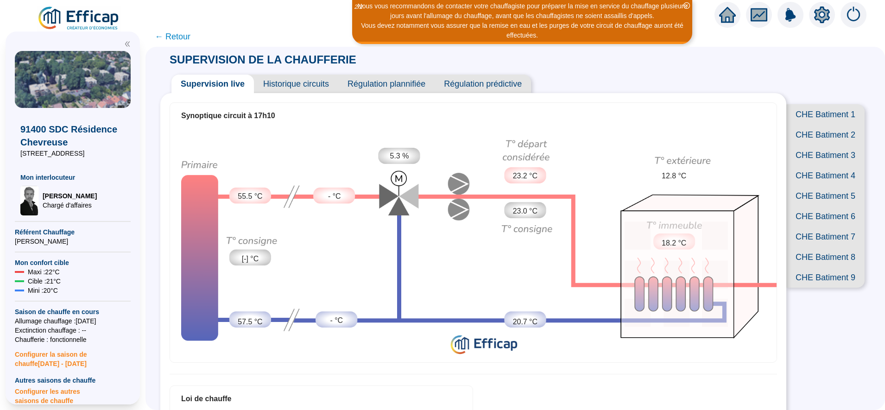
click at [821, 288] on span "CHE Batiment 9" at bounding box center [825, 277] width 78 height 20
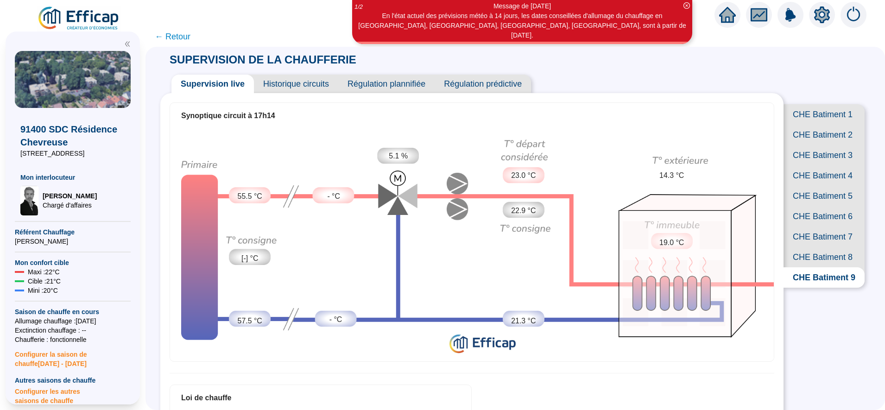
click at [186, 35] on span "← Retour" at bounding box center [173, 36] width 36 height 13
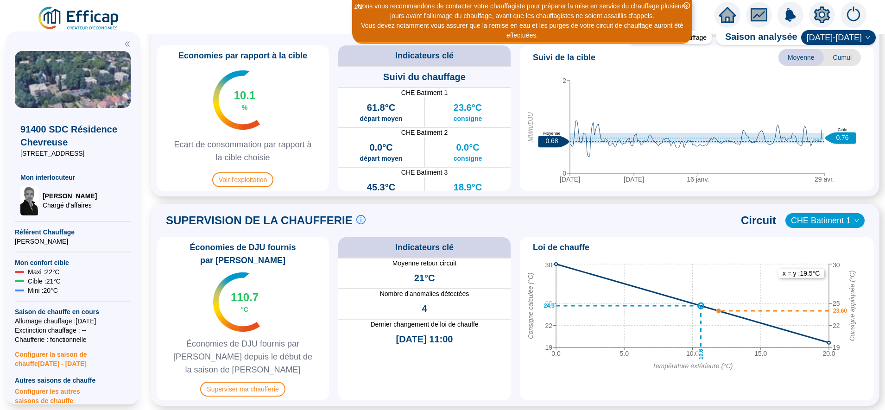
scroll to position [455, 0]
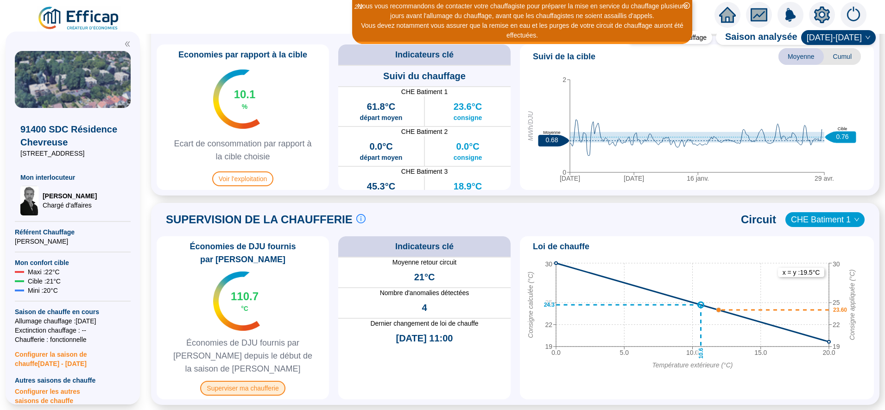
click at [258, 381] on span "Superviser ma chaufferie" at bounding box center [242, 388] width 85 height 15
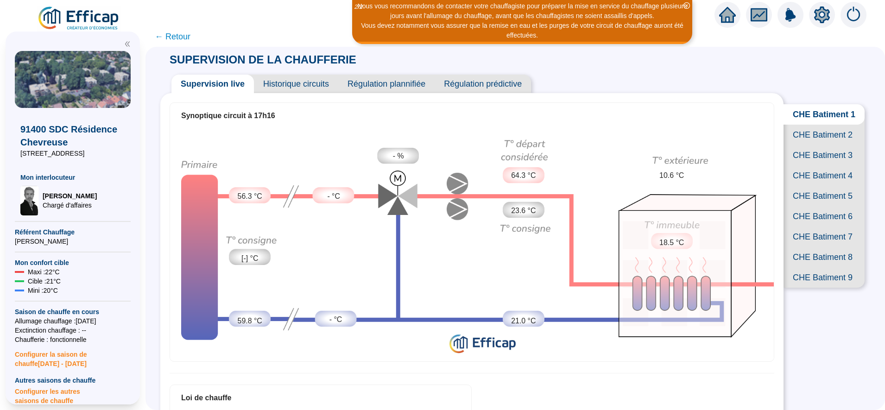
click at [806, 141] on span "CHE Batiment 2" at bounding box center [823, 135] width 81 height 20
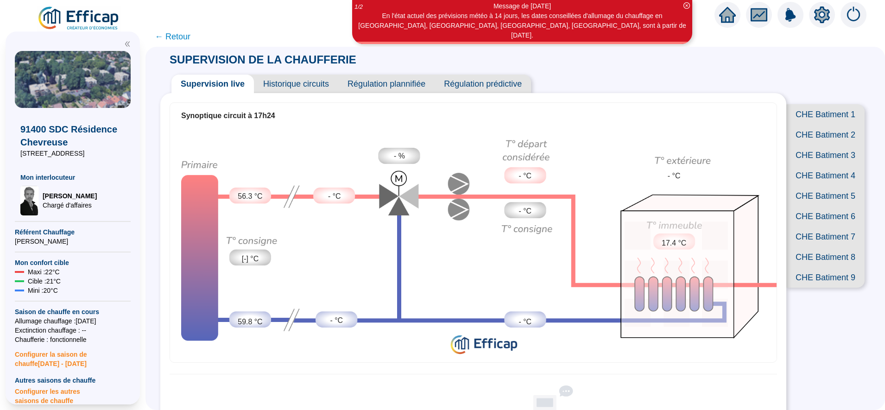
click at [822, 105] on span "CHE Batiment 1" at bounding box center [825, 114] width 78 height 20
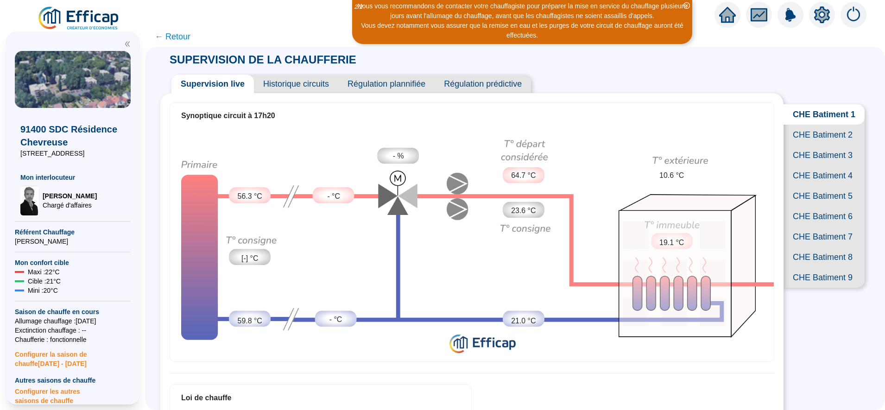
click at [812, 247] on span "CHE Batiment 7" at bounding box center [823, 236] width 81 height 20
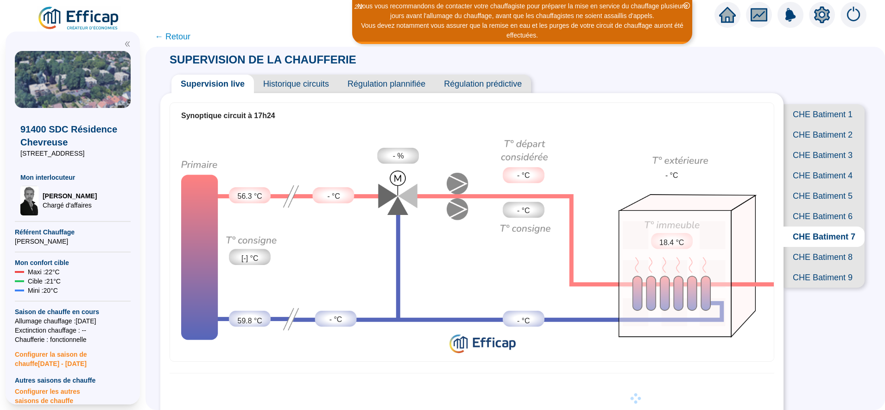
click at [814, 114] on span "CHE Batiment 1" at bounding box center [823, 114] width 81 height 20
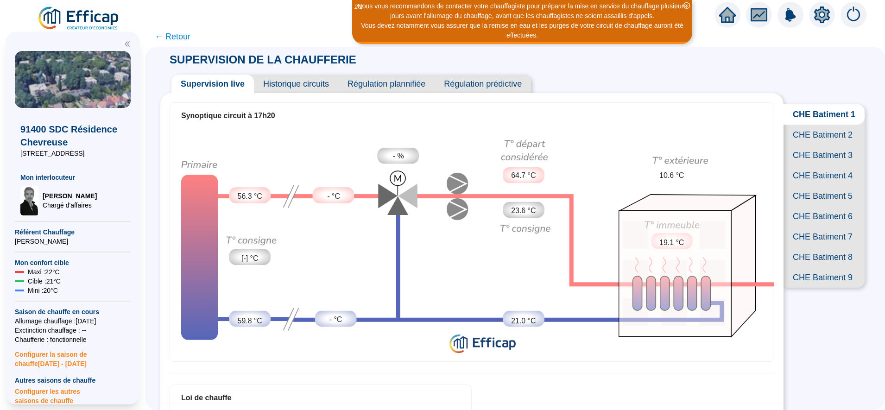
click at [800, 267] on span "CHE Batiment 8" at bounding box center [823, 257] width 81 height 20
click at [810, 247] on span "CHE Batiment 7" at bounding box center [823, 236] width 81 height 20
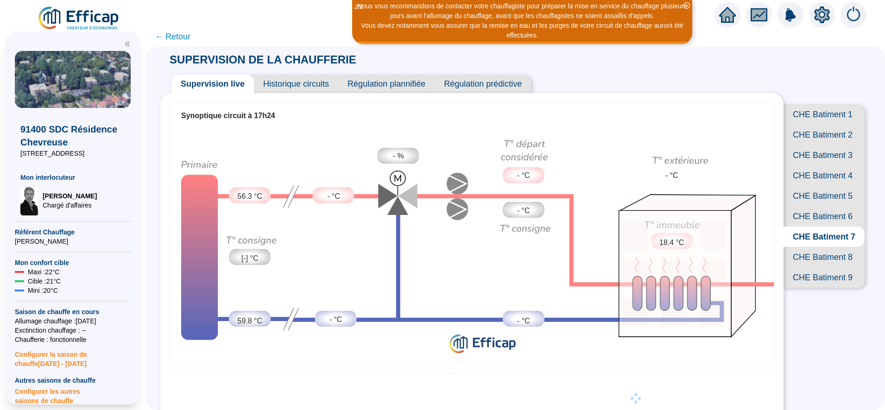
click at [189, 36] on span "← Retour" at bounding box center [173, 36] width 36 height 13
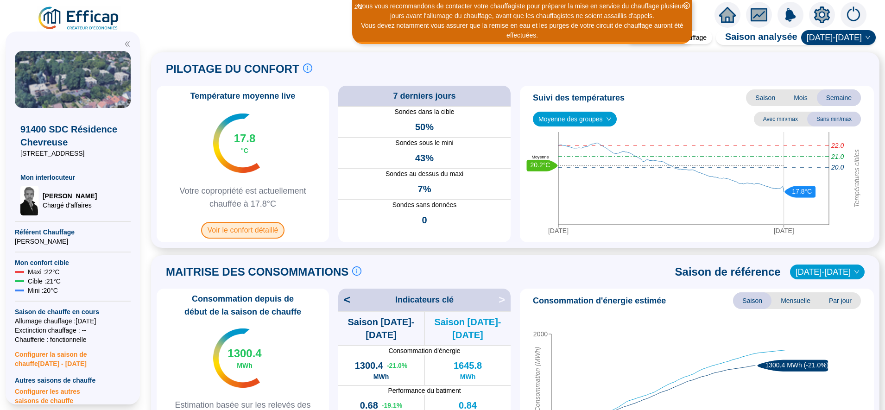
click at [276, 232] on span "Voir le confort détaillé" at bounding box center [243, 230] width 84 height 17
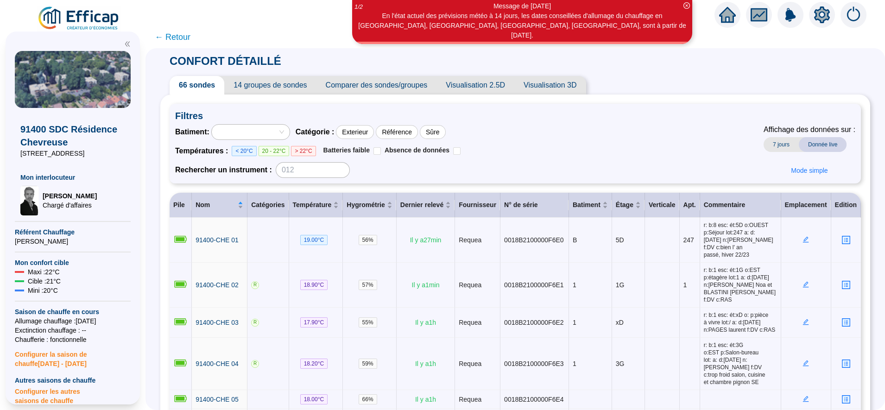
click at [186, 37] on span "← Retour" at bounding box center [173, 37] width 36 height 13
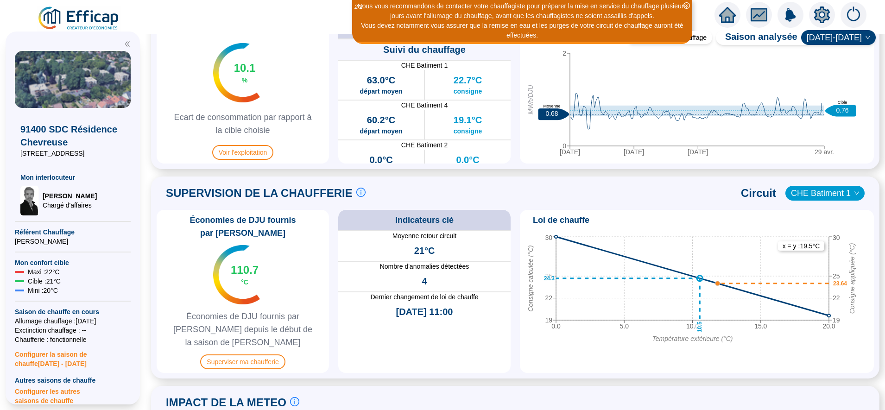
scroll to position [484, 0]
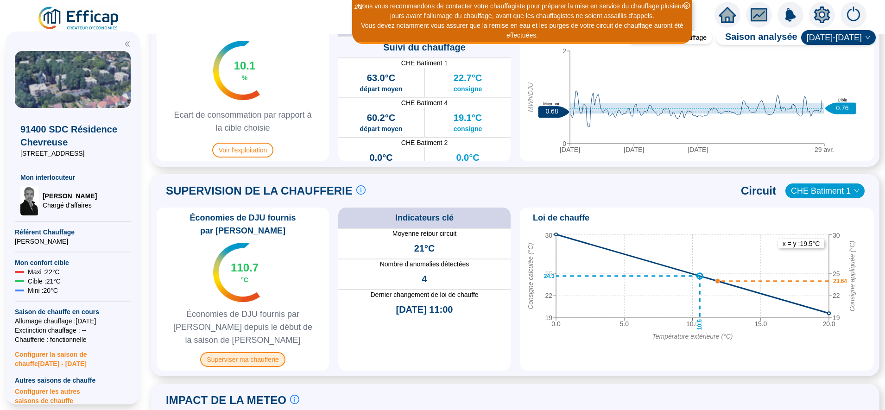
click at [247, 352] on span "Superviser ma chaufferie" at bounding box center [242, 359] width 85 height 15
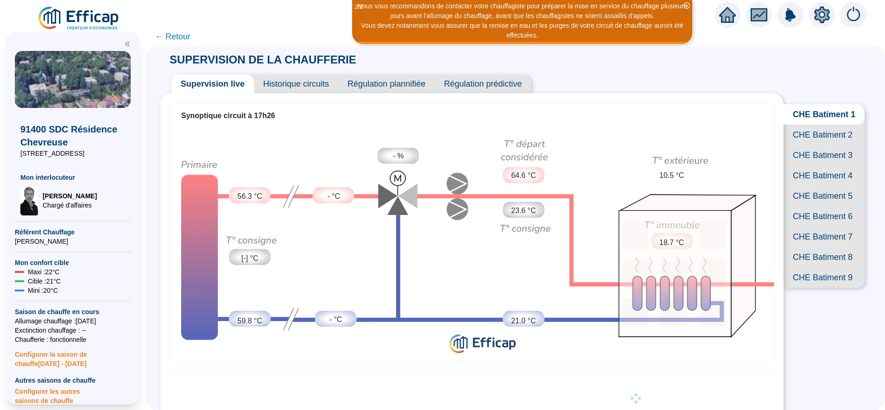
click at [805, 145] on span "CHE Batiment 2" at bounding box center [823, 135] width 81 height 20
click at [805, 247] on span "CHE Batiment 7" at bounding box center [823, 236] width 81 height 20
click at [821, 136] on span "CHE Batiment 2" at bounding box center [823, 135] width 81 height 20
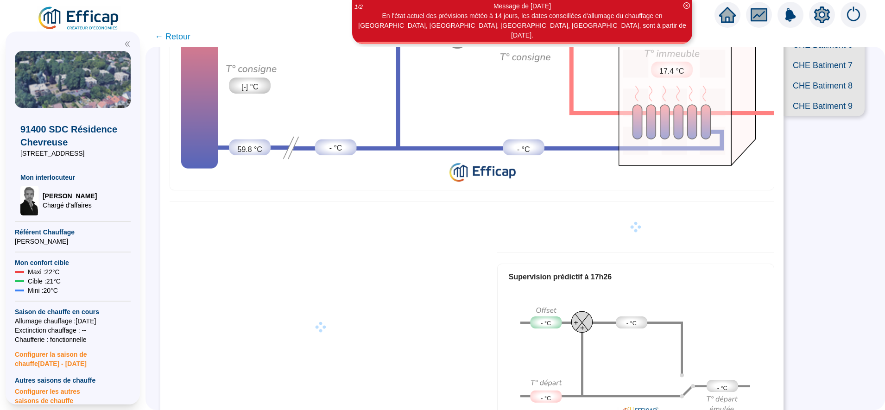
scroll to position [201, 0]
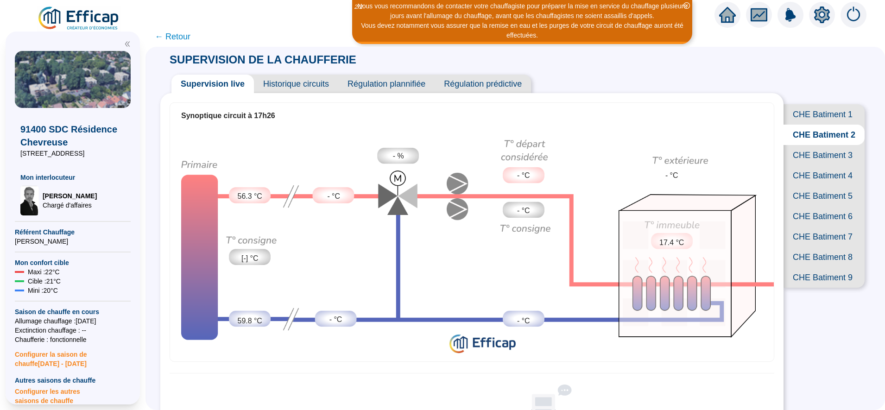
click at [665, 361] on div "Synoptique circuit à 17h26 56.3 °C [-] °C 59.8 °C - °C - °C - % - °C - °C - °C …" at bounding box center [471, 373] width 623 height 561
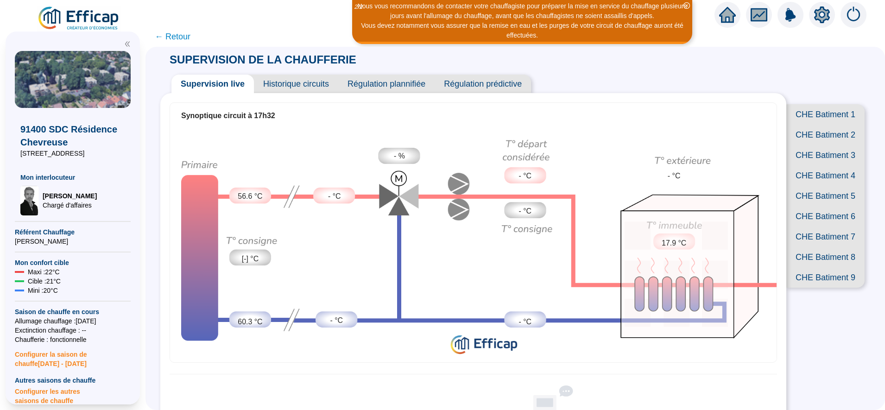
click at [815, 110] on span "CHE Batiment 1" at bounding box center [825, 114] width 78 height 20
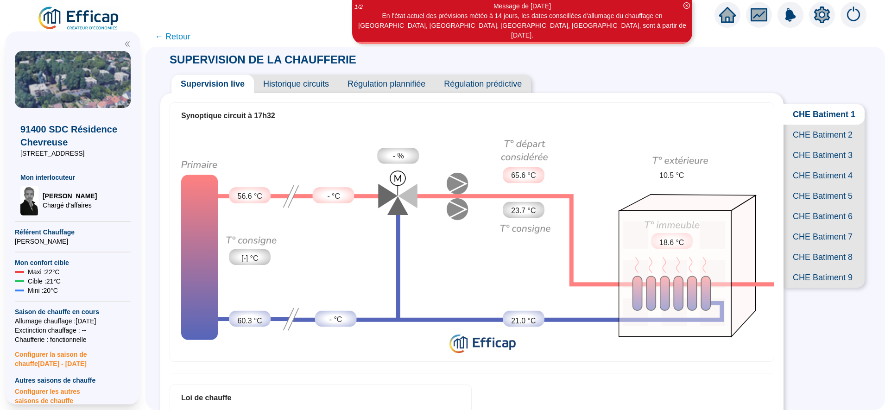
click at [801, 145] on span "CHE Batiment 2" at bounding box center [823, 135] width 81 height 20
click at [807, 247] on span "CHE Batiment 7" at bounding box center [823, 236] width 81 height 20
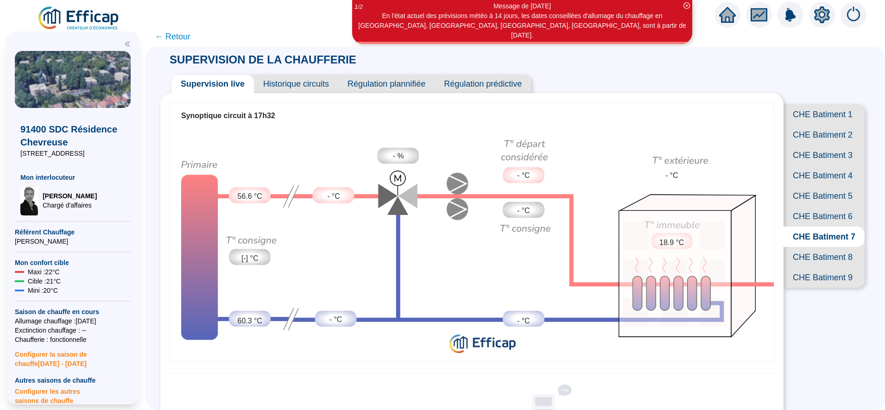
click at [822, 109] on span "CHE Batiment 1" at bounding box center [823, 114] width 81 height 20
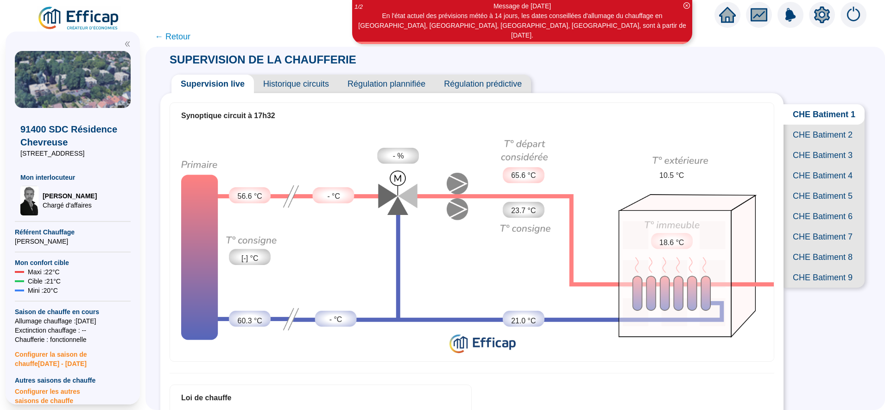
click at [820, 134] on span "CHE Batiment 2" at bounding box center [823, 135] width 81 height 20
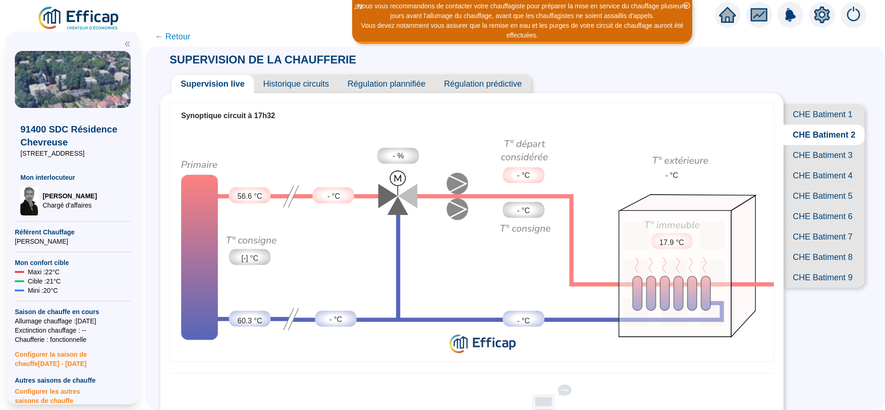
click at [817, 165] on span "CHE Batiment 3" at bounding box center [823, 155] width 81 height 20
click at [805, 124] on span "CHE Batiment 1" at bounding box center [823, 114] width 81 height 20
click at [813, 145] on span "CHE Batiment 2" at bounding box center [823, 135] width 81 height 20
click at [811, 165] on span "CHE Batiment 3" at bounding box center [823, 155] width 81 height 20
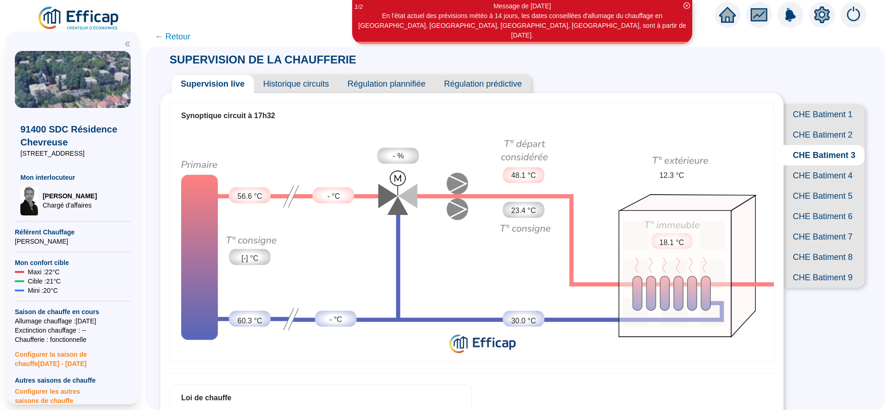
click at [810, 267] on span "CHE Batiment 8" at bounding box center [823, 257] width 81 height 20
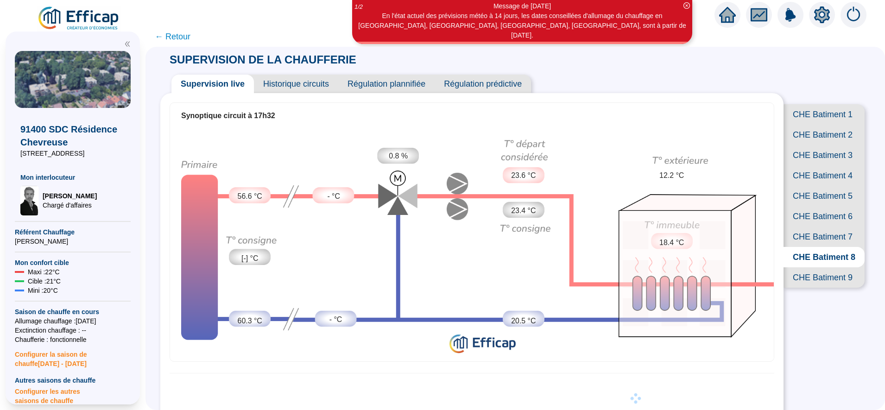
click at [811, 288] on span "CHE Batiment 9" at bounding box center [823, 277] width 81 height 20
click at [810, 267] on span "CHE Batiment 8" at bounding box center [823, 257] width 81 height 20
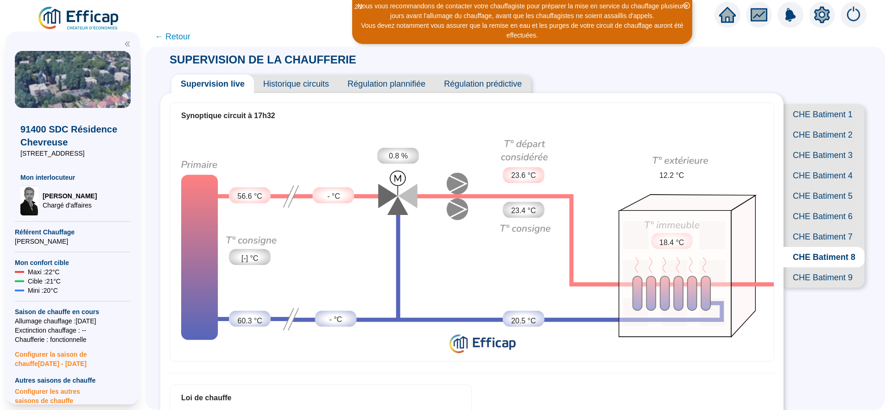
click at [810, 247] on span "CHE Batiment 7" at bounding box center [823, 236] width 81 height 20
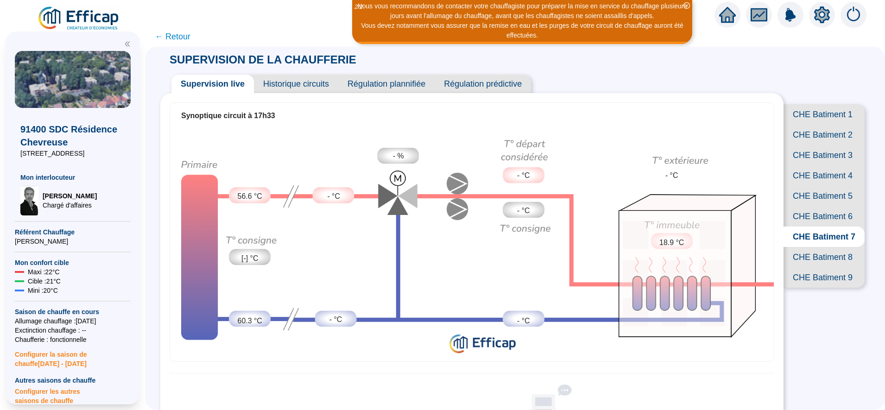
click at [809, 226] on span "CHE Batiment 6" at bounding box center [823, 216] width 81 height 20
click at [802, 206] on span "CHE Batiment 5" at bounding box center [823, 196] width 81 height 20
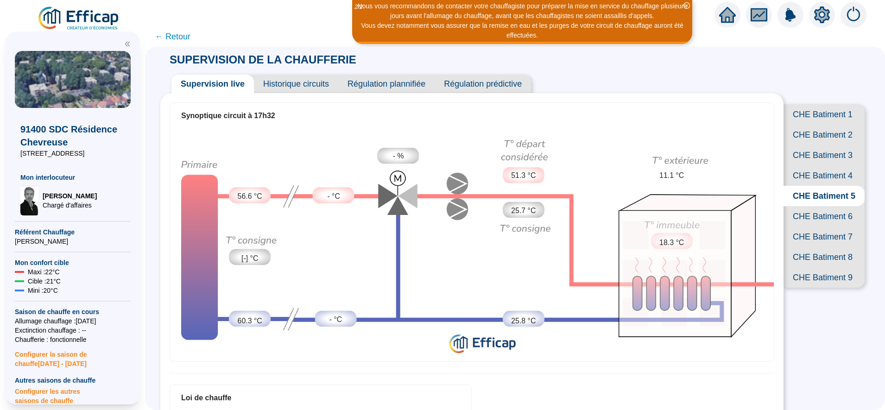
click at [809, 139] on span "CHE Batiment 2" at bounding box center [823, 135] width 81 height 20
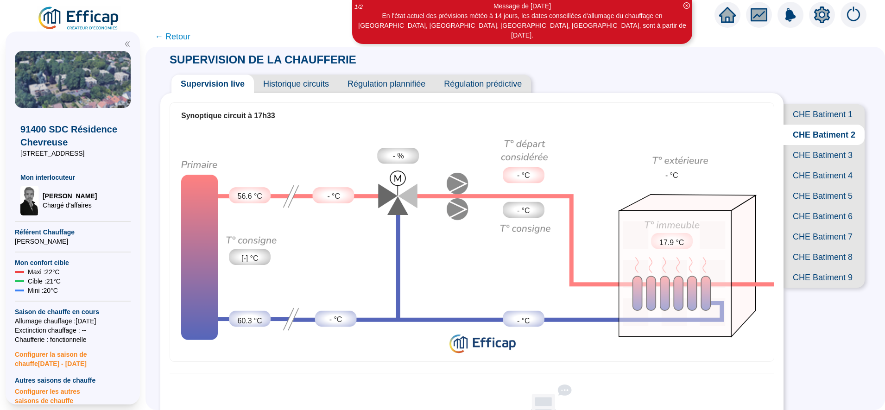
click at [824, 117] on span "CHE Batiment 1" at bounding box center [823, 114] width 81 height 20
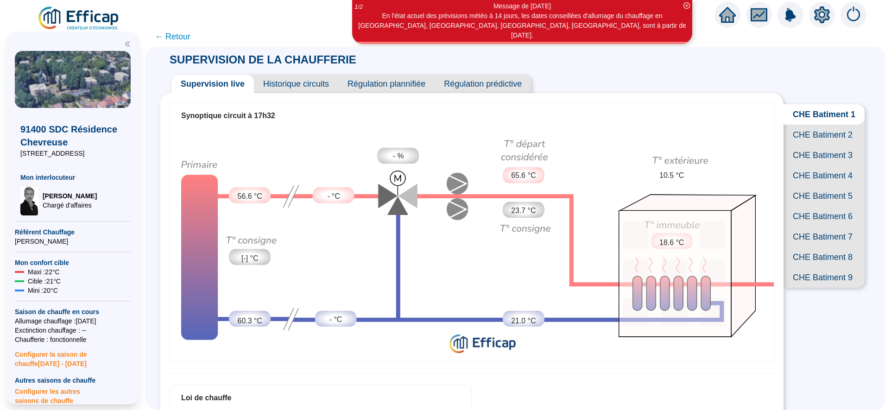
click at [818, 165] on span "CHE Batiment 3" at bounding box center [823, 155] width 81 height 20
click at [814, 288] on span "CHE Batiment 9" at bounding box center [823, 277] width 81 height 20
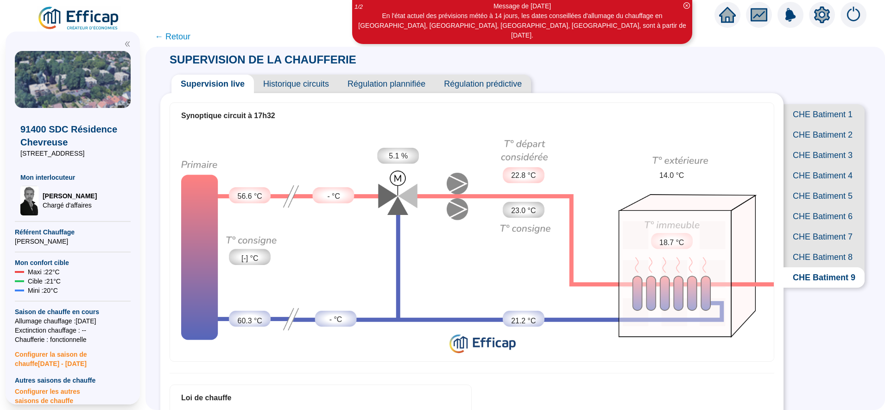
click at [828, 267] on span "CHE Batiment 8" at bounding box center [823, 257] width 81 height 20
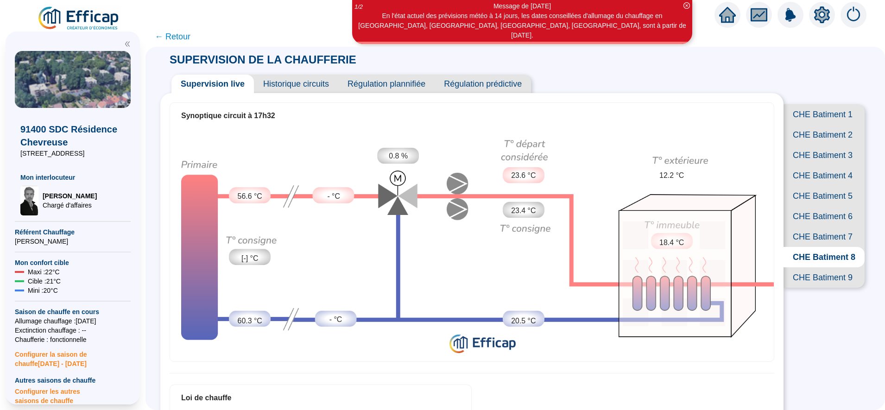
click at [812, 247] on span "CHE Batiment 7" at bounding box center [823, 236] width 81 height 20
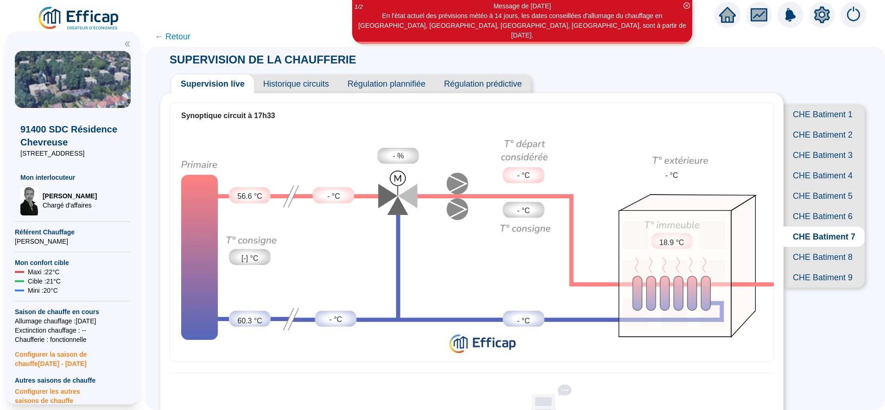
click at [809, 226] on span "CHE Batiment 6" at bounding box center [823, 216] width 81 height 20
click at [802, 206] on span "CHE Batiment 5" at bounding box center [823, 196] width 81 height 20
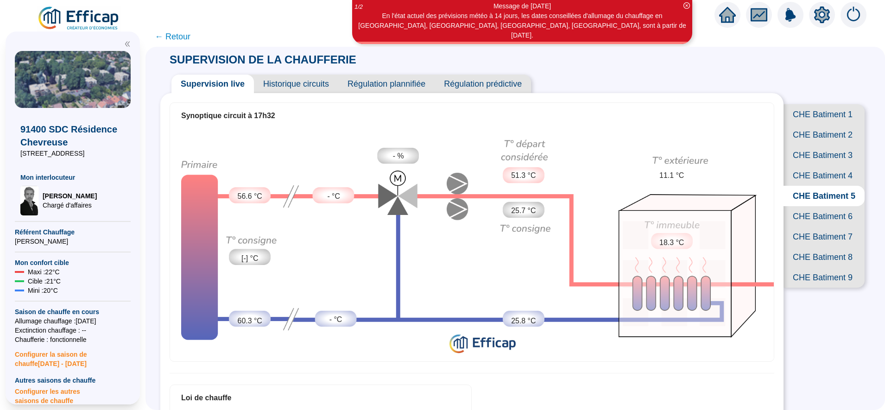
click at [805, 226] on span "CHE Batiment 6" at bounding box center [823, 216] width 81 height 20
click at [805, 267] on span "CHE Batiment 8" at bounding box center [823, 257] width 81 height 20
click at [808, 288] on span "CHE Batiment 9" at bounding box center [823, 277] width 81 height 20
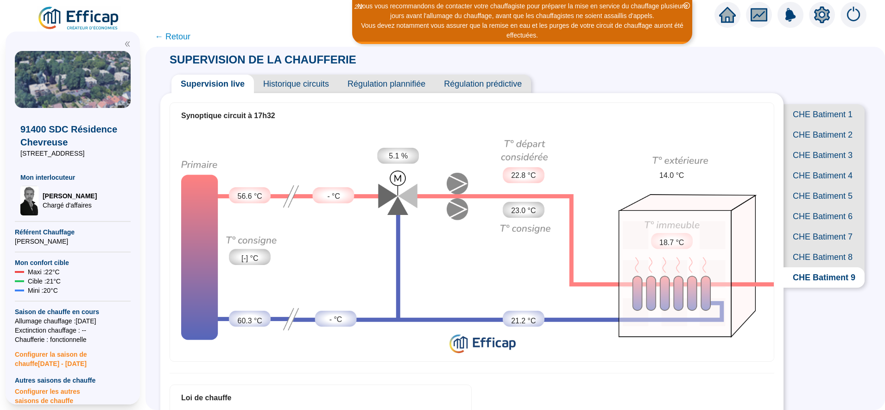
click at [806, 206] on span "CHE Batiment 5" at bounding box center [823, 196] width 81 height 20
click at [803, 186] on span "CHE Batiment 4" at bounding box center [823, 175] width 81 height 20
click at [813, 165] on span "CHE Batiment 3" at bounding box center [823, 155] width 81 height 20
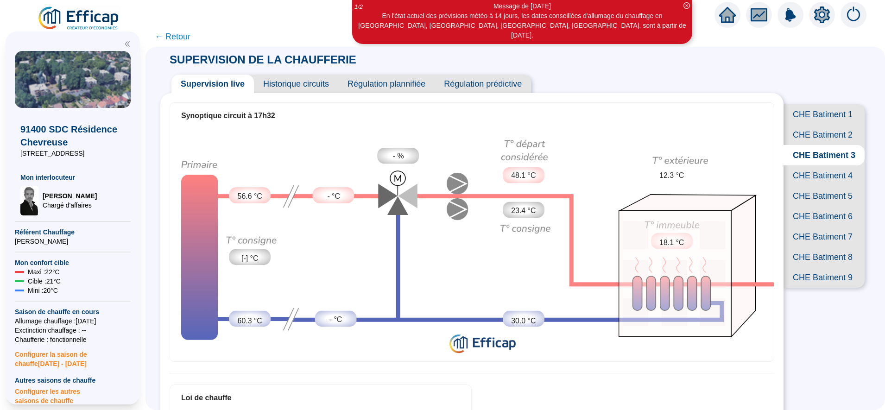
click at [812, 137] on span "CHE Batiment 2" at bounding box center [823, 135] width 81 height 20
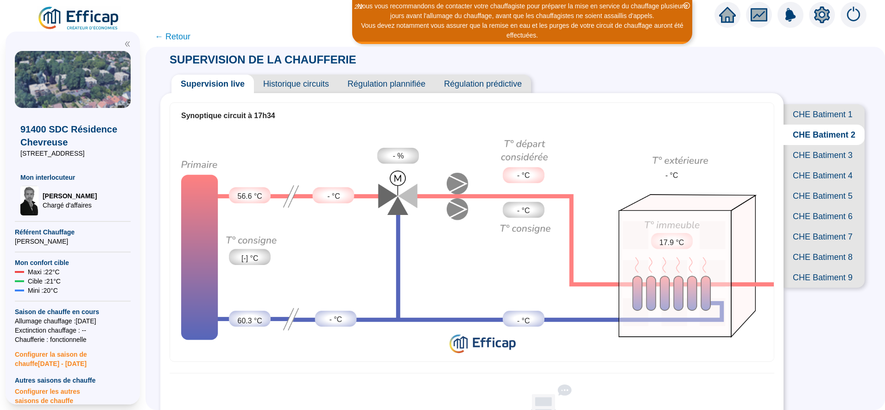
click at [824, 113] on span "CHE Batiment 1" at bounding box center [823, 114] width 81 height 20
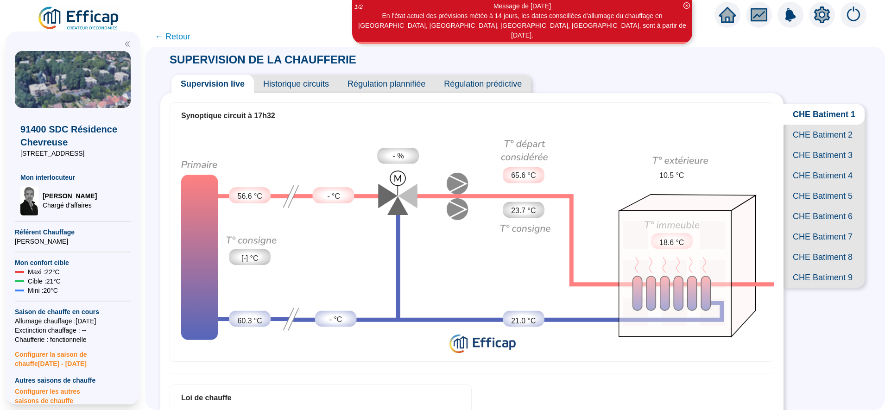
click at [821, 288] on span "CHE Batiment 9" at bounding box center [823, 277] width 81 height 20
click at [816, 267] on span "CHE Batiment 8" at bounding box center [823, 257] width 81 height 20
click at [813, 247] on span "CHE Batiment 7" at bounding box center [823, 236] width 81 height 20
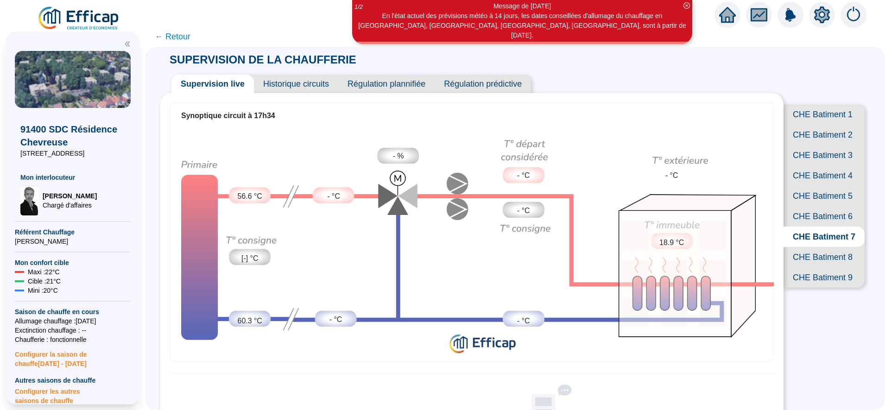
click at [817, 226] on span "CHE Batiment 6" at bounding box center [823, 216] width 81 height 20
click at [814, 206] on span "CHE Batiment 5" at bounding box center [823, 196] width 81 height 20
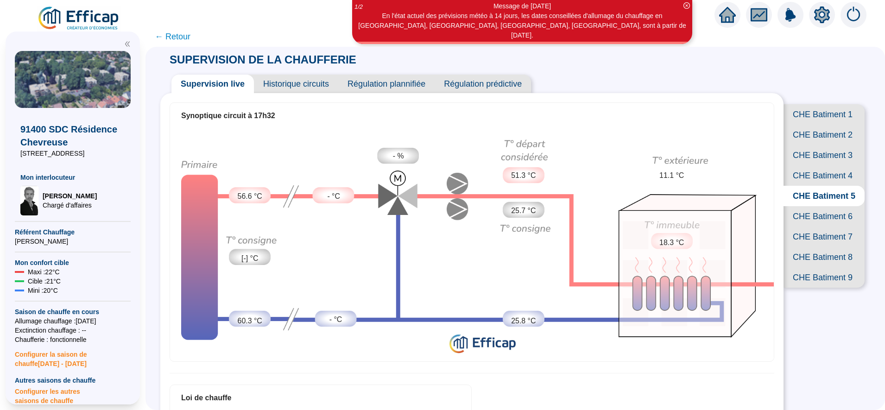
click at [810, 186] on span "CHE Batiment 4" at bounding box center [823, 175] width 81 height 20
click at [806, 165] on span "CHE Batiment 3" at bounding box center [823, 155] width 81 height 20
click at [805, 144] on span "CHE Batiment 2" at bounding box center [823, 135] width 81 height 20
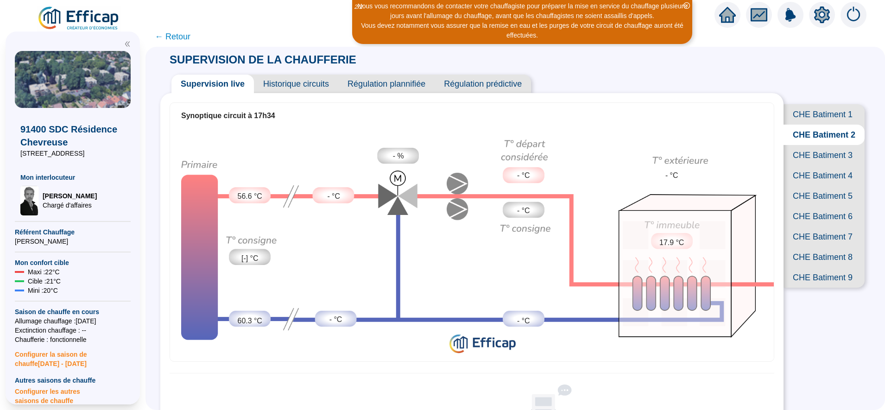
click at [806, 121] on span "CHE Batiment 1" at bounding box center [823, 114] width 81 height 20
click at [810, 143] on span "CHE Batiment 2" at bounding box center [823, 135] width 81 height 20
click at [812, 120] on span "CHE Batiment 1" at bounding box center [823, 114] width 81 height 20
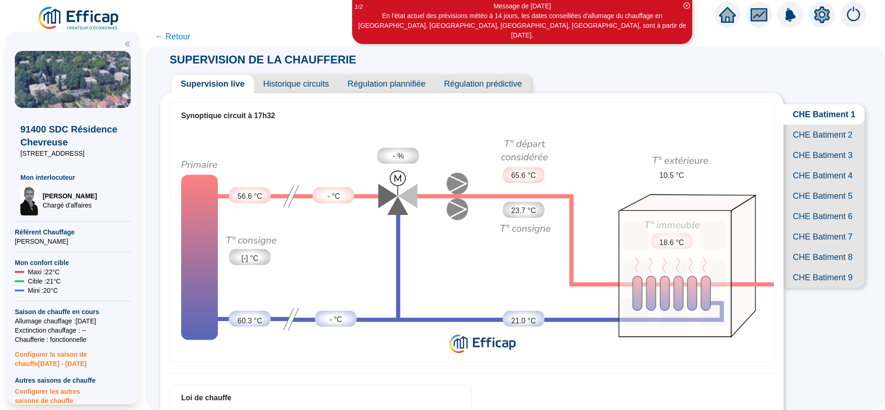
click at [812, 141] on span "CHE Batiment 2" at bounding box center [823, 135] width 81 height 20
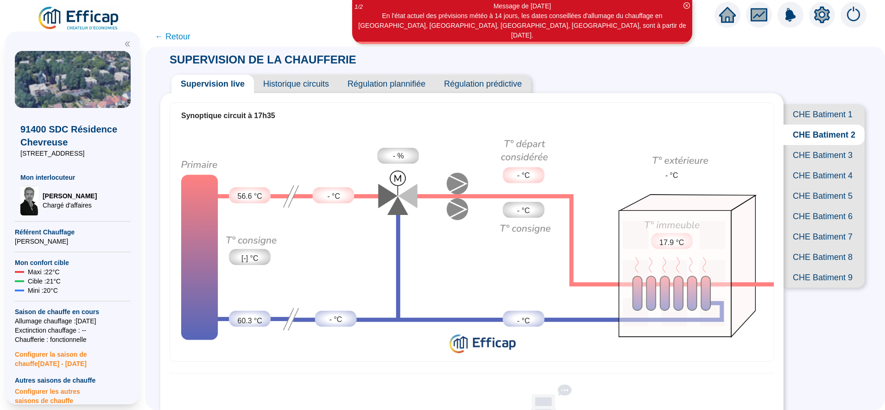
click at [810, 247] on span "CHE Batiment 7" at bounding box center [823, 236] width 81 height 20
click at [812, 267] on span "CHE Batiment 8" at bounding box center [823, 257] width 81 height 20
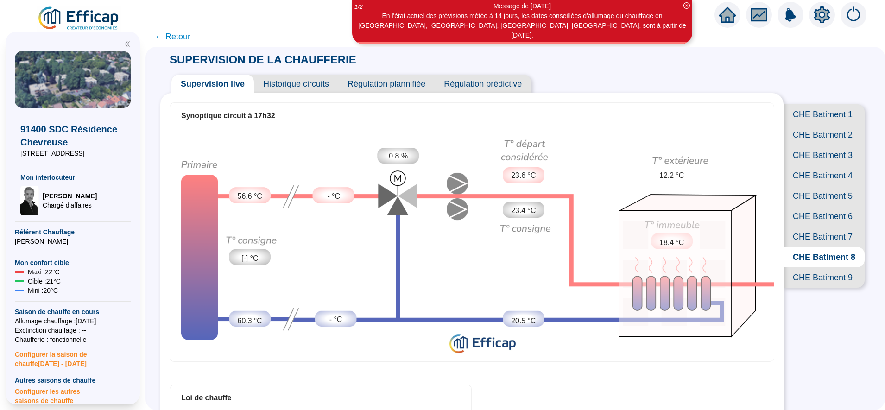
click at [809, 288] on span "CHE Batiment 9" at bounding box center [823, 277] width 81 height 20
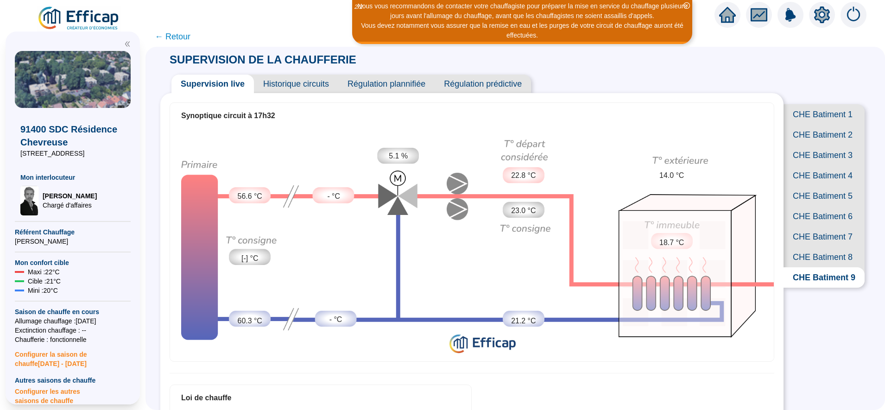
click at [801, 226] on span "CHE Batiment 6" at bounding box center [823, 216] width 81 height 20
click at [817, 206] on span "CHE Batiment 5" at bounding box center [823, 196] width 81 height 20
click at [817, 186] on span "CHE Batiment 4" at bounding box center [823, 175] width 81 height 20
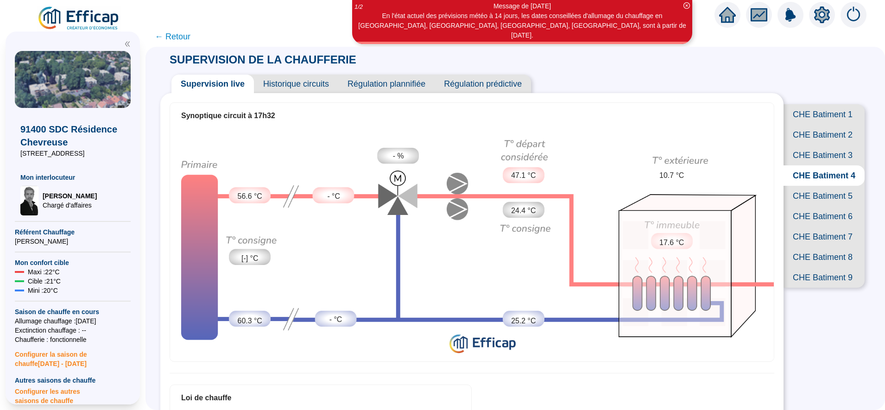
click at [823, 109] on span "CHE Batiment 1" at bounding box center [823, 114] width 81 height 20
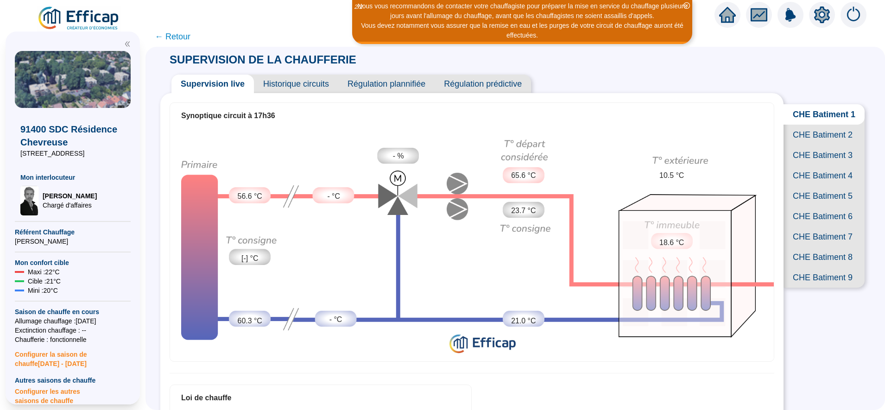
click at [830, 145] on span "CHE Batiment 2" at bounding box center [823, 135] width 81 height 20
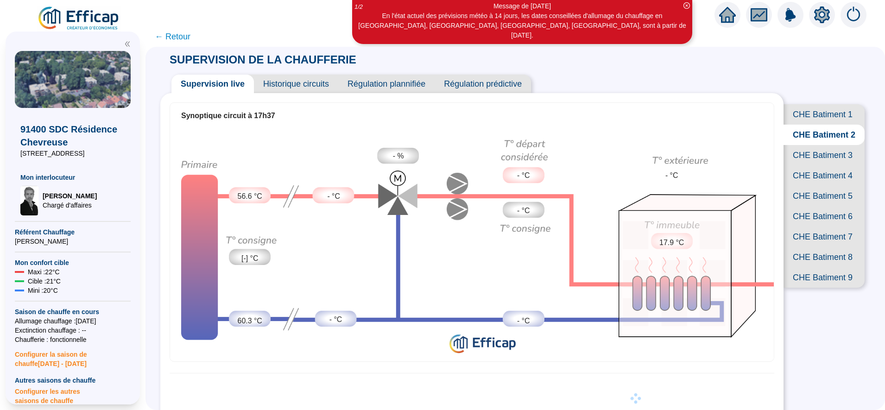
click at [823, 247] on span "CHE Batiment 7" at bounding box center [823, 236] width 81 height 20
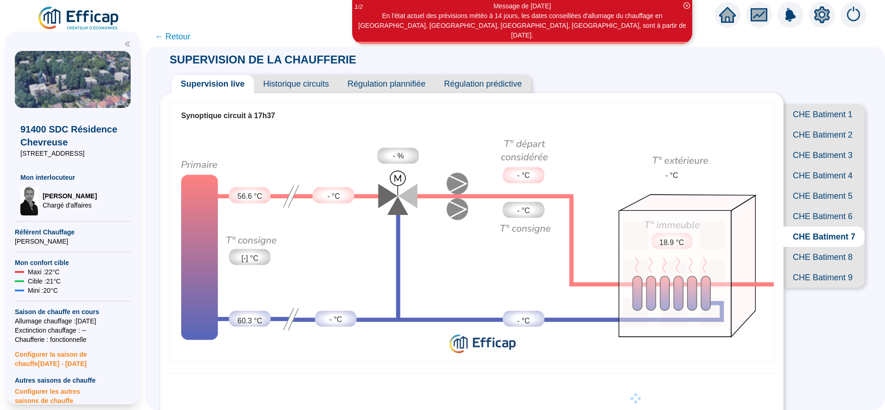
click at [805, 267] on span "CHE Batiment 8" at bounding box center [823, 257] width 81 height 20
click at [803, 288] on span "CHE Batiment 9" at bounding box center [823, 277] width 81 height 20
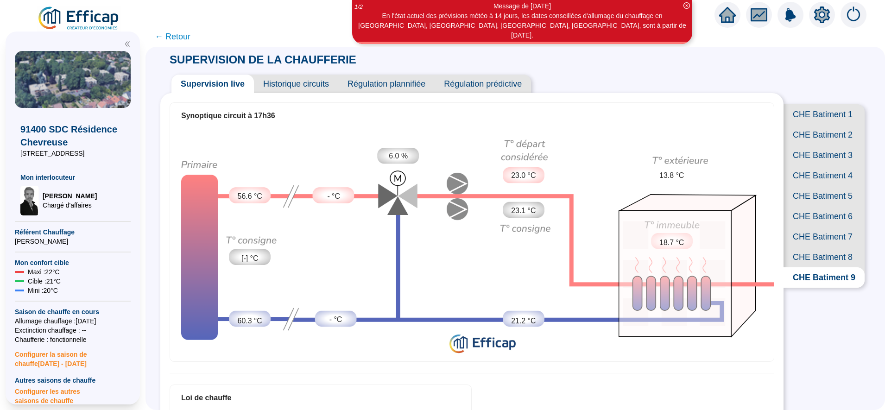
click at [819, 226] on span "CHE Batiment 6" at bounding box center [823, 216] width 81 height 20
click at [807, 206] on span "CHE Batiment 5" at bounding box center [823, 196] width 81 height 20
click at [805, 186] on span "CHE Batiment 4" at bounding box center [823, 175] width 81 height 20
click at [807, 165] on span "CHE Batiment 3" at bounding box center [823, 155] width 81 height 20
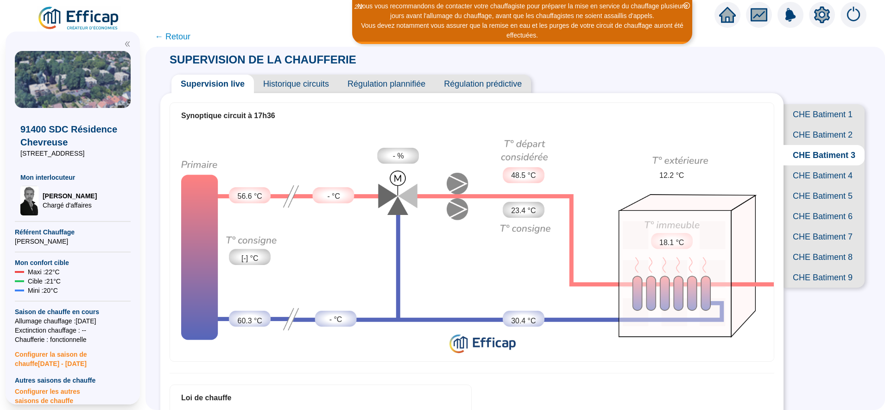
click at [824, 113] on span "CHE Batiment 1" at bounding box center [823, 114] width 81 height 20
click at [823, 143] on span "CHE Batiment 2" at bounding box center [823, 135] width 81 height 20
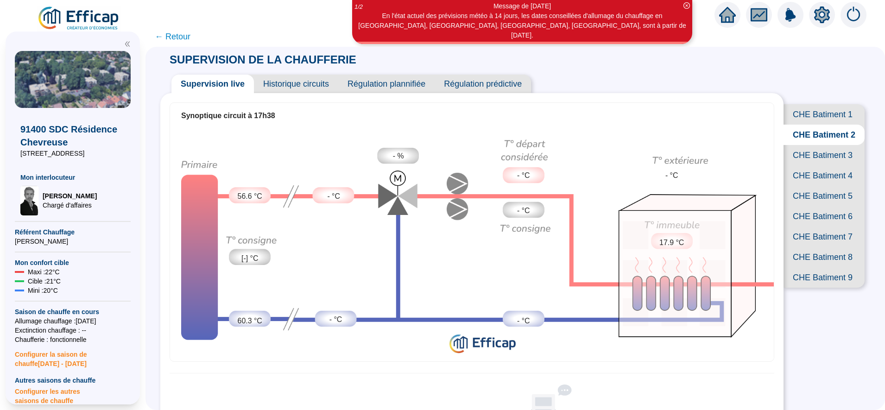
click at [817, 113] on span "CHE Batiment 1" at bounding box center [823, 114] width 81 height 20
click at [816, 145] on span "CHE Batiment 2" at bounding box center [823, 135] width 81 height 20
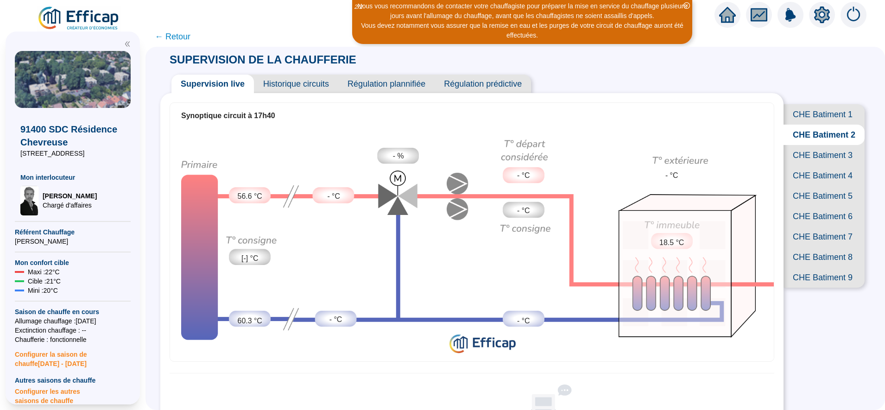
click at [815, 247] on span "CHE Batiment 7" at bounding box center [823, 236] width 81 height 20
click at [815, 267] on span "CHE Batiment 8" at bounding box center [823, 257] width 81 height 20
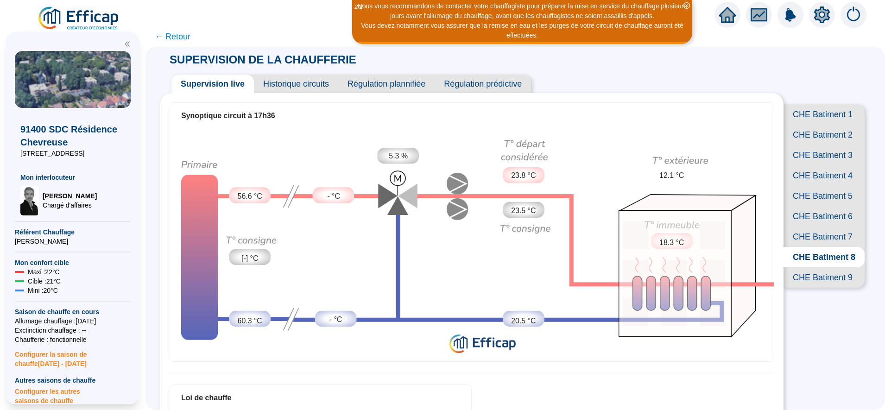
click at [817, 226] on span "CHE Batiment 6" at bounding box center [823, 216] width 81 height 20
click at [815, 206] on span "CHE Batiment 5" at bounding box center [823, 196] width 81 height 20
click at [810, 186] on span "CHE Batiment 4" at bounding box center [823, 175] width 81 height 20
click at [807, 165] on span "CHE Batiment 3" at bounding box center [823, 155] width 81 height 20
click at [811, 142] on span "CHE Batiment 2" at bounding box center [823, 135] width 81 height 20
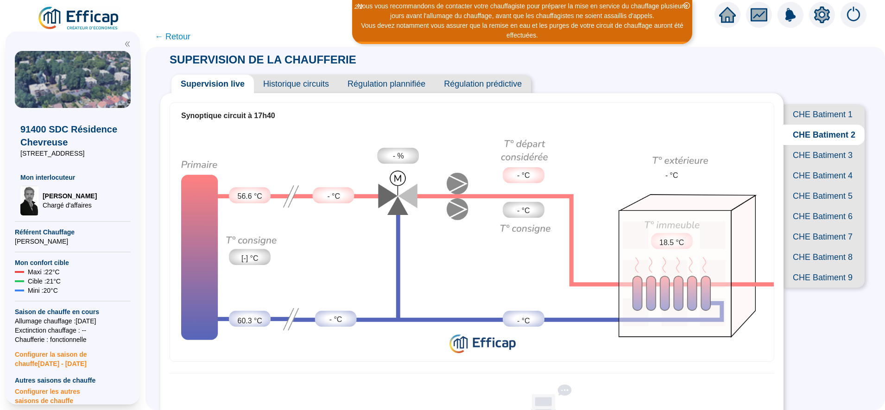
click at [811, 116] on span "CHE Batiment 1" at bounding box center [823, 114] width 81 height 20
click at [816, 288] on span "CHE Batiment 9" at bounding box center [823, 277] width 81 height 20
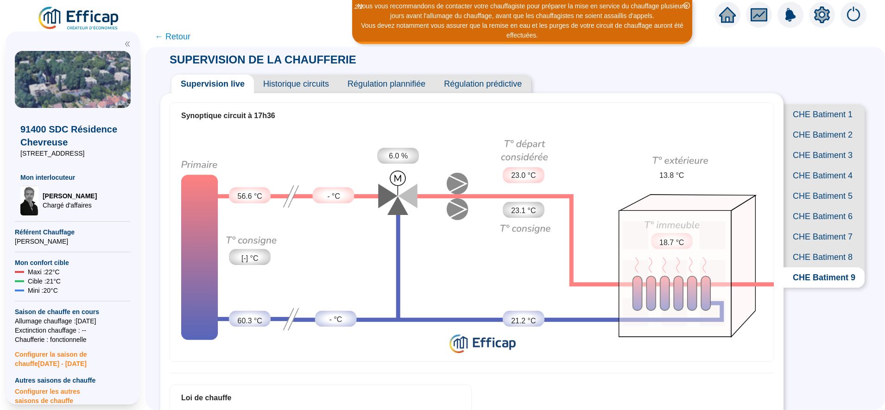
click at [814, 267] on span "CHE Batiment 8" at bounding box center [823, 257] width 81 height 20
click at [811, 247] on span "CHE Batiment 7" at bounding box center [823, 236] width 81 height 20
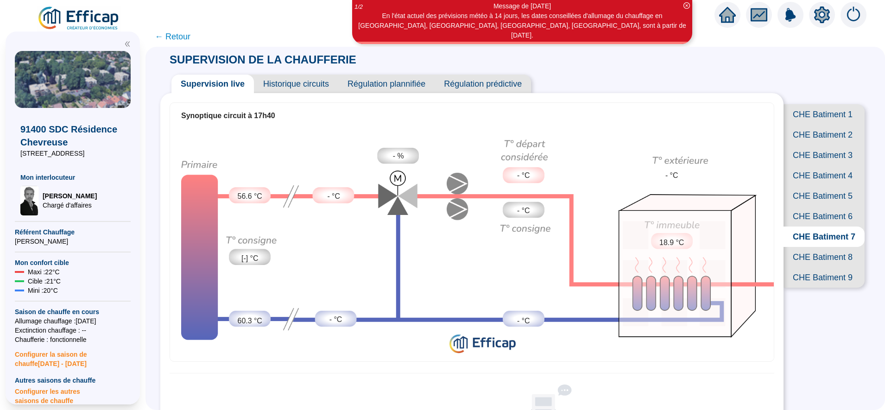
click at [804, 288] on span "CHE Batiment 9" at bounding box center [823, 277] width 81 height 20
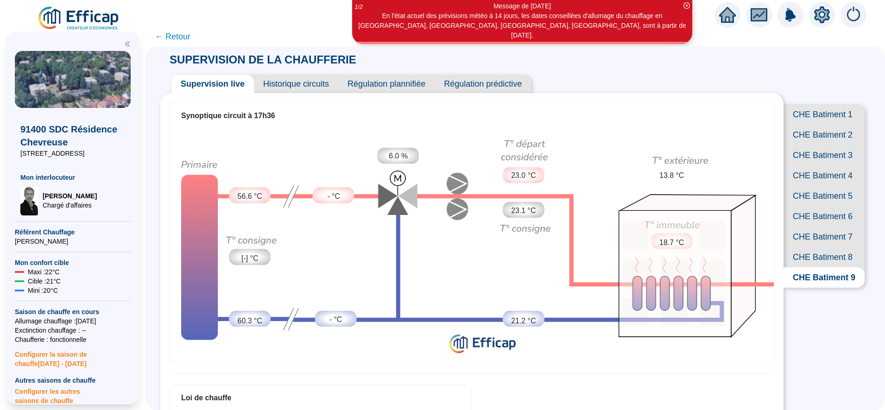
click at [807, 267] on span "CHE Batiment 8" at bounding box center [823, 257] width 81 height 20
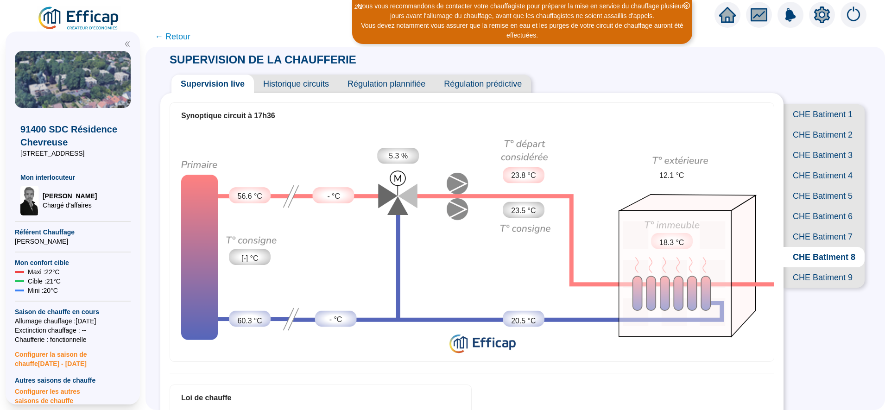
click at [817, 226] on span "CHE Batiment 6" at bounding box center [823, 216] width 81 height 20
click at [813, 247] on span "CHE Batiment 7" at bounding box center [823, 236] width 81 height 20
click at [804, 206] on span "CHE Batiment 5" at bounding box center [823, 196] width 81 height 20
click at [809, 186] on span "CHE Batiment 4" at bounding box center [823, 175] width 81 height 20
click at [808, 165] on span "CHE Batiment 3" at bounding box center [823, 155] width 81 height 20
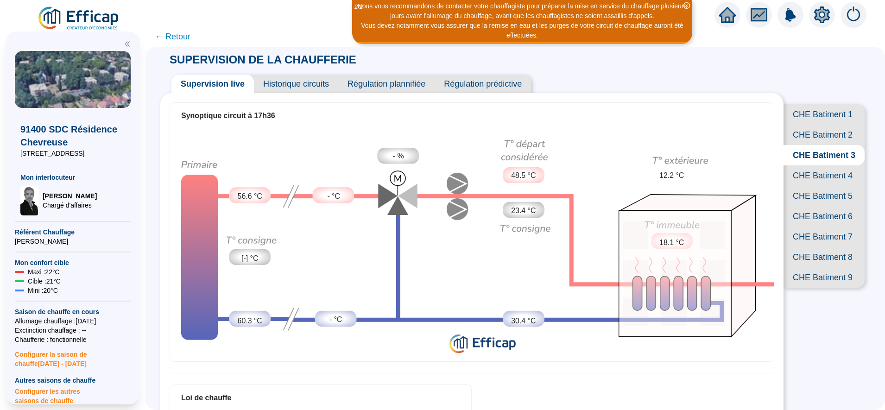
click at [802, 113] on span "CHE Batiment 1" at bounding box center [823, 114] width 81 height 20
click at [808, 139] on span "CHE Batiment 2" at bounding box center [823, 135] width 81 height 20
click at [808, 165] on span "CHE Batiment 3" at bounding box center [823, 155] width 81 height 20
click at [817, 119] on span "CHE Batiment 1" at bounding box center [823, 114] width 81 height 20
click at [817, 247] on span "CHE Batiment 7" at bounding box center [823, 236] width 81 height 20
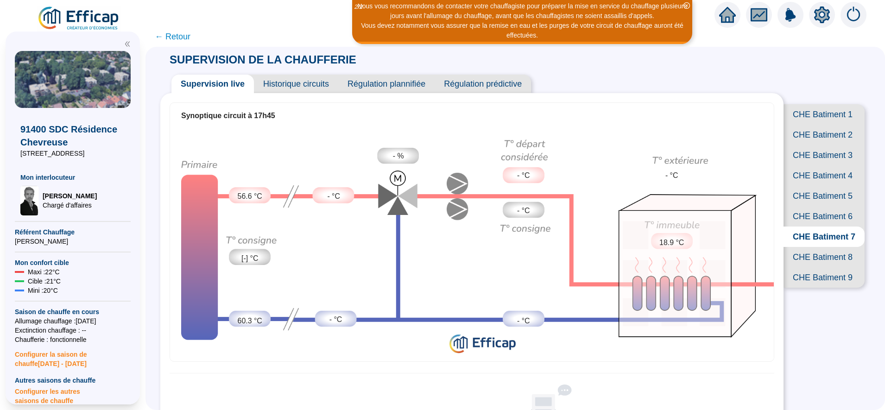
click at [796, 145] on span "CHE Batiment 2" at bounding box center [823, 135] width 81 height 20
click at [187, 41] on span "← Retour" at bounding box center [173, 36] width 36 height 13
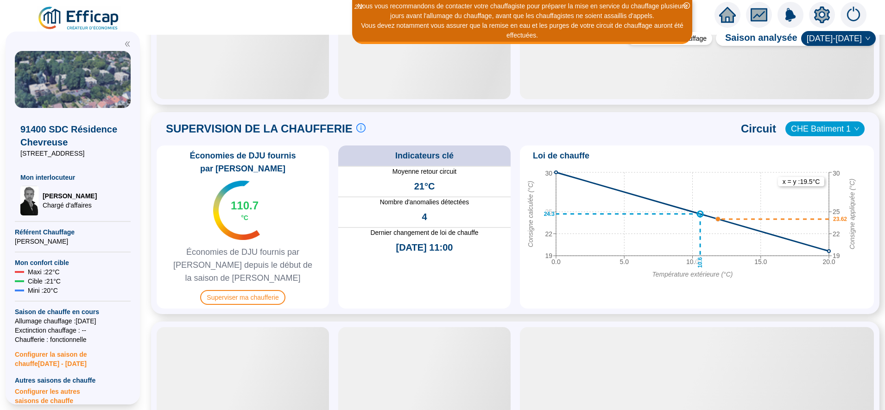
scroll to position [472, 0]
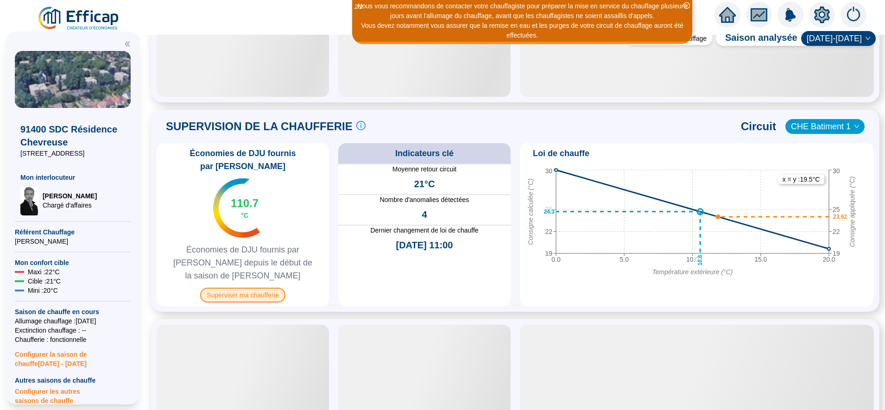
click at [282, 288] on span "Superviser ma chaufferie" at bounding box center [242, 295] width 85 height 15
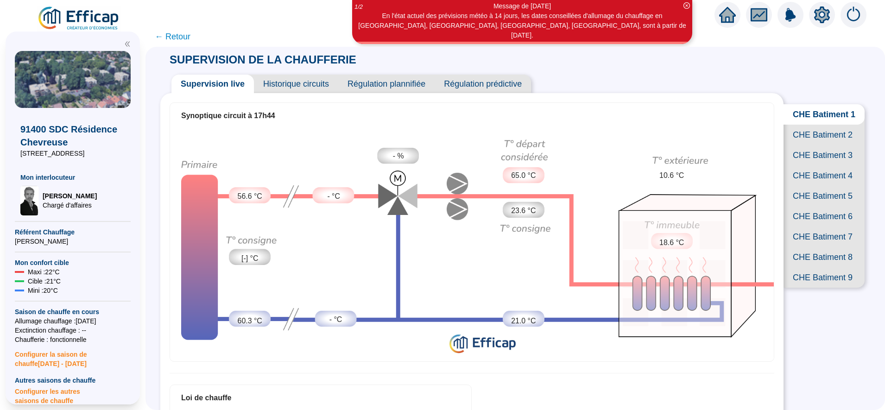
click at [828, 140] on span "CHE Batiment 2" at bounding box center [823, 135] width 81 height 20
click at [821, 165] on span "CHE Batiment 3" at bounding box center [823, 155] width 81 height 20
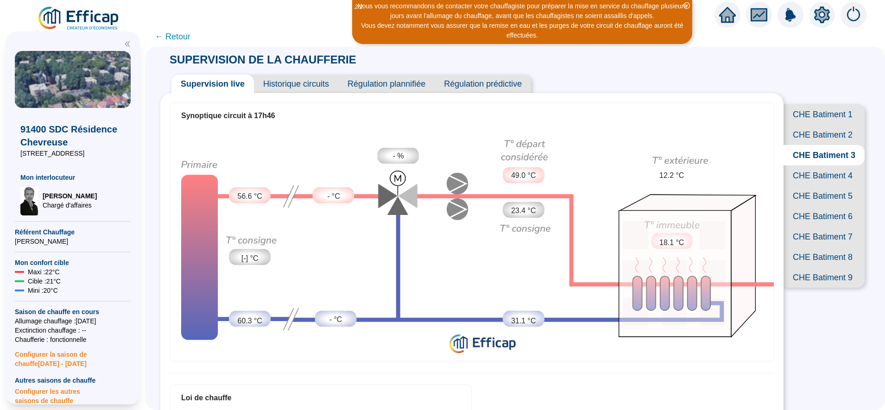
click at [817, 186] on span "CHE Batiment 4" at bounding box center [823, 175] width 81 height 20
click at [816, 206] on span "CHE Batiment 5" at bounding box center [823, 196] width 81 height 20
click at [814, 226] on span "CHE Batiment 6" at bounding box center [823, 216] width 81 height 20
click at [812, 267] on span "CHE Batiment 8" at bounding box center [823, 257] width 81 height 20
click at [811, 288] on span "CHE Batiment 9" at bounding box center [823, 277] width 81 height 20
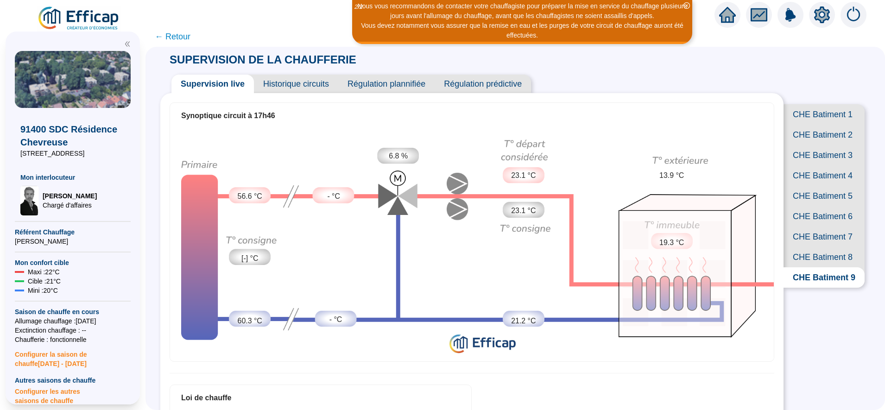
click at [806, 267] on span "CHE Batiment 8" at bounding box center [823, 257] width 81 height 20
click at [820, 226] on span "CHE Batiment 6" at bounding box center [823, 216] width 81 height 20
click at [818, 206] on span "CHE Batiment 5" at bounding box center [823, 196] width 81 height 20
click at [805, 186] on span "CHE Batiment 4" at bounding box center [823, 175] width 81 height 20
click at [808, 164] on span "CHE Batiment 3" at bounding box center [823, 155] width 81 height 20
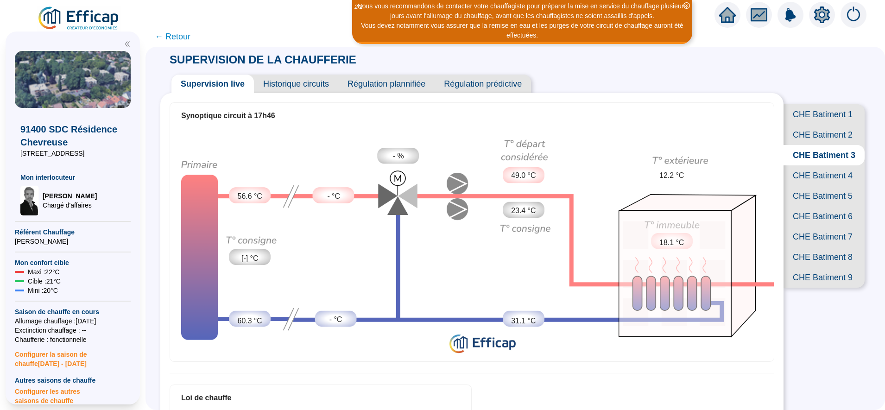
click at [816, 119] on span "CHE Batiment 1" at bounding box center [823, 114] width 81 height 20
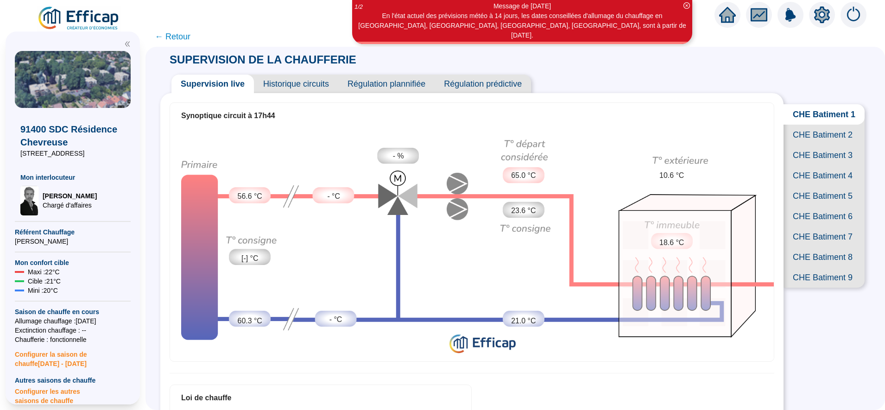
click at [819, 165] on span "CHE Batiment 3" at bounding box center [823, 155] width 81 height 20
click at [824, 186] on span "CHE Batiment 4" at bounding box center [823, 175] width 81 height 20
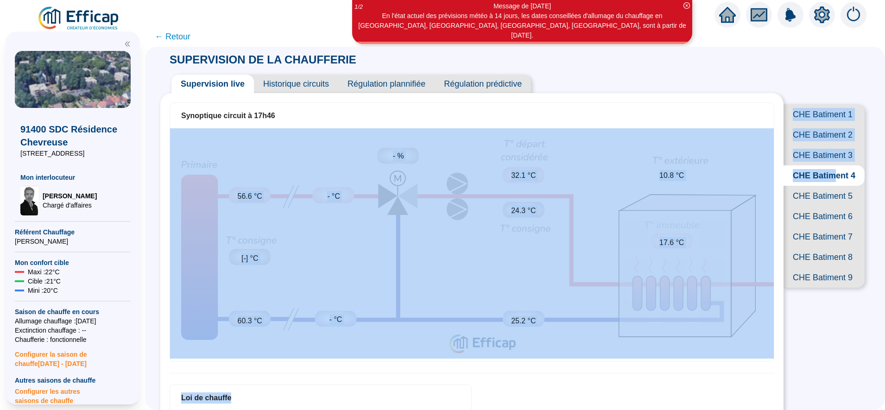
drag, startPoint x: 824, startPoint y: 207, endPoint x: 725, endPoint y: 97, distance: 147.6
click at [725, 97] on div "Supervision live Historique circuits Régulation plannifiée Régulation prédictiv…" at bounding box center [515, 183] width 710 height 232
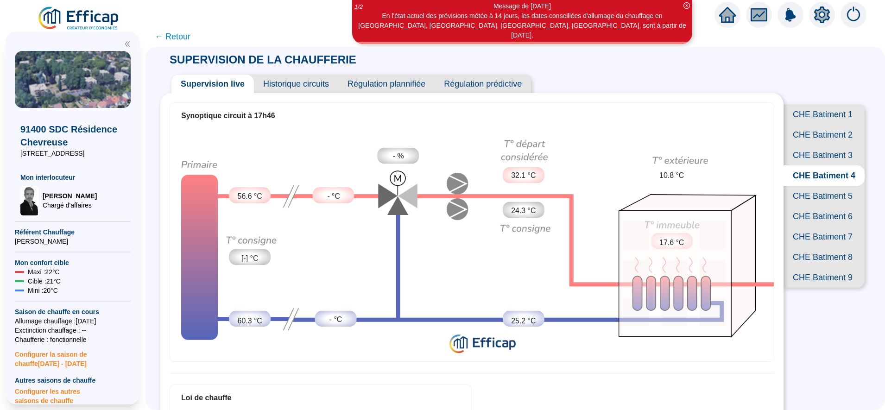
click at [825, 267] on span "CHE Batiment 8" at bounding box center [823, 257] width 81 height 20
click at [824, 247] on span "CHE Batiment 7" at bounding box center [823, 236] width 81 height 20
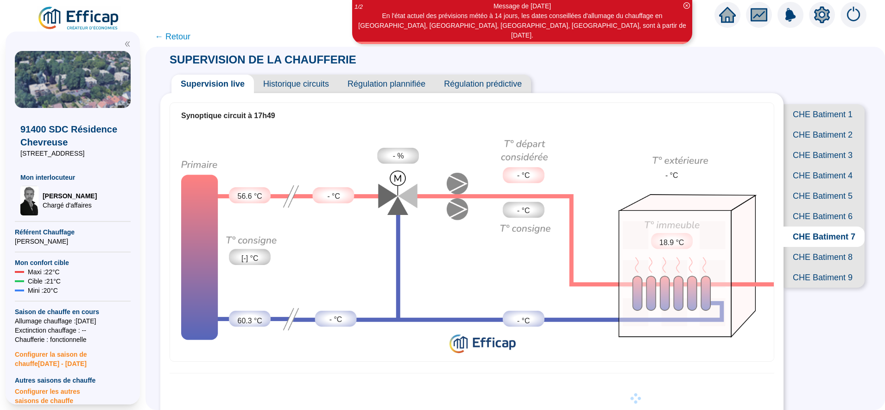
click at [817, 226] on span "CHE Batiment 6" at bounding box center [823, 216] width 81 height 20
click at [814, 206] on span "CHE Batiment 5" at bounding box center [823, 196] width 81 height 20
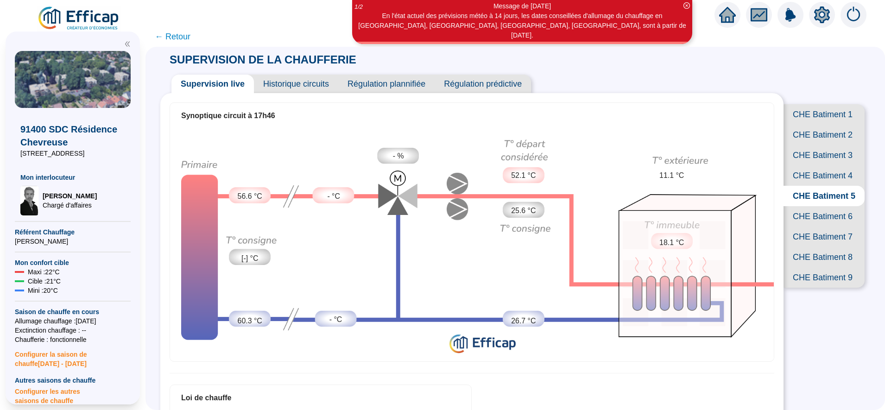
click at [816, 186] on span "CHE Batiment 4" at bounding box center [823, 175] width 81 height 20
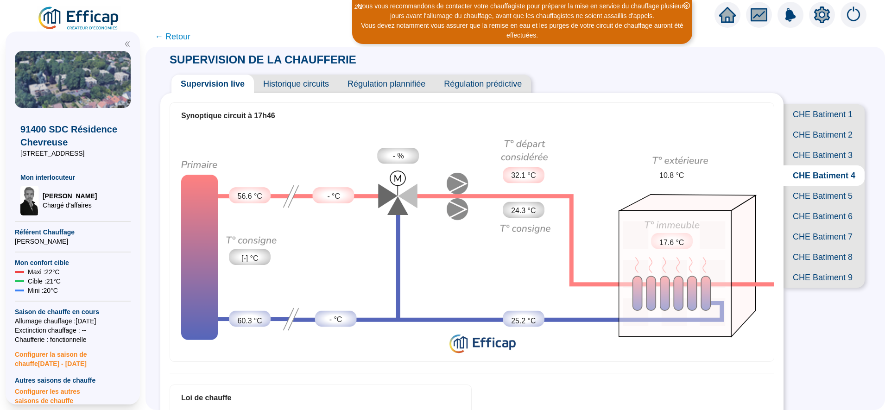
click at [817, 165] on span "CHE Batiment 3" at bounding box center [823, 155] width 81 height 20
click at [817, 288] on span "CHE Batiment 9" at bounding box center [823, 277] width 81 height 20
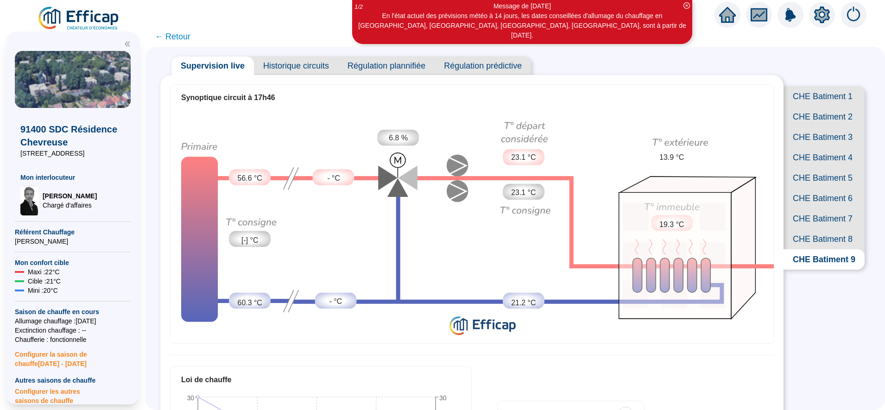
scroll to position [18, 0]
click at [811, 92] on span "CHE Batiment 1" at bounding box center [823, 97] width 81 height 20
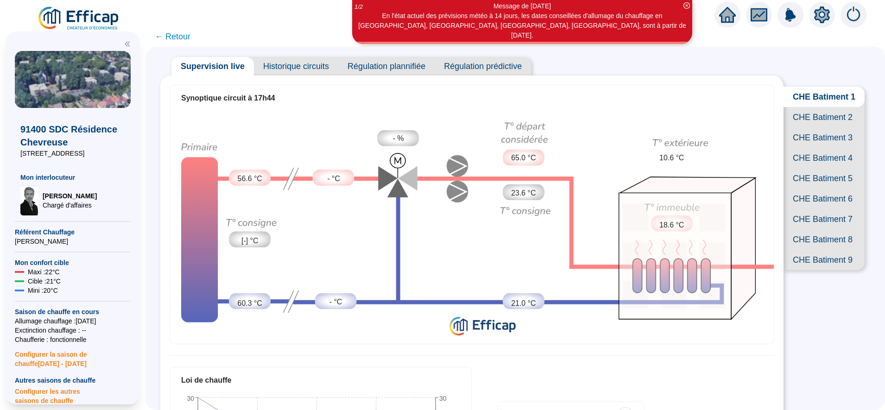
click at [813, 127] on span "CHE Batiment 2" at bounding box center [823, 117] width 81 height 20
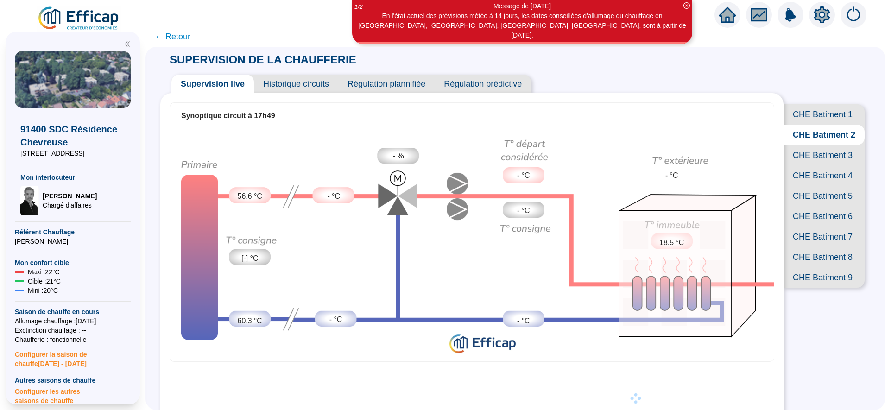
click at [184, 40] on span "← Retour" at bounding box center [173, 36] width 36 height 13
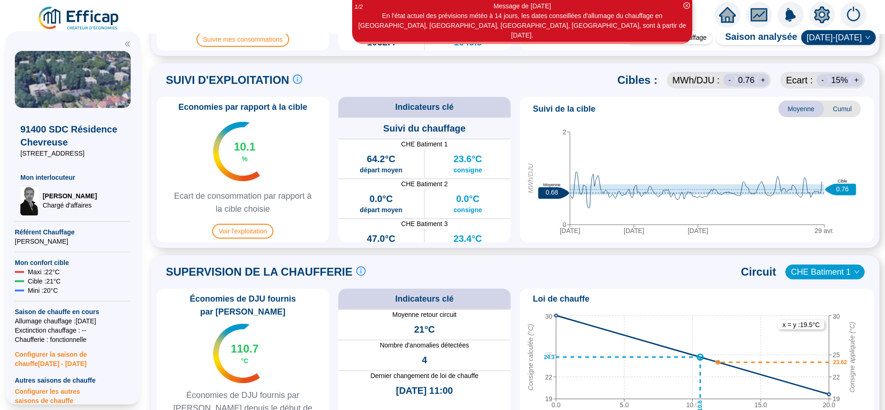
scroll to position [534, 0]
